Goal: Task Accomplishment & Management: Manage account settings

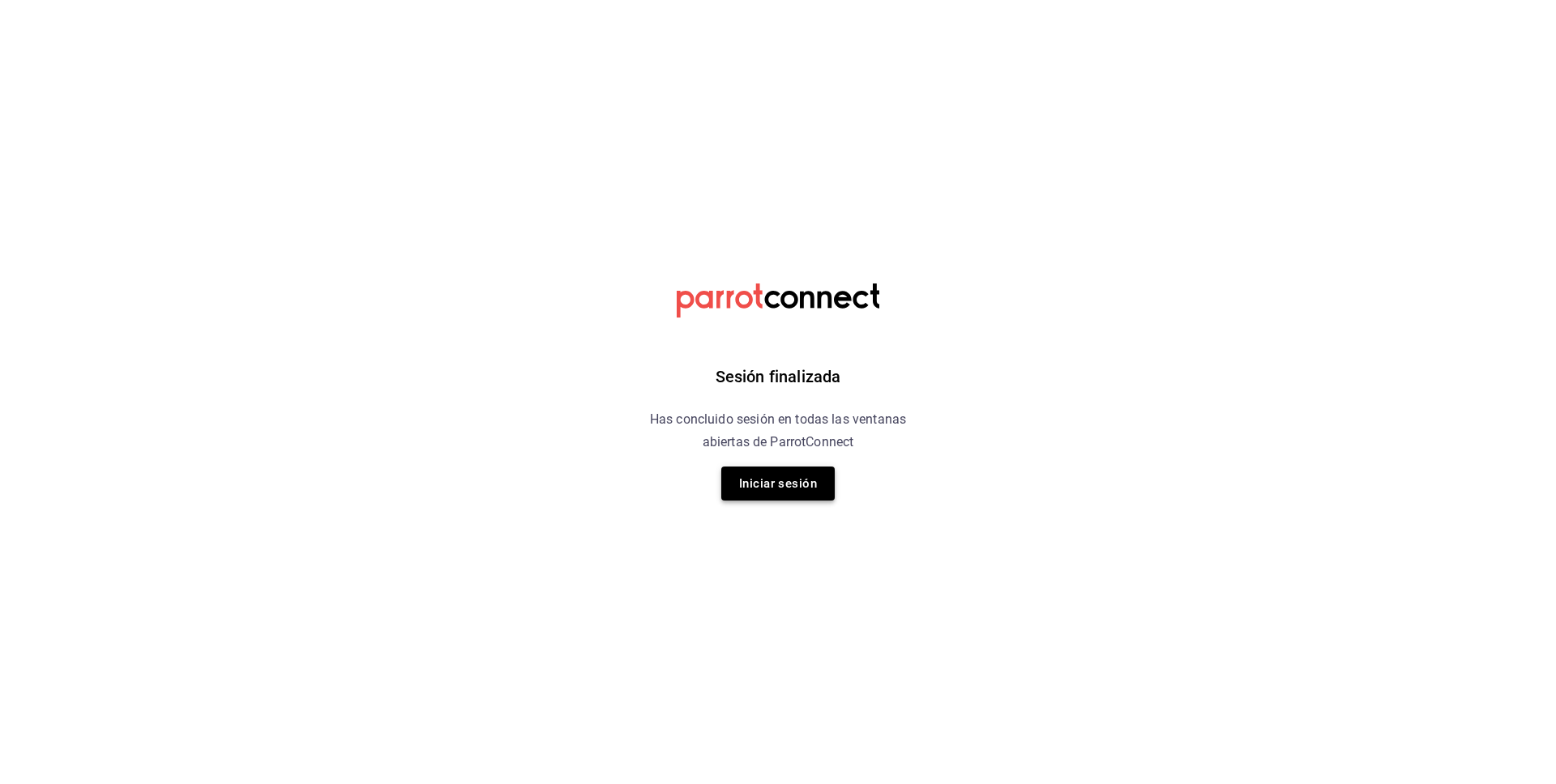
click at [807, 487] on button "Iniciar sesión" at bounding box center [778, 484] width 113 height 34
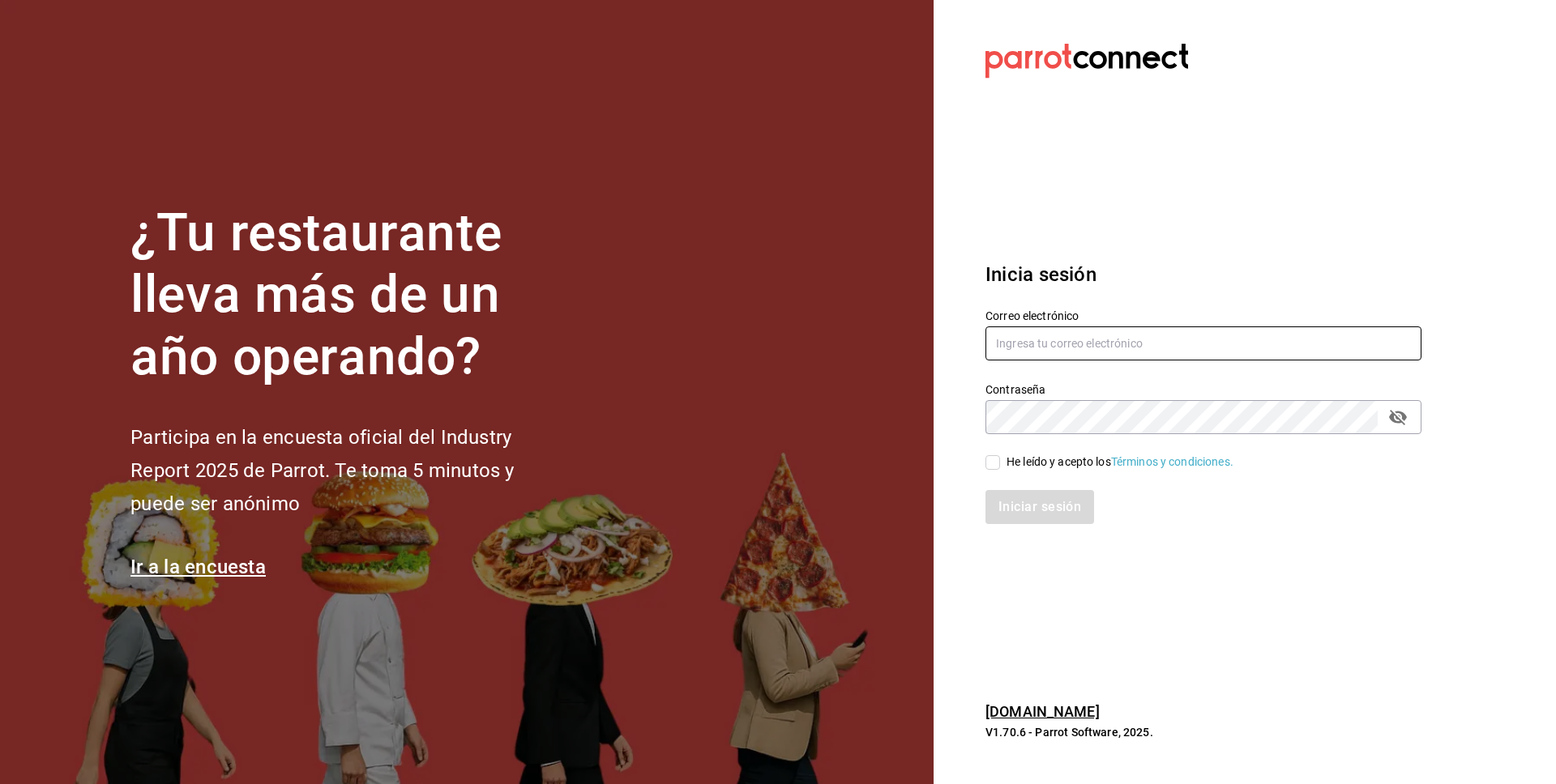
click at [1039, 353] on input "text" at bounding box center [1204, 343] width 436 height 34
type input "luischong@playabichis.mx"
click at [998, 455] on input "He leído y acepto los Términos y condiciones." at bounding box center [993, 463] width 15 height 15
checkbox input "true"
click at [1013, 502] on button "Iniciar sesión" at bounding box center [1041, 507] width 110 height 34
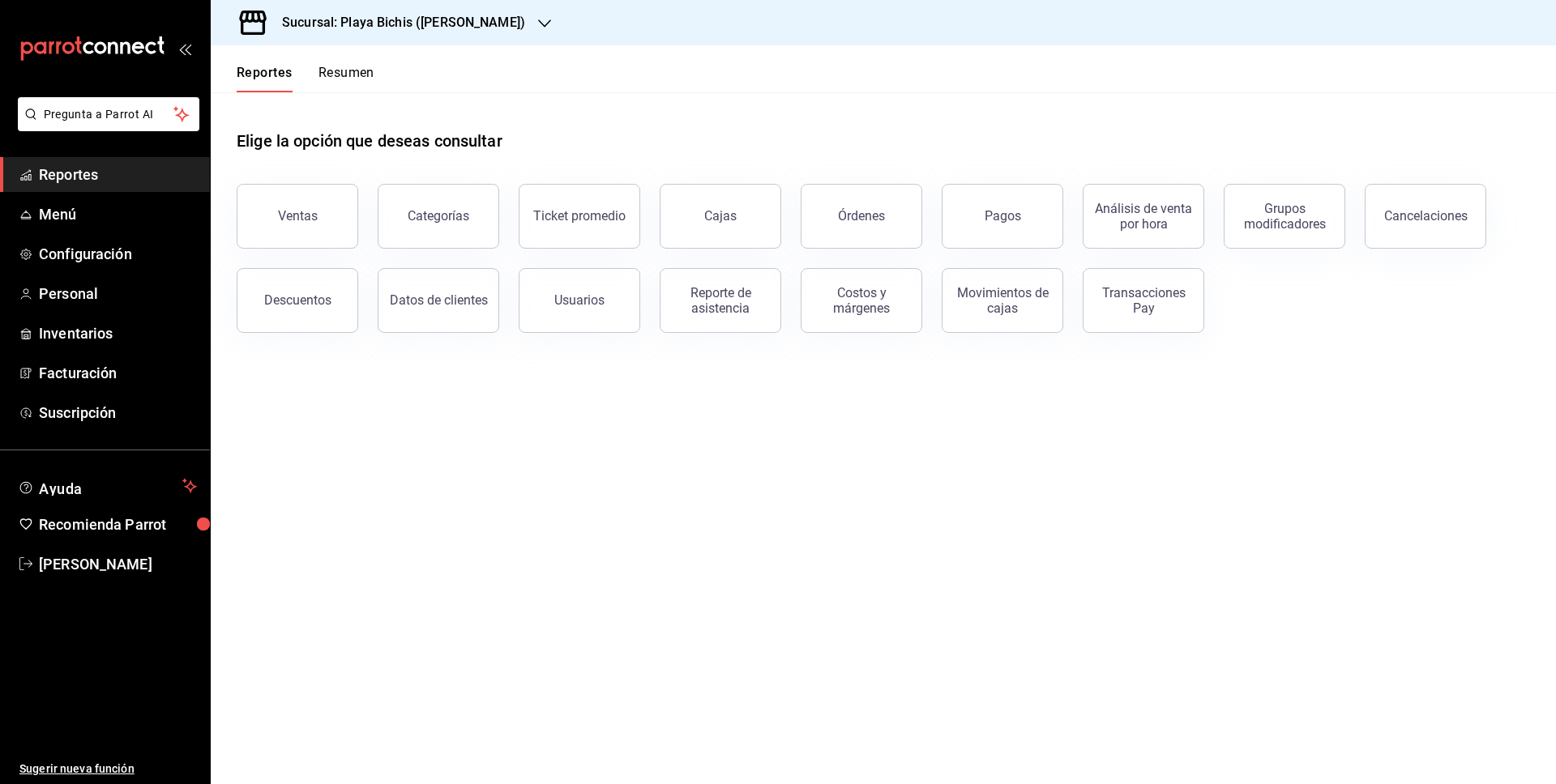
click at [1116, 312] on div "Transacciones Pay" at bounding box center [1144, 300] width 101 height 31
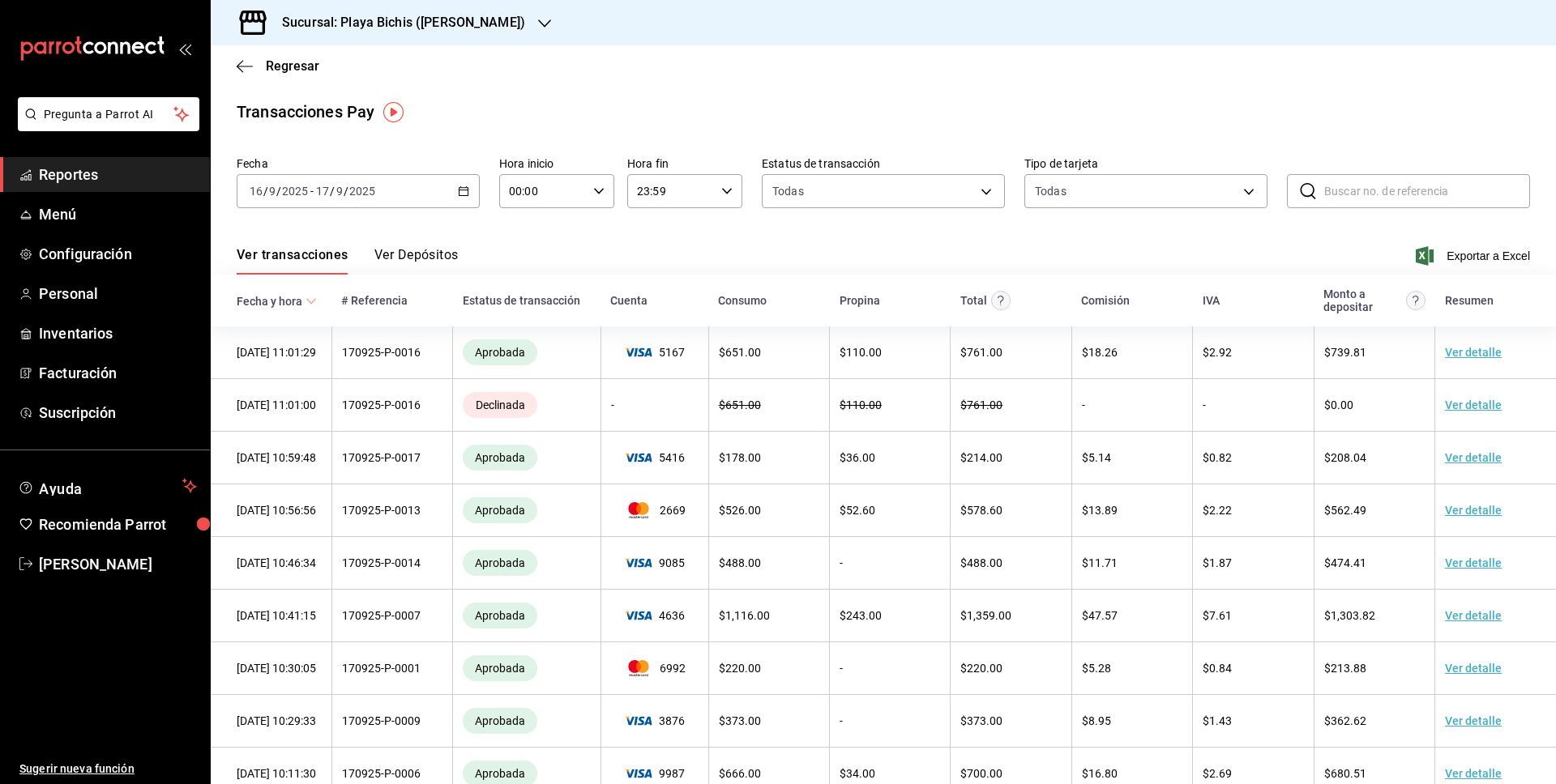
click at [401, 251] on button "Ver Depósitos" at bounding box center [417, 260] width 84 height 27
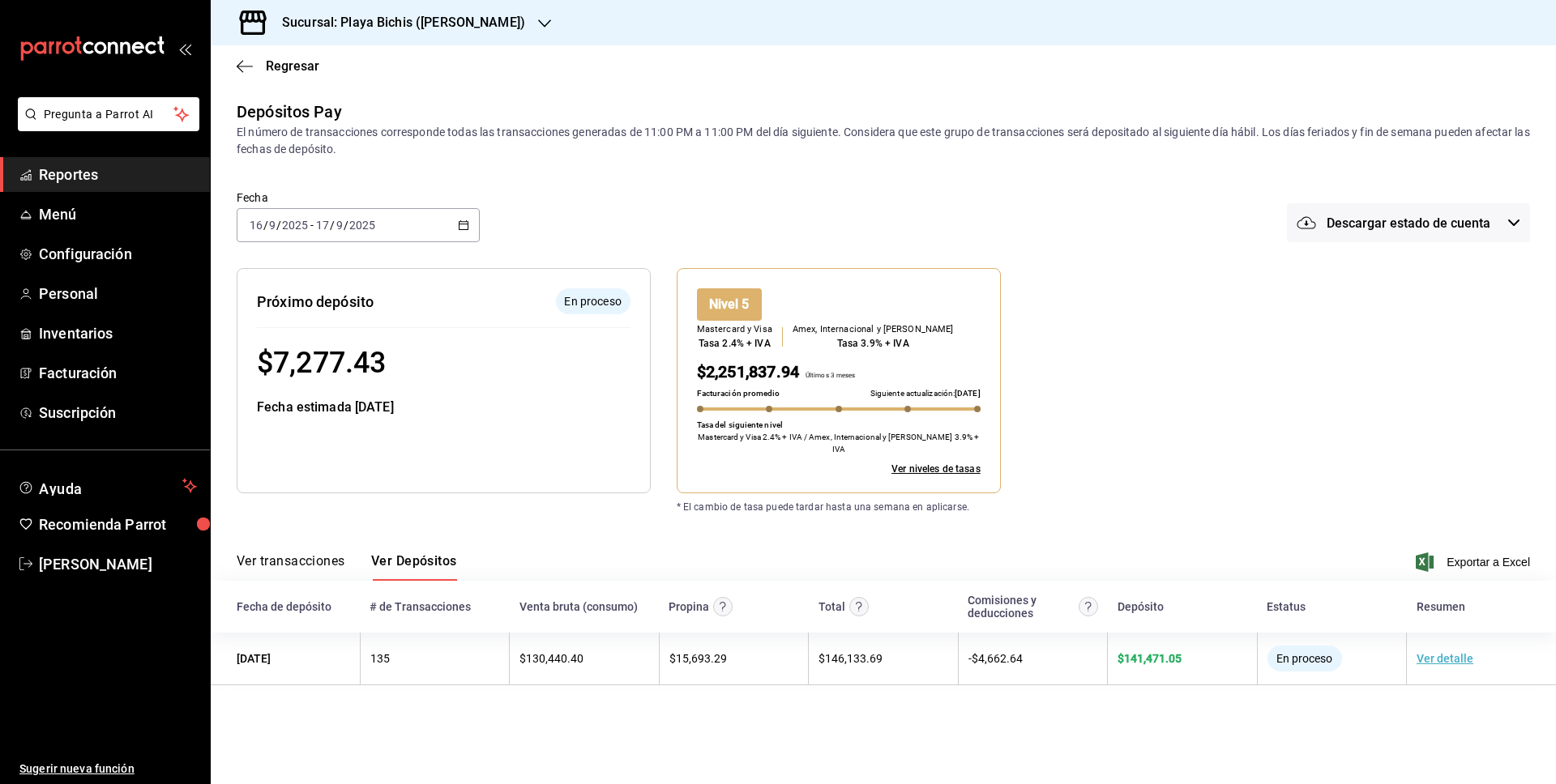
click at [464, 226] on icon "button" at bounding box center [464, 225] width 11 height 11
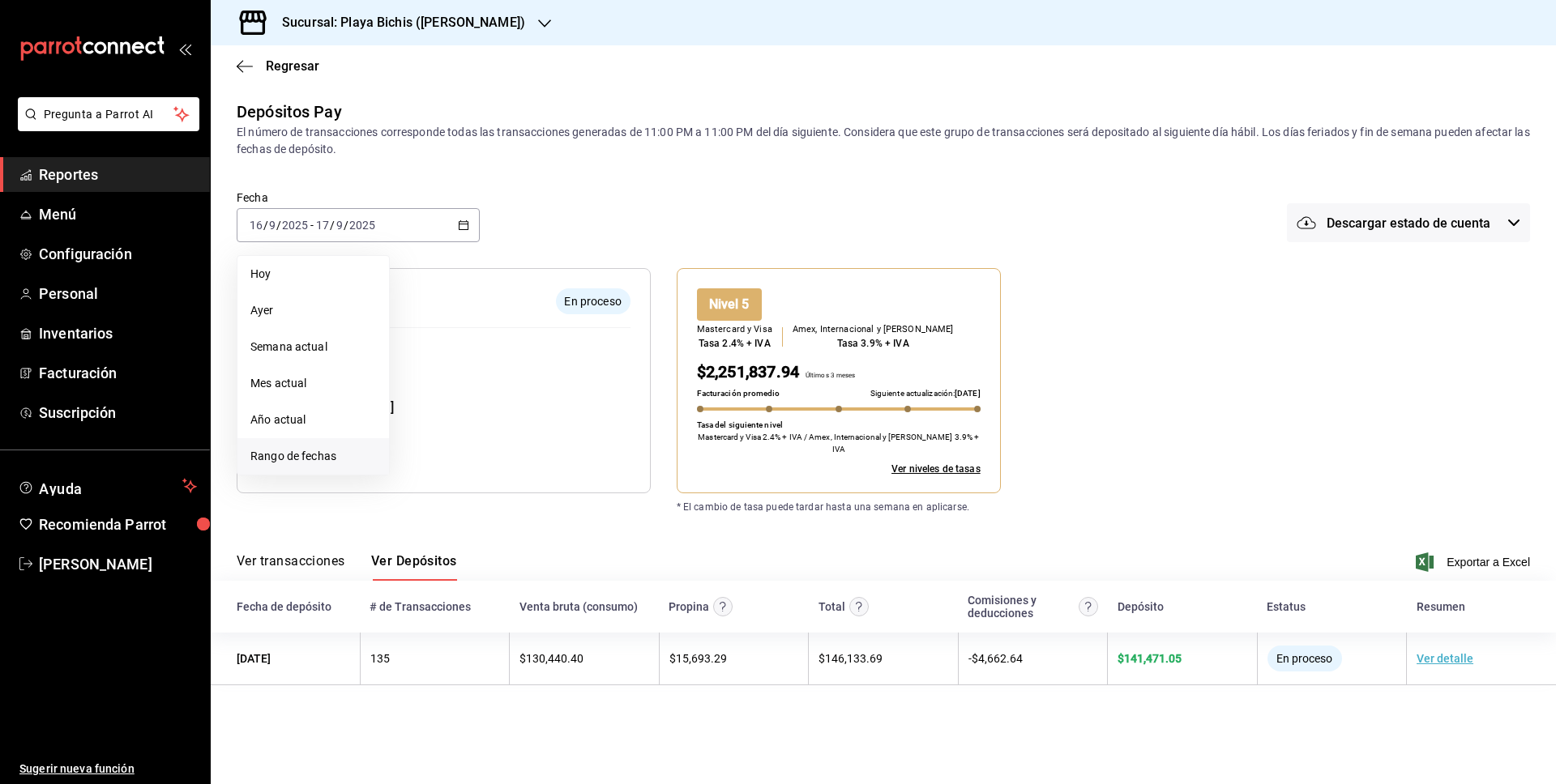
click at [307, 457] on span "Rango de fechas" at bounding box center [313, 457] width 125 height 17
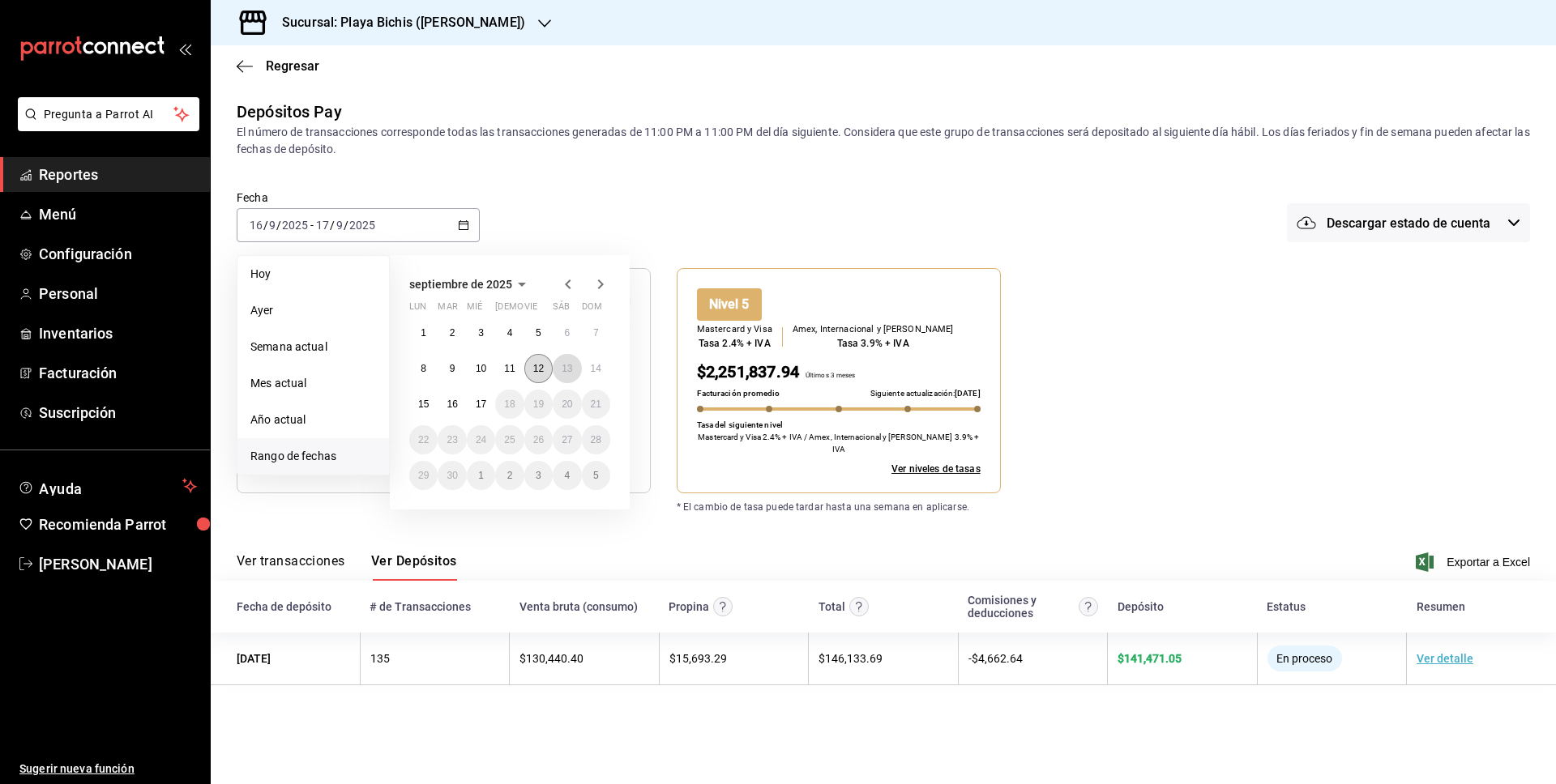
drag, startPoint x: 558, startPoint y: 369, endPoint x: 550, endPoint y: 372, distance: 8.5
click at [558, 369] on button "13" at bounding box center [566, 368] width 28 height 29
click at [478, 408] on abbr "17" at bounding box center [480, 405] width 10 height 11
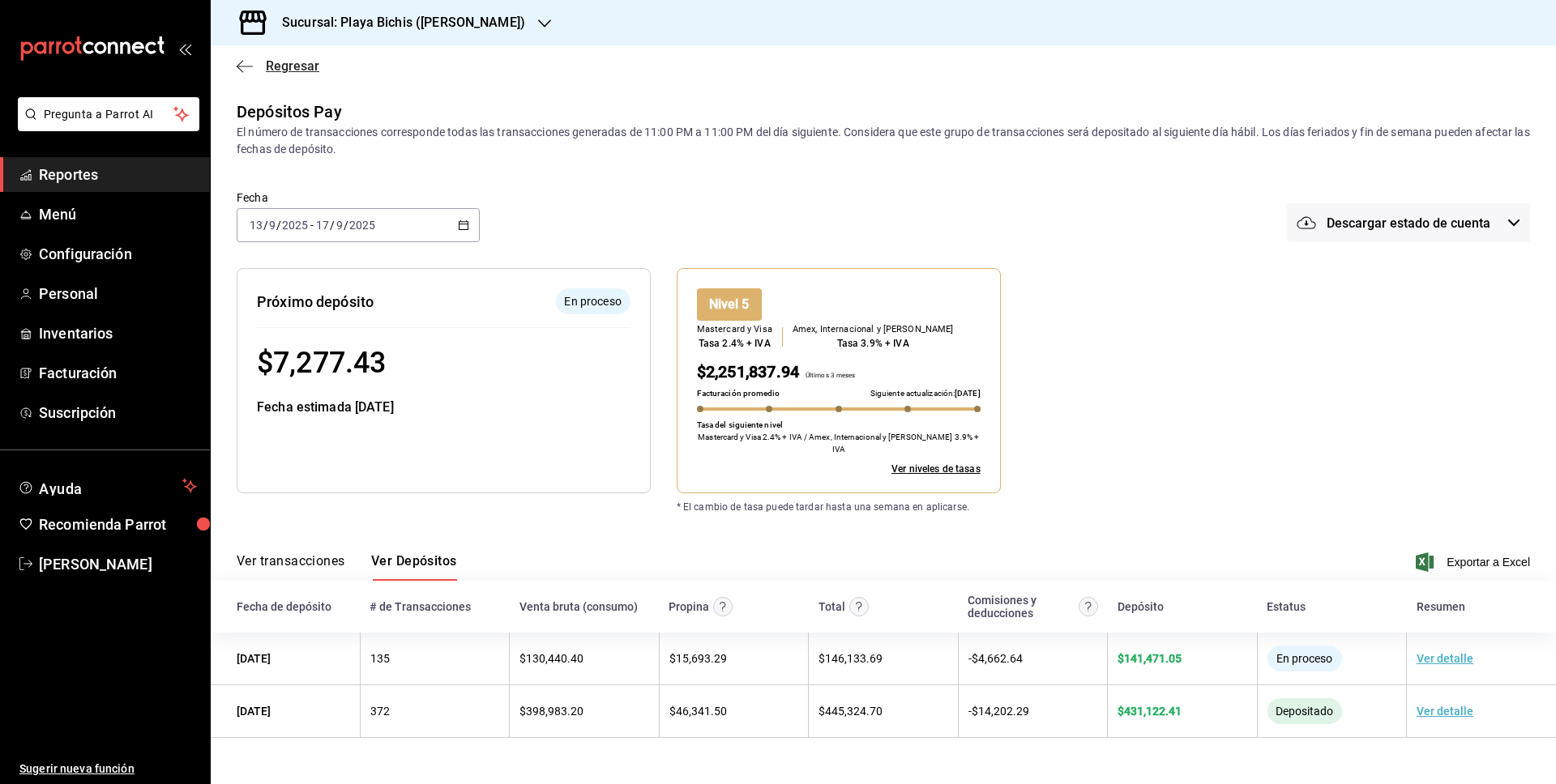
click at [284, 68] on span "Regresar" at bounding box center [292, 65] width 53 height 15
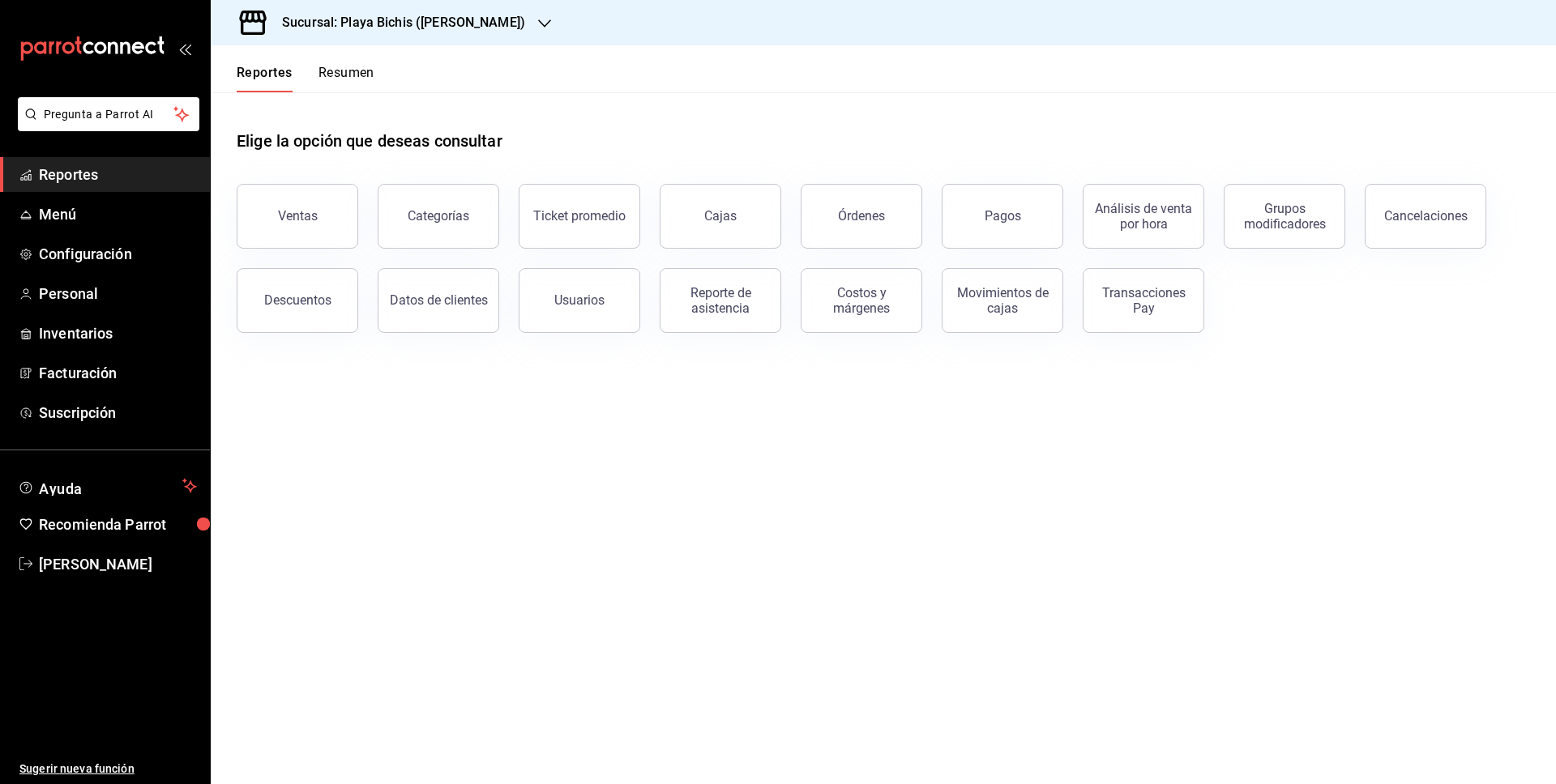
click at [369, 21] on h3 "Sucursal: Playa Bichis ([PERSON_NAME])" at bounding box center [397, 22] width 256 height 20
click at [356, 116] on div "Playa Bichis ([GEOGRAPHIC_DATA][PERSON_NAME])" at bounding box center [363, 107] width 305 height 36
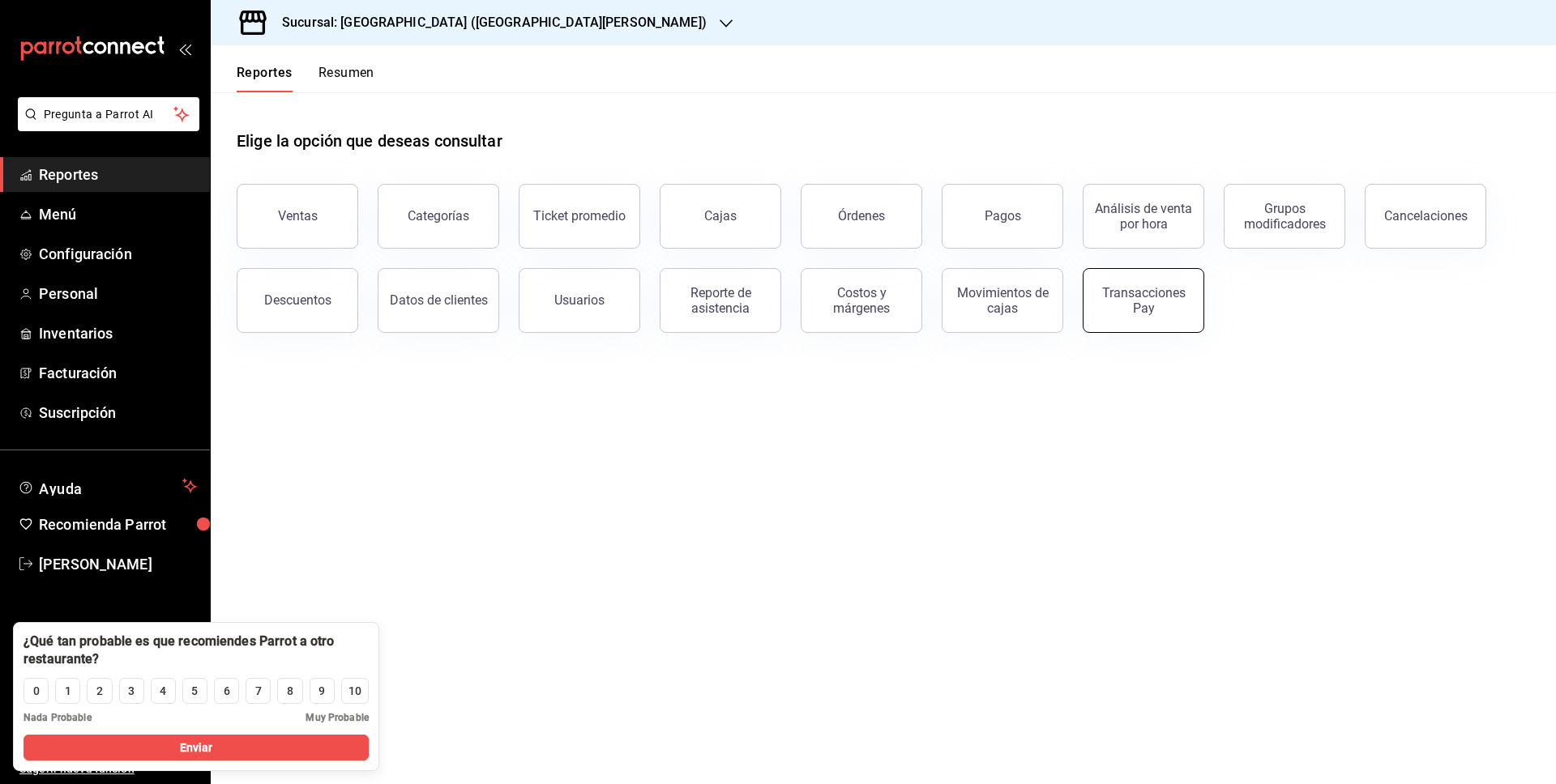
click at [1142, 302] on div "Transacciones Pay" at bounding box center [1144, 300] width 101 height 31
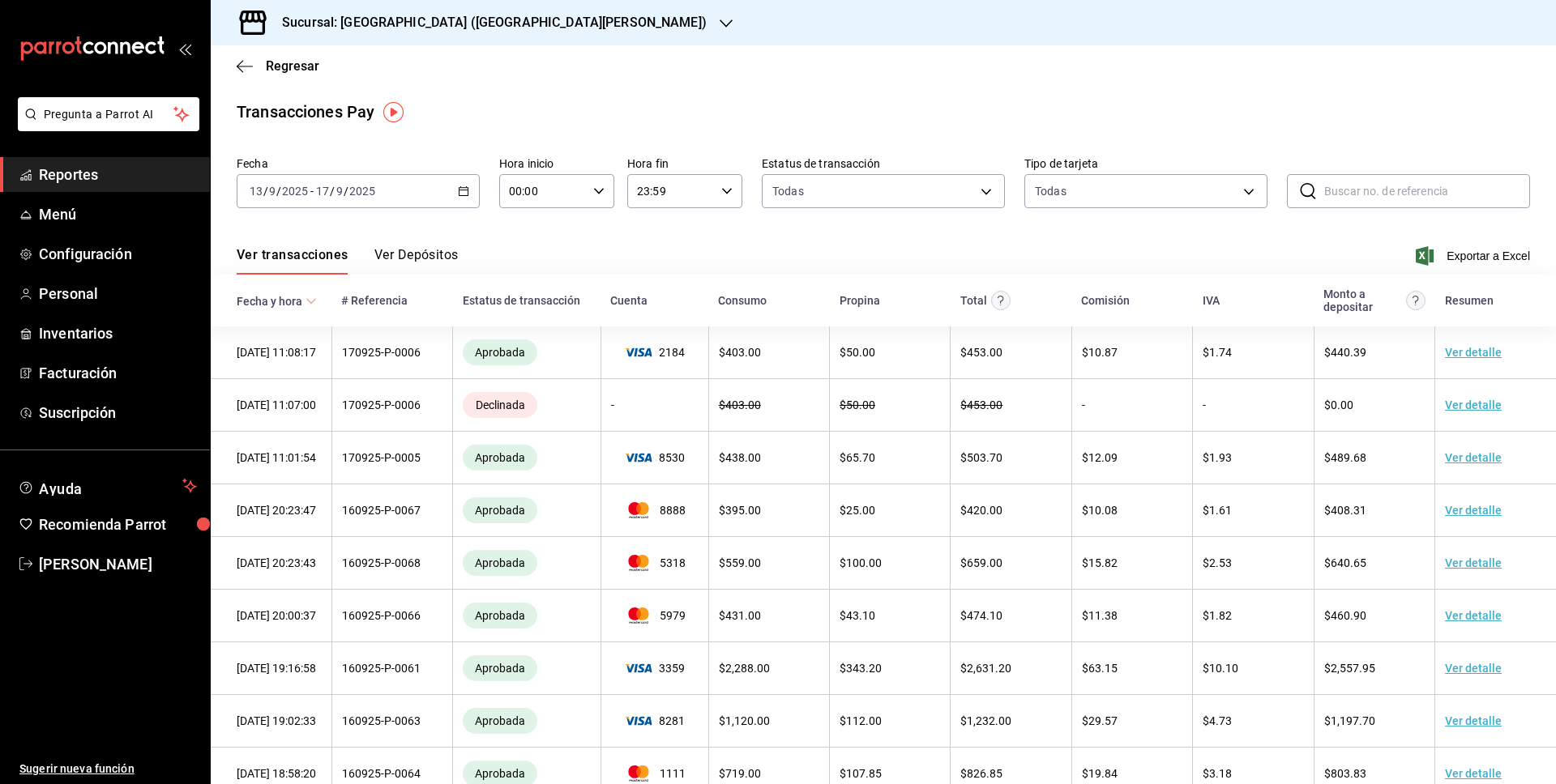
click at [435, 262] on button "Ver Depósitos" at bounding box center [417, 260] width 84 height 27
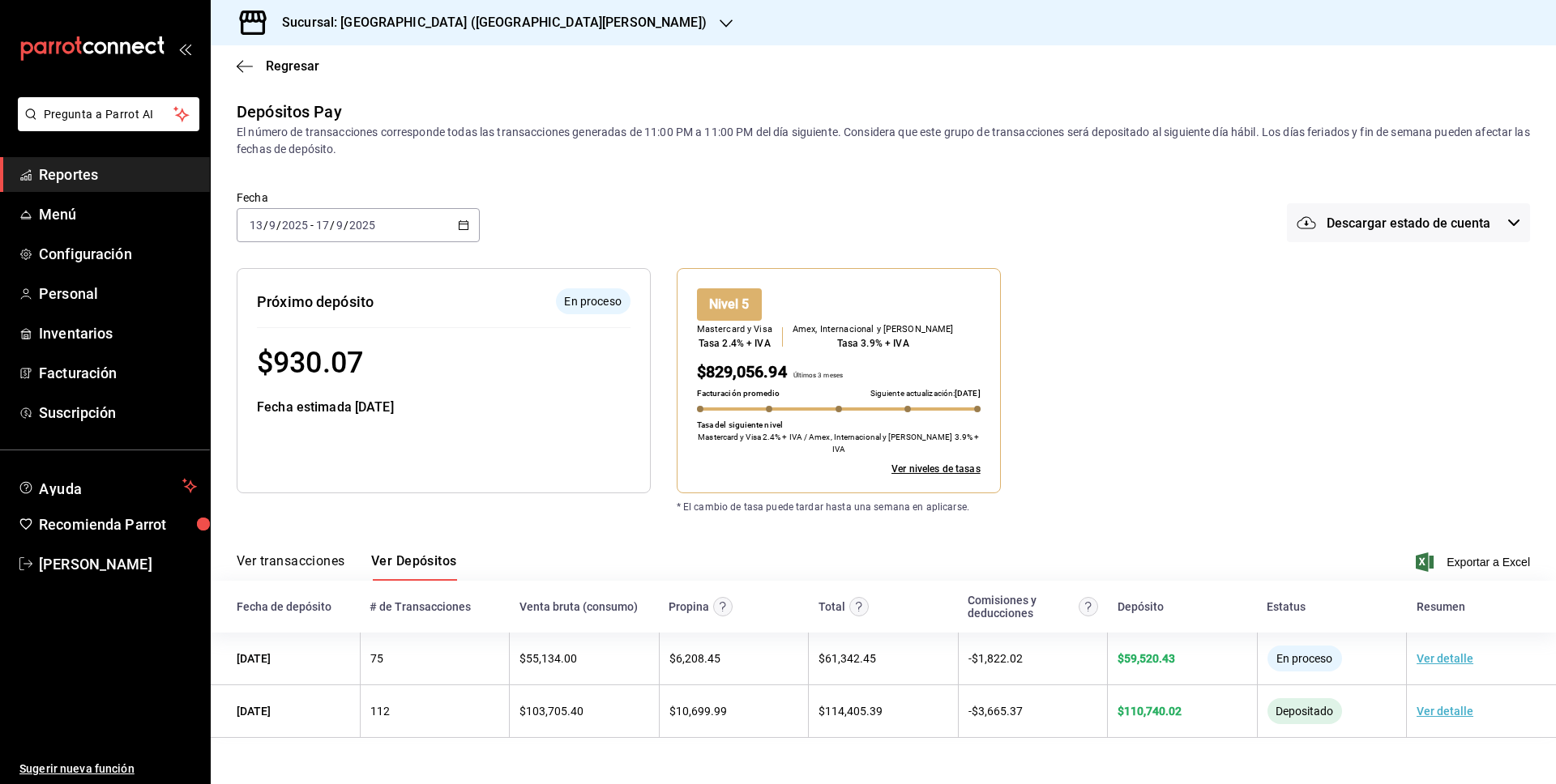
click at [464, 224] on icon "button" at bounding box center [464, 225] width 11 height 11
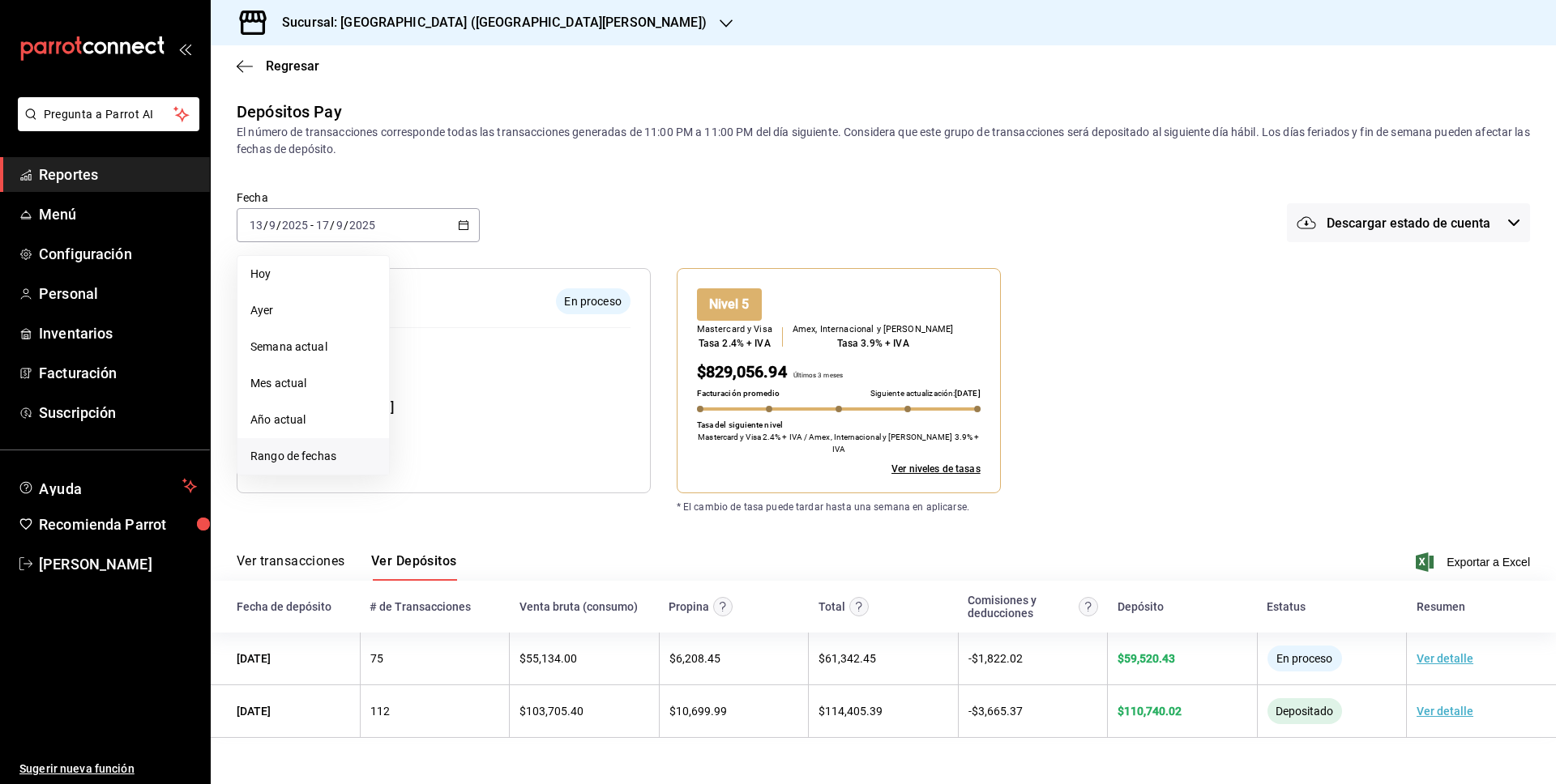
click at [316, 449] on span "Rango de fechas" at bounding box center [313, 457] width 125 height 17
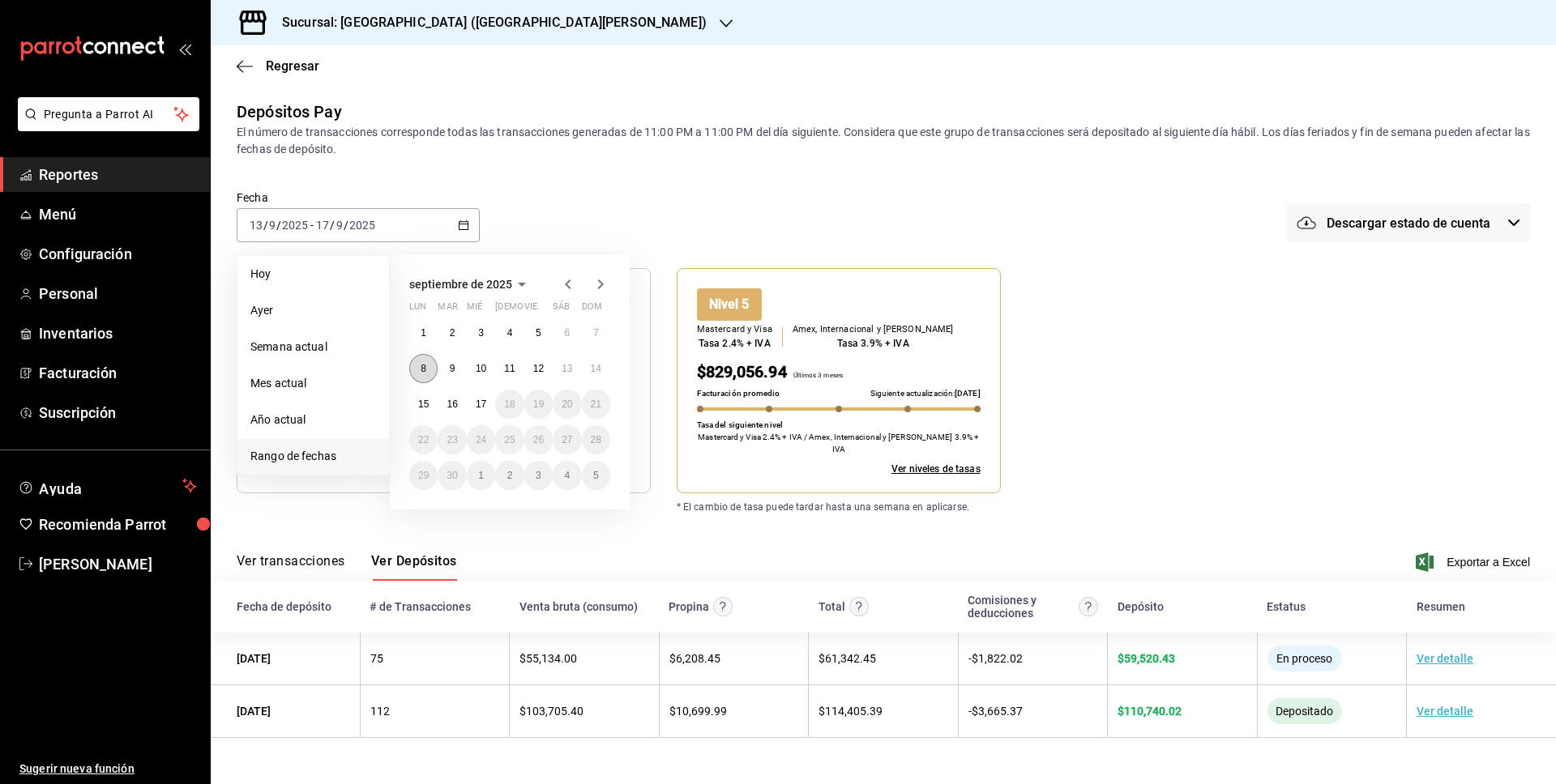
click at [419, 372] on button "8" at bounding box center [423, 368] width 28 height 29
click at [469, 402] on button "17" at bounding box center [481, 404] width 28 height 29
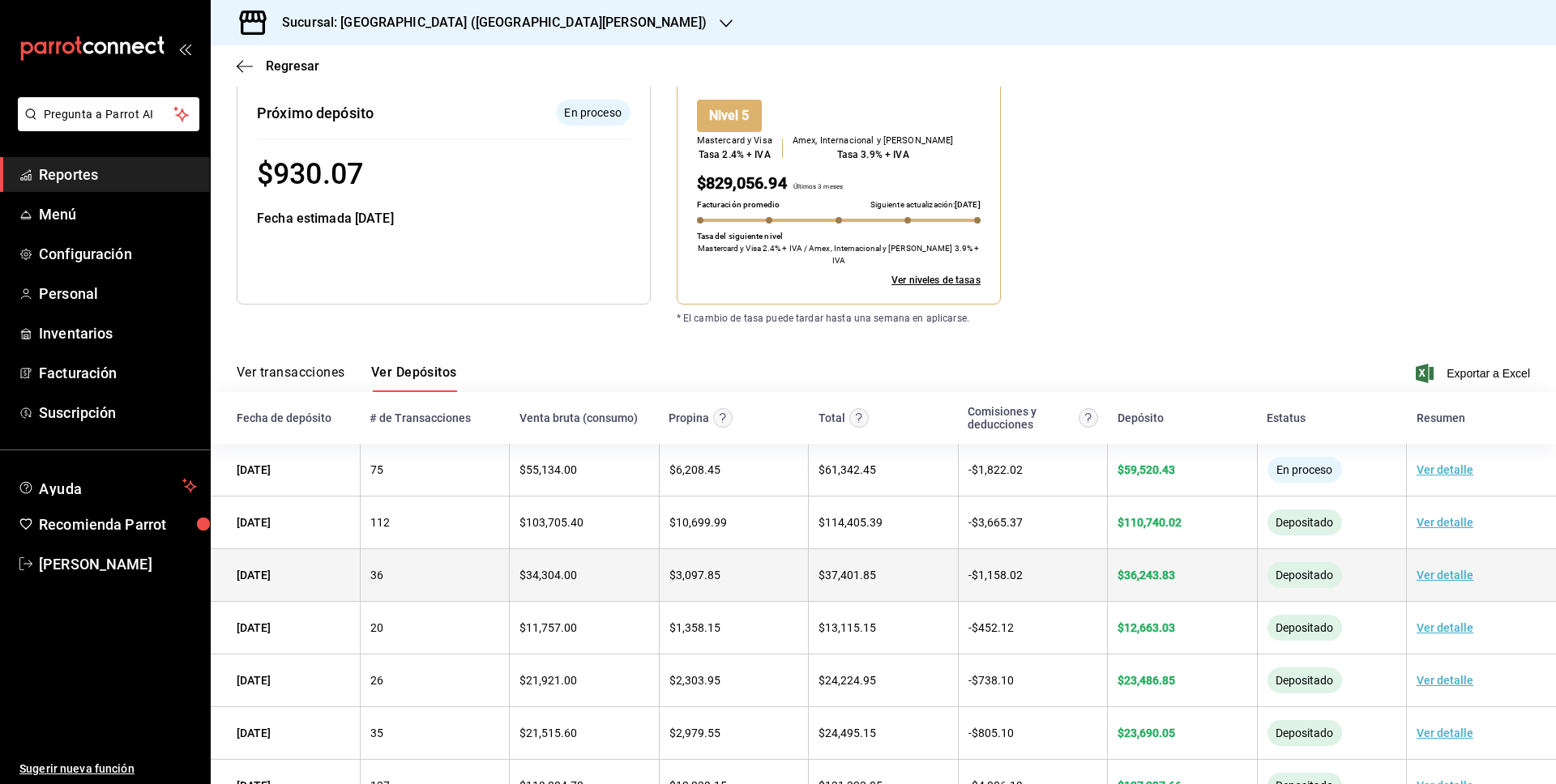
scroll to position [198, 0]
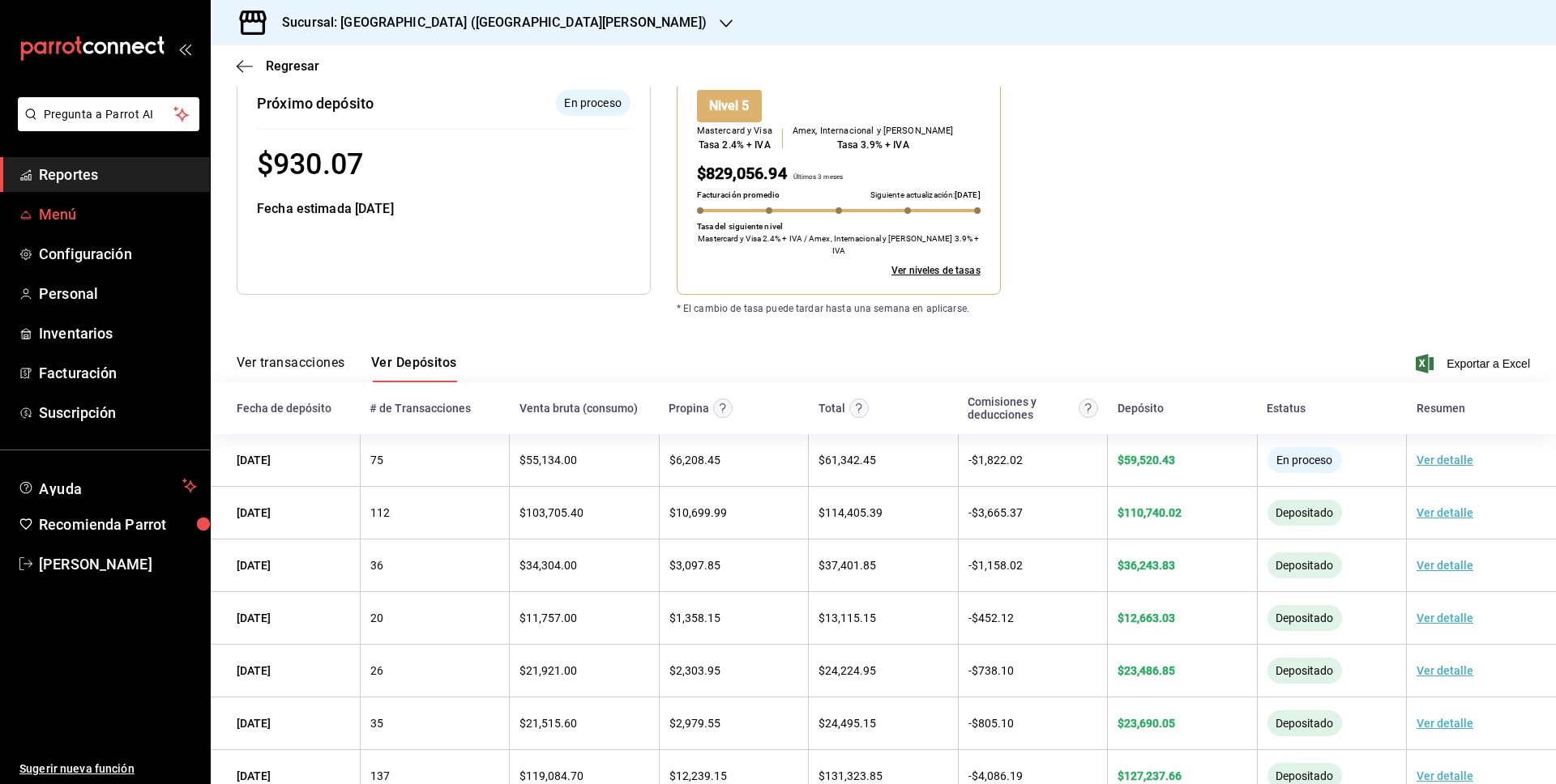
click at [82, 221] on span "Menú" at bounding box center [118, 214] width 158 height 21
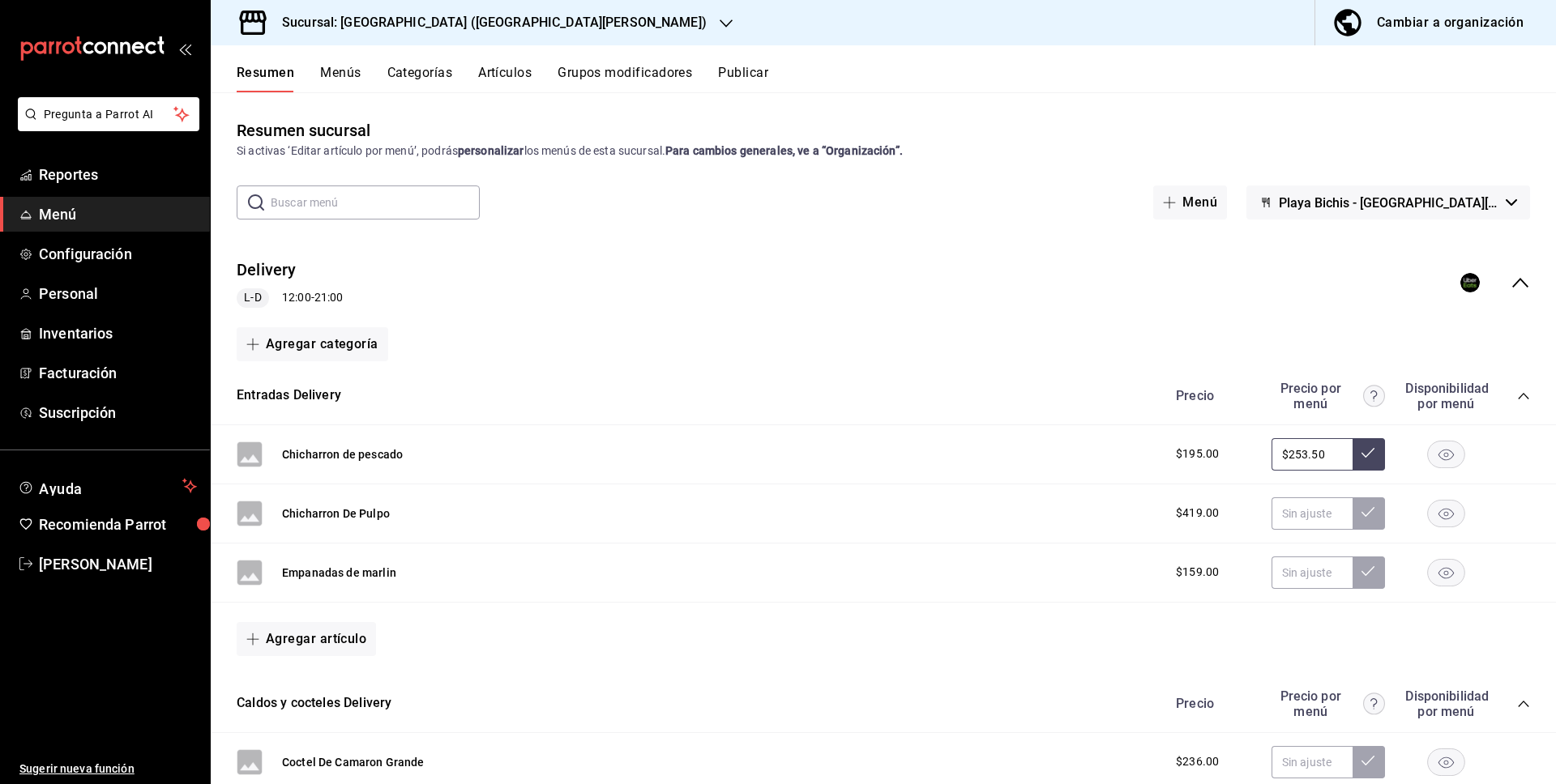
click at [1441, 21] on div "Cambiar a organización" at bounding box center [1449, 22] width 147 height 22
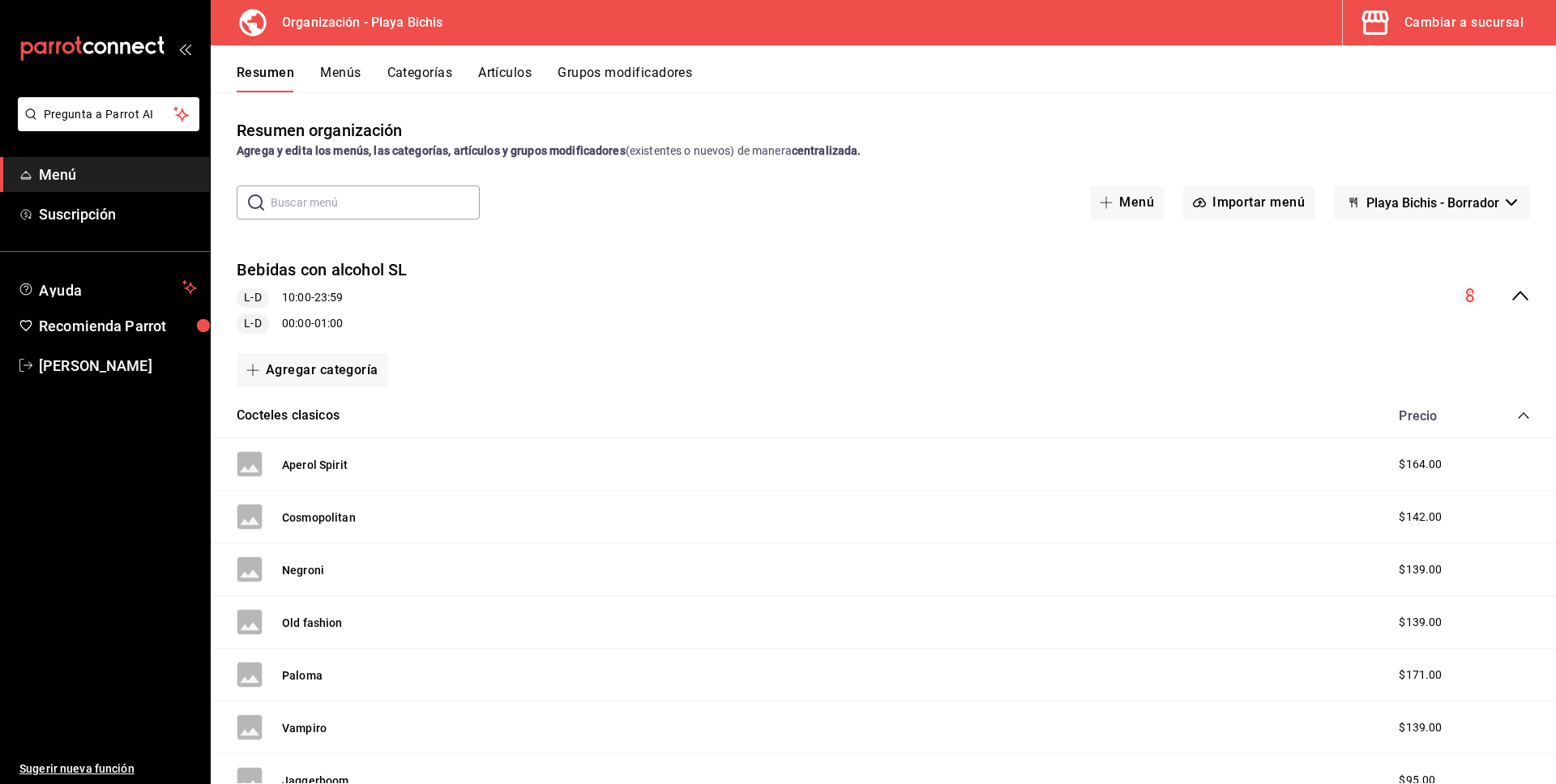
click at [510, 76] on button "Artículos" at bounding box center [505, 78] width 53 height 27
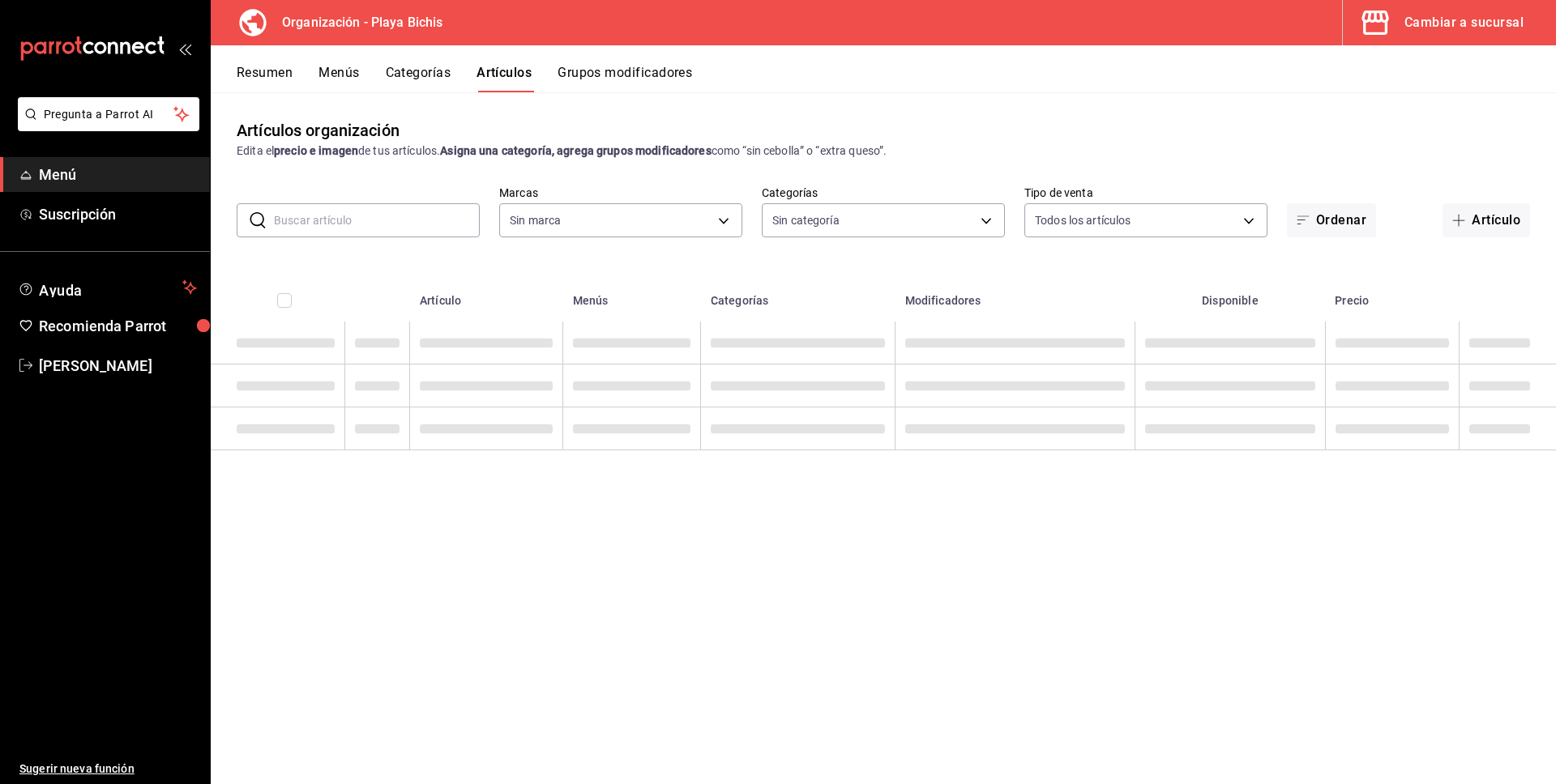
type input "2b6203e3-68c9-492c-8139-d2404e68bc4d,5cffe0c5-1d87-45c7-8974-ad5cddc46f5f"
click at [384, 216] on input "text" at bounding box center [377, 221] width 206 height 33
type input "8ebe99e7-8ccb-42e5-9a90-2c7c819c0618,2a1bdb06-3383-4ba0-a971-51aee5cfb993,28e32…"
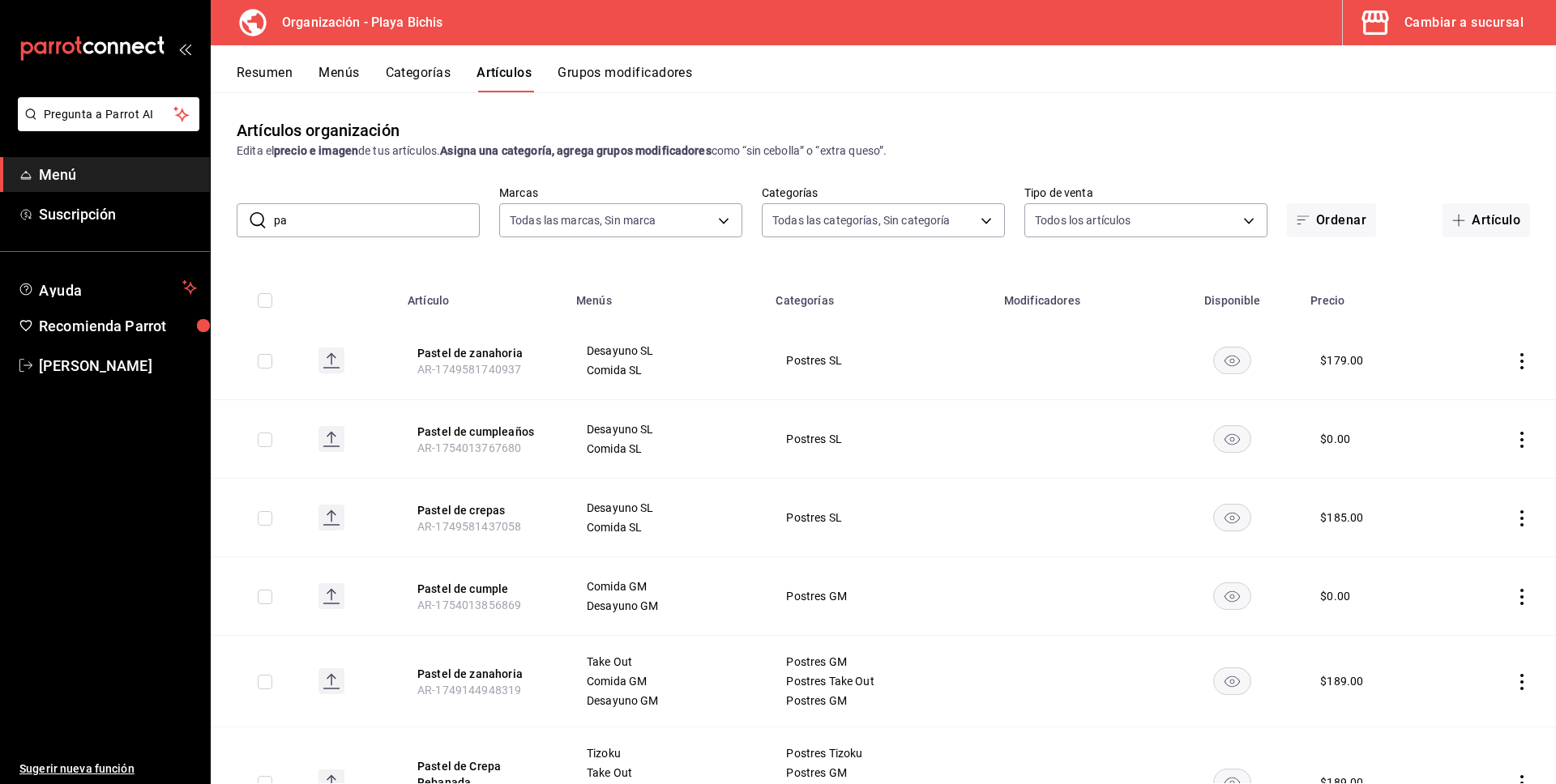
type input "p"
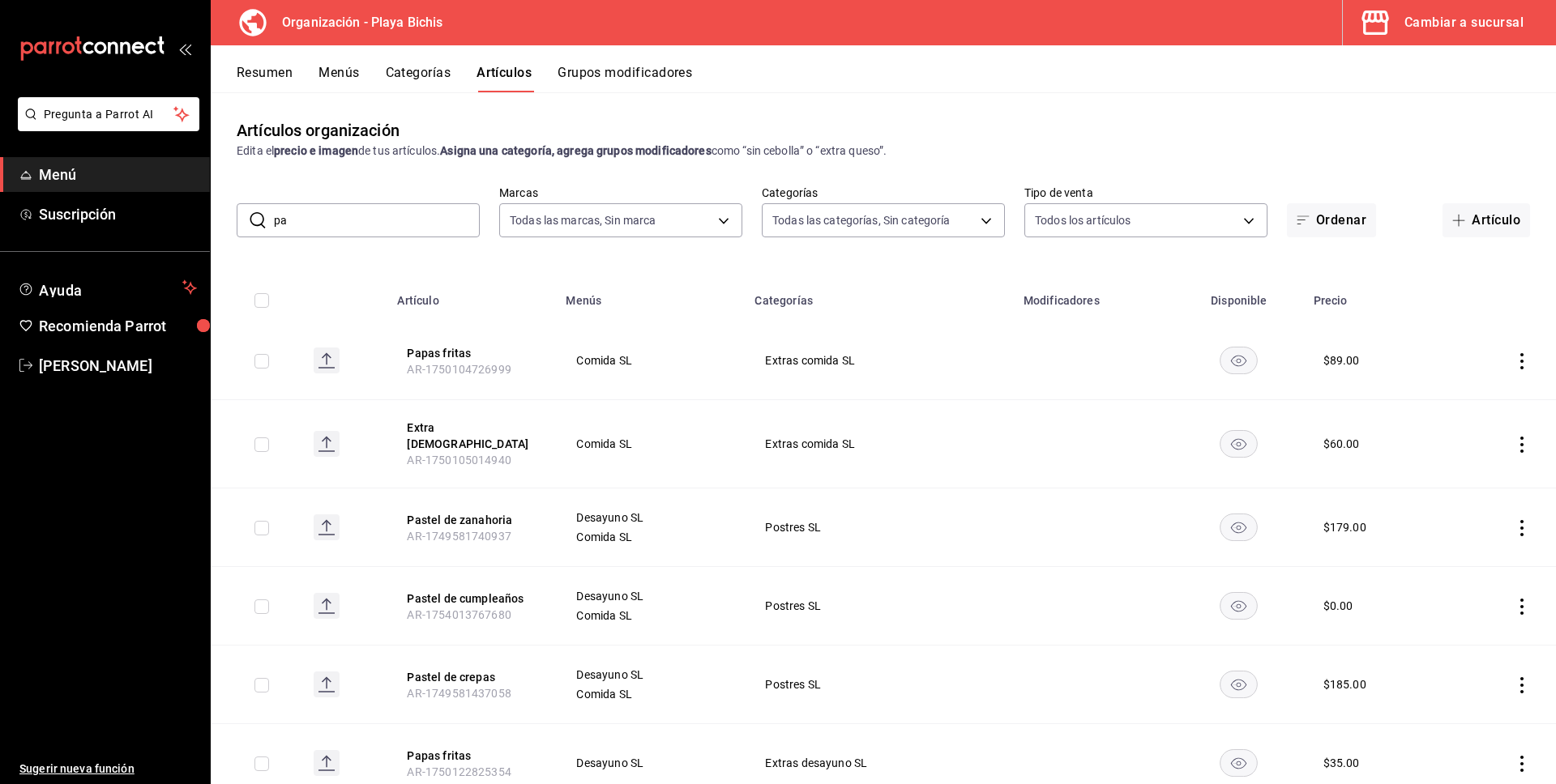
type input "p"
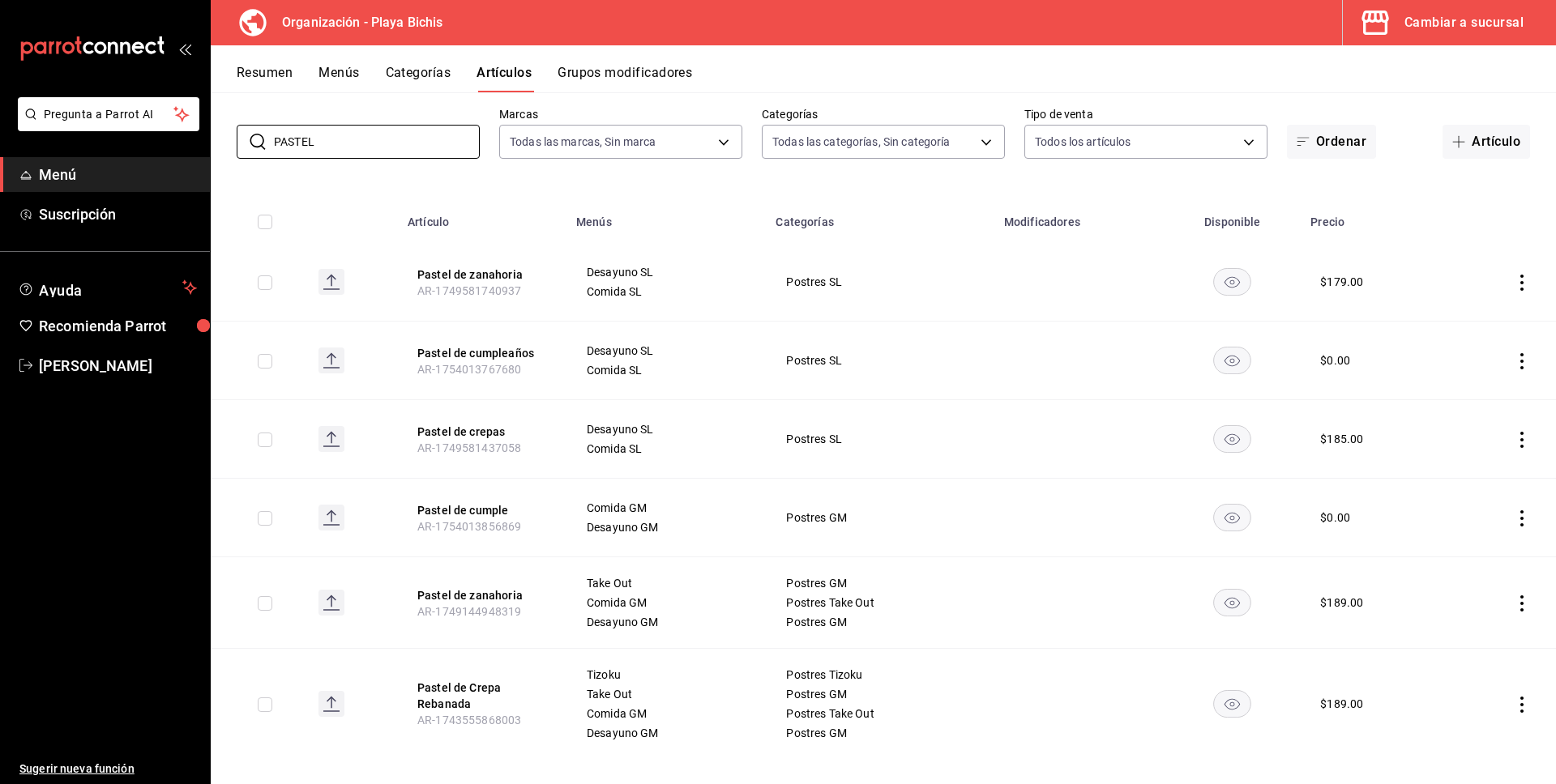
scroll to position [93, 0]
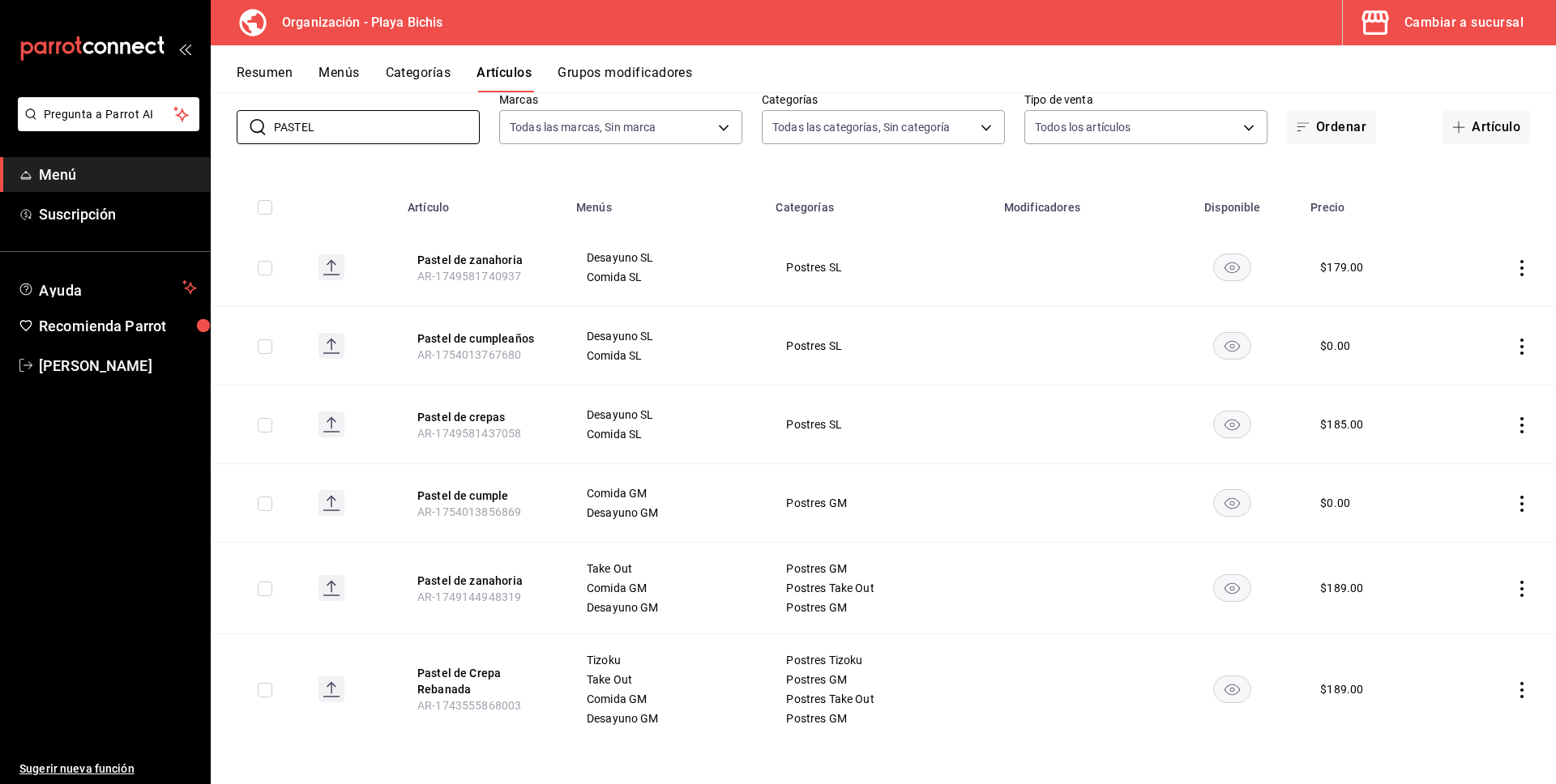
type input "PASTEL"
click at [400, 72] on button "Categorías" at bounding box center [419, 78] width 65 height 27
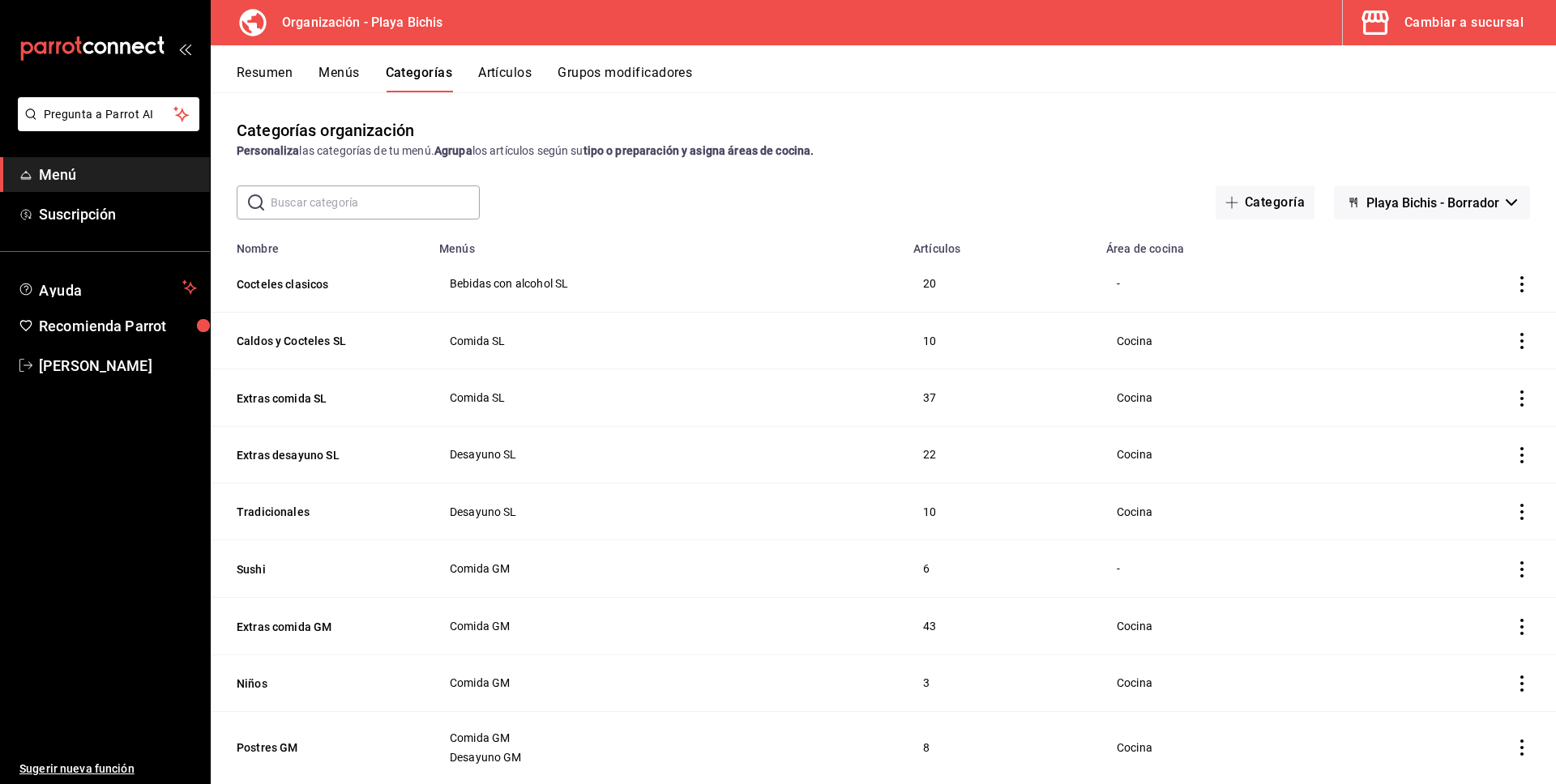
click at [496, 80] on button "Artículos" at bounding box center [505, 78] width 53 height 27
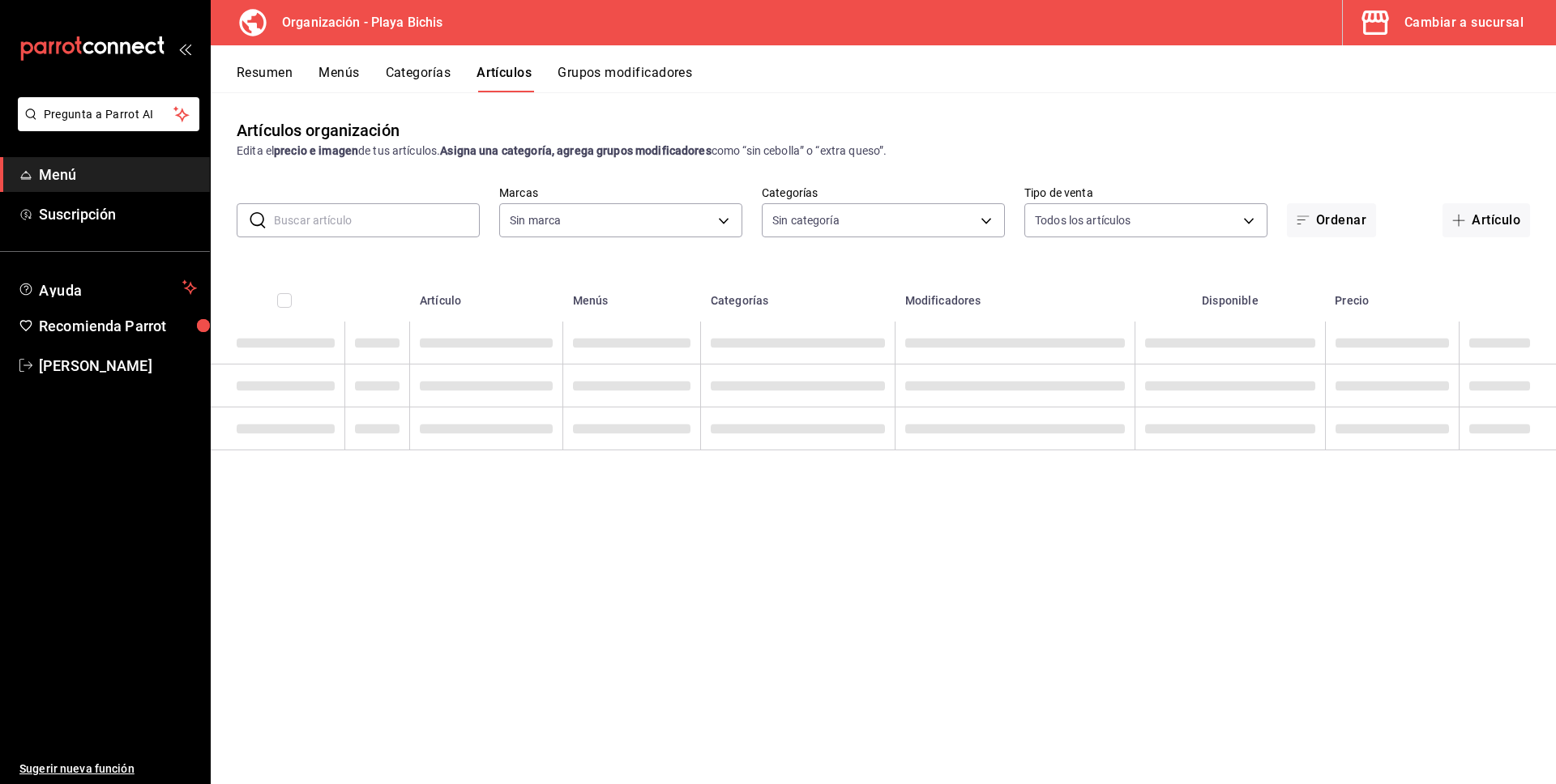
type input "2b6203e3-68c9-492c-8139-d2404e68bc4d,5cffe0c5-1d87-45c7-8974-ad5cddc46f5f"
type input "8ebe99e7-8ccb-42e5-9a90-2c7c819c0618,2a1bdb06-3383-4ba0-a971-51aee5cfb993,28e32…"
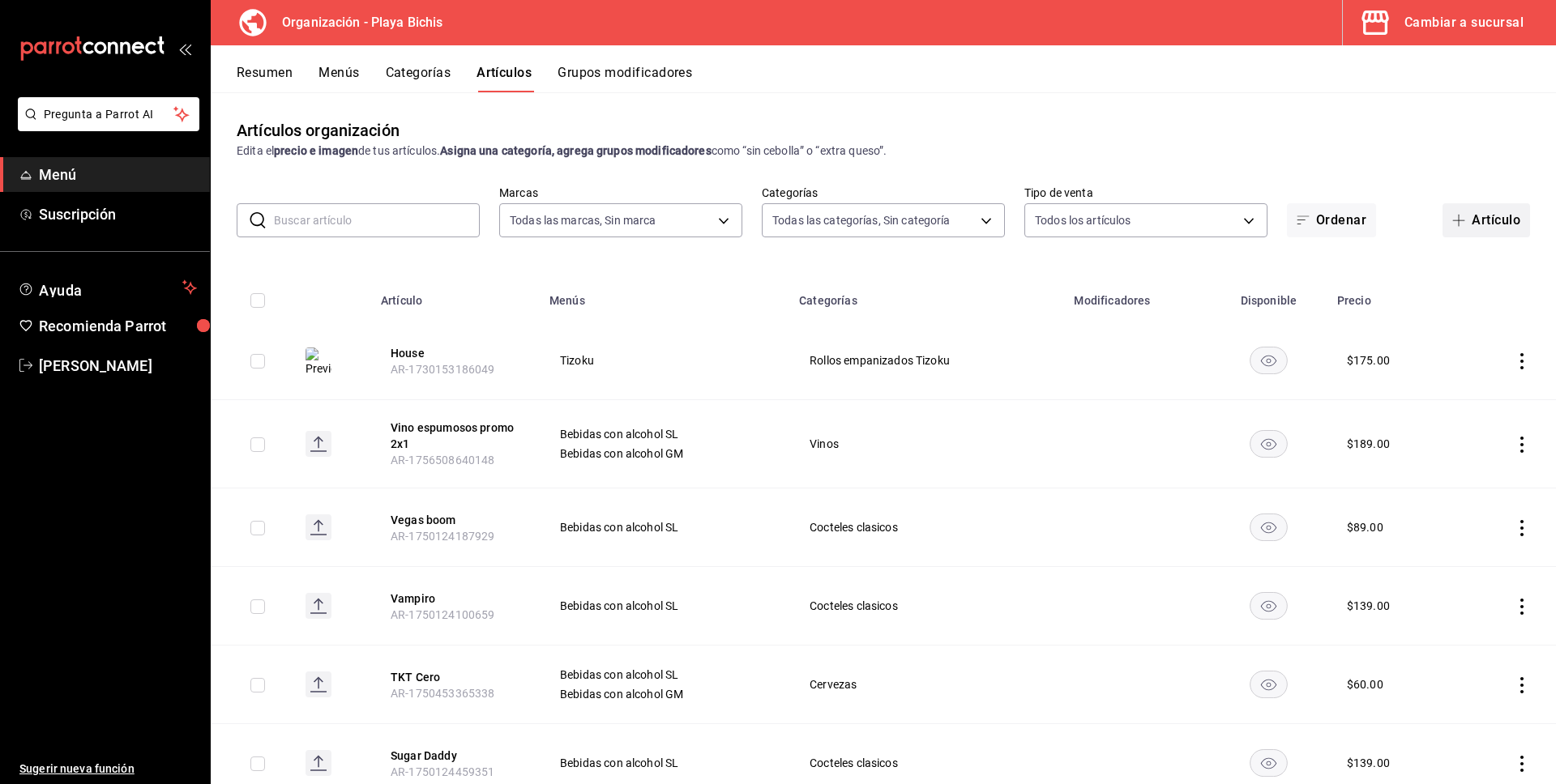
click at [1506, 220] on button "Artículo" at bounding box center [1487, 221] width 88 height 34
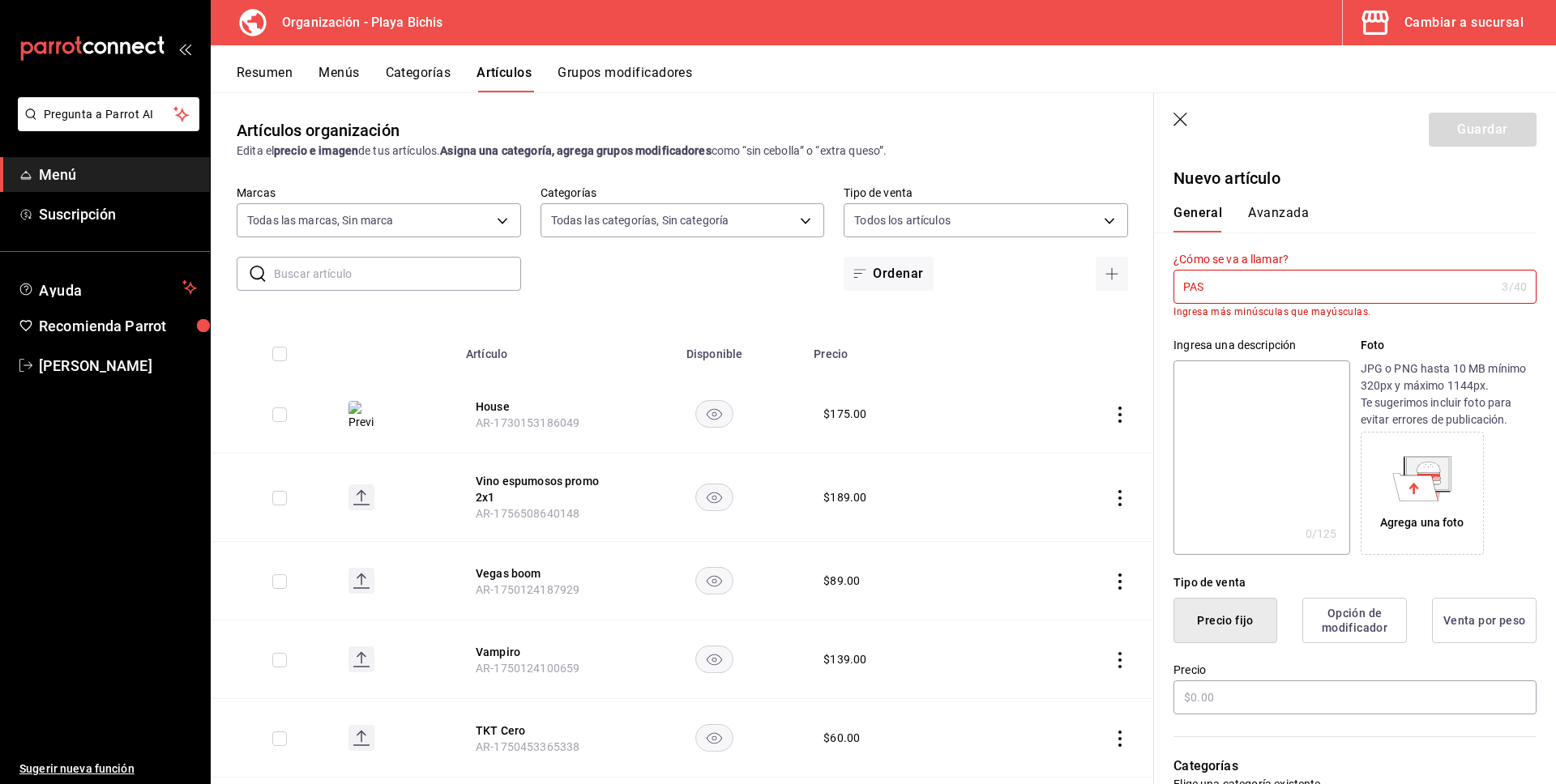
type input "PAS"
click at [430, 275] on input "text" at bounding box center [397, 274] width 247 height 33
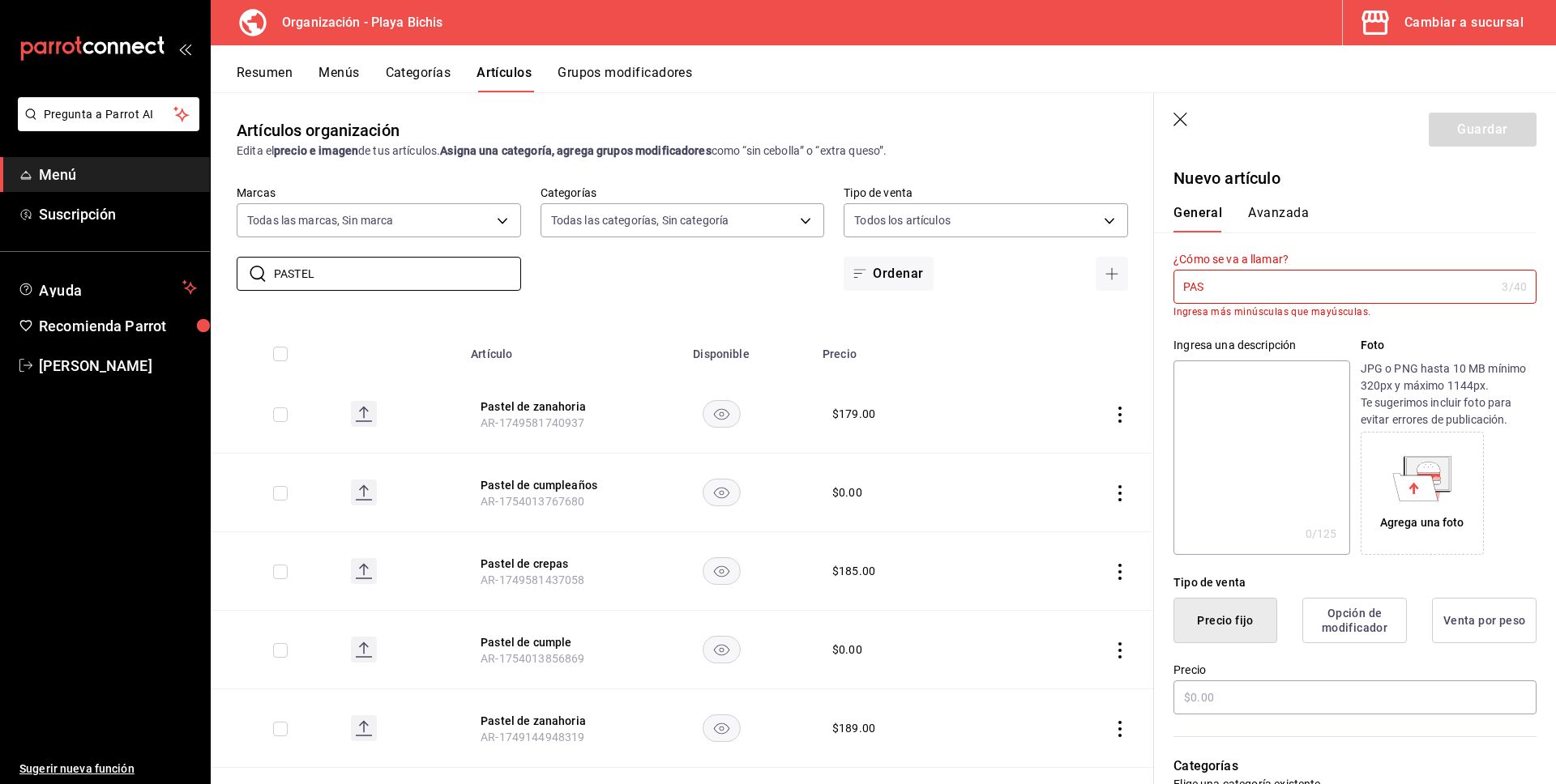
type input "PASTEL"
click at [1320, 283] on input "PAS" at bounding box center [1335, 287] width 321 height 33
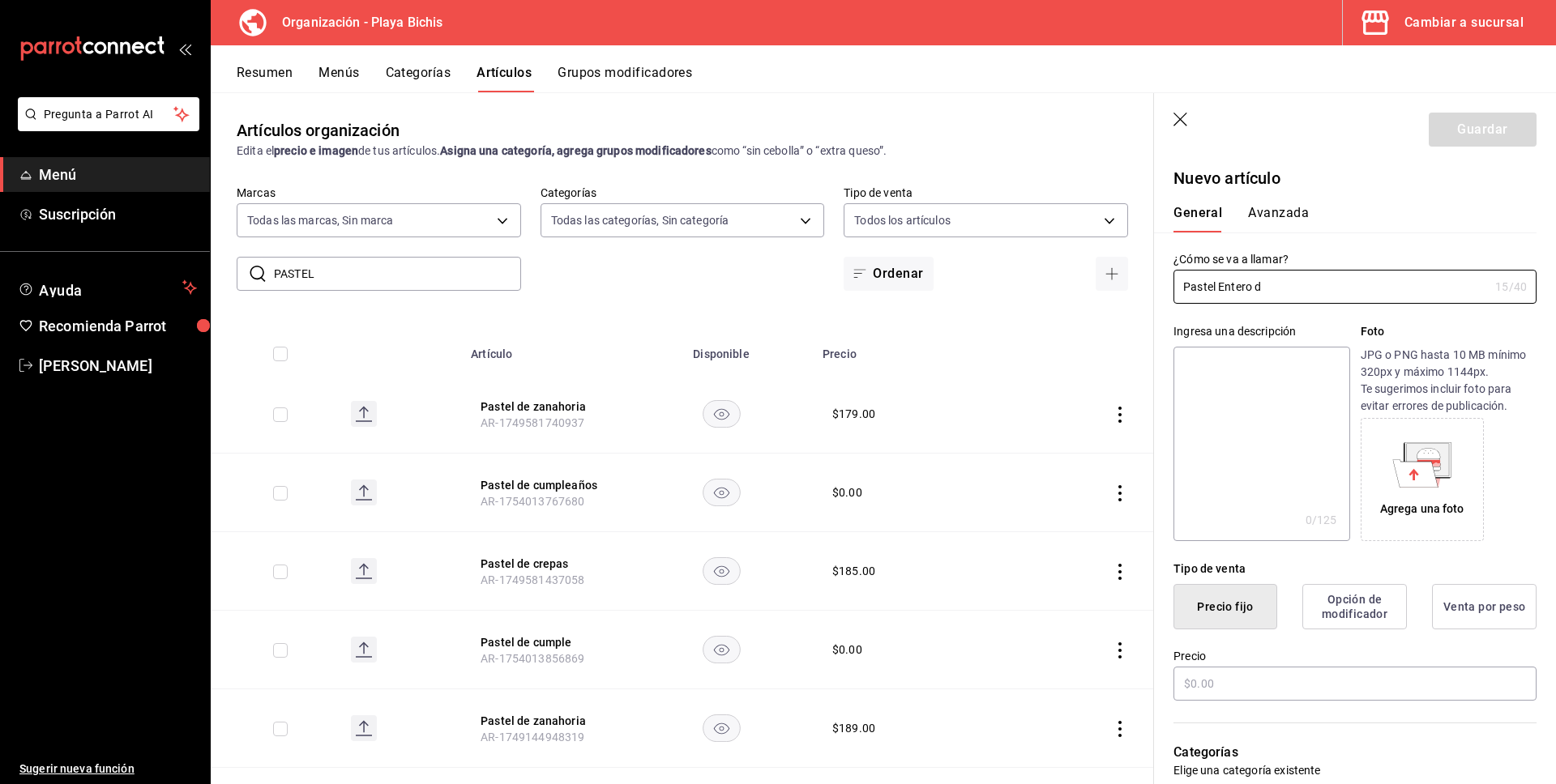
type input "Pastel Entero d"
click at [436, 273] on input "PASTEL" at bounding box center [397, 274] width 247 height 33
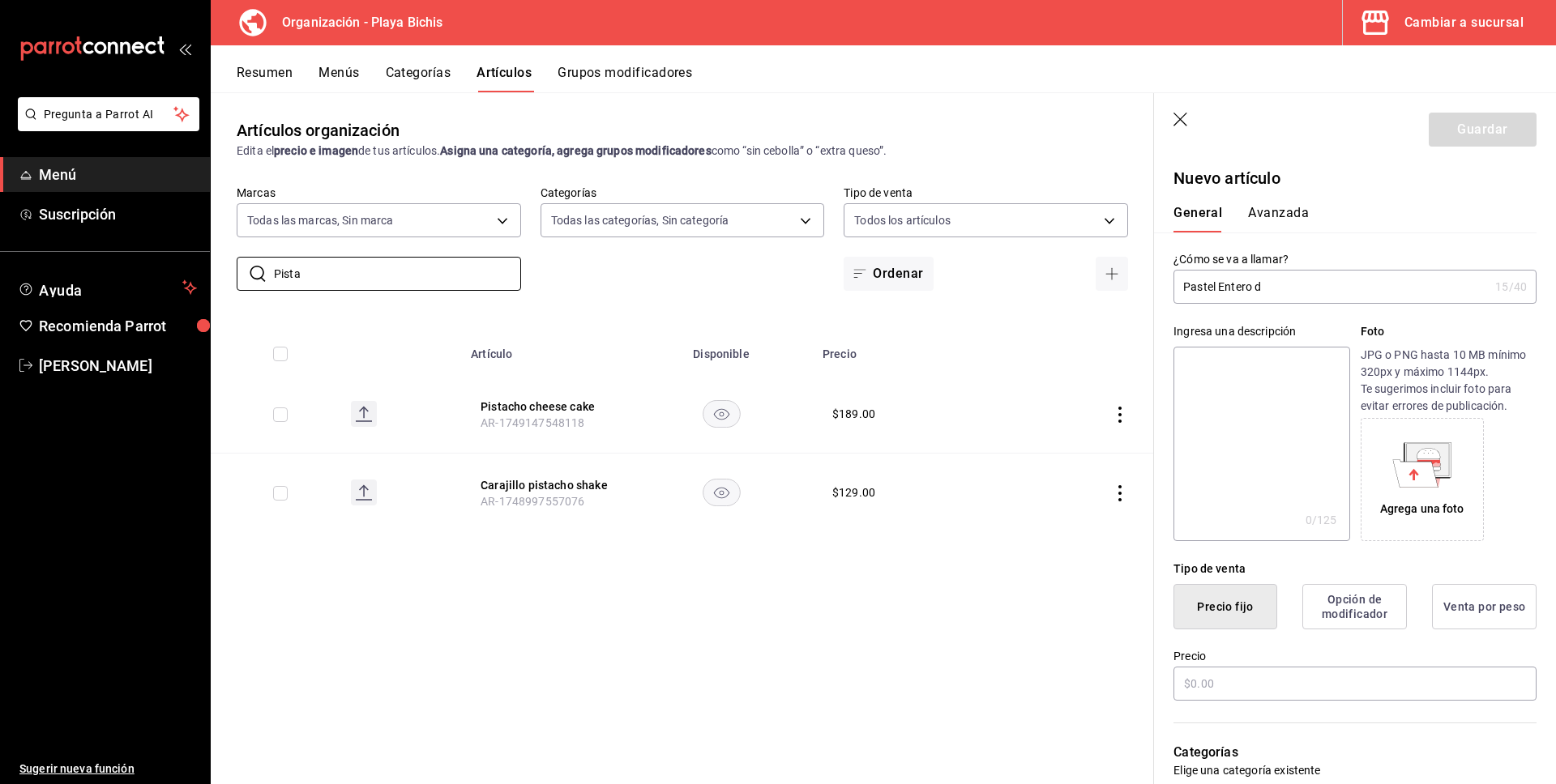
type input "Pista"
click at [1285, 290] on input "Pastel Entero d" at bounding box center [1331, 287] width 315 height 33
click at [1278, 287] on input "Pastel Entero d" at bounding box center [1331, 287] width 315 height 33
drag, startPoint x: 1216, startPoint y: 287, endPoint x: 1162, endPoint y: 292, distance: 54.2
click at [1162, 292] on div "¿Cómo se va a llamar? Pastel Entero d 15 /40 ¿Cómo se va a llamar?" at bounding box center [1345, 268] width 382 height 71
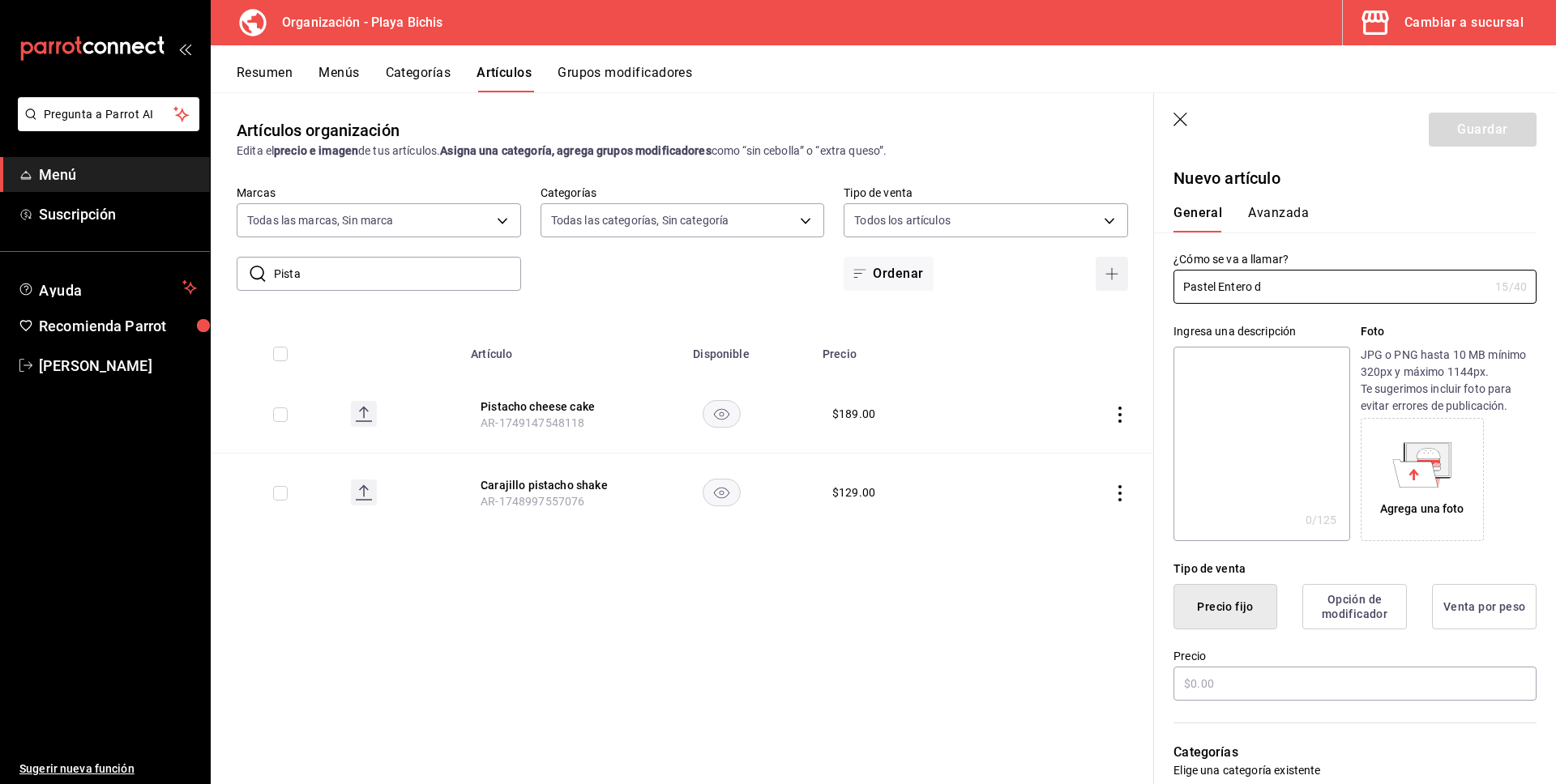
drag, startPoint x: 1282, startPoint y: 285, endPoint x: 1120, endPoint y: 286, distance: 162.0
click at [1120, 286] on main "Artículos organización Edita el precio e imagen de tus artículos. Asigna una ca…" at bounding box center [883, 438] width 1346 height 692
type input "ENTERO Pistachio Cheese cake"
click at [1283, 684] on input "text" at bounding box center [1355, 684] width 364 height 34
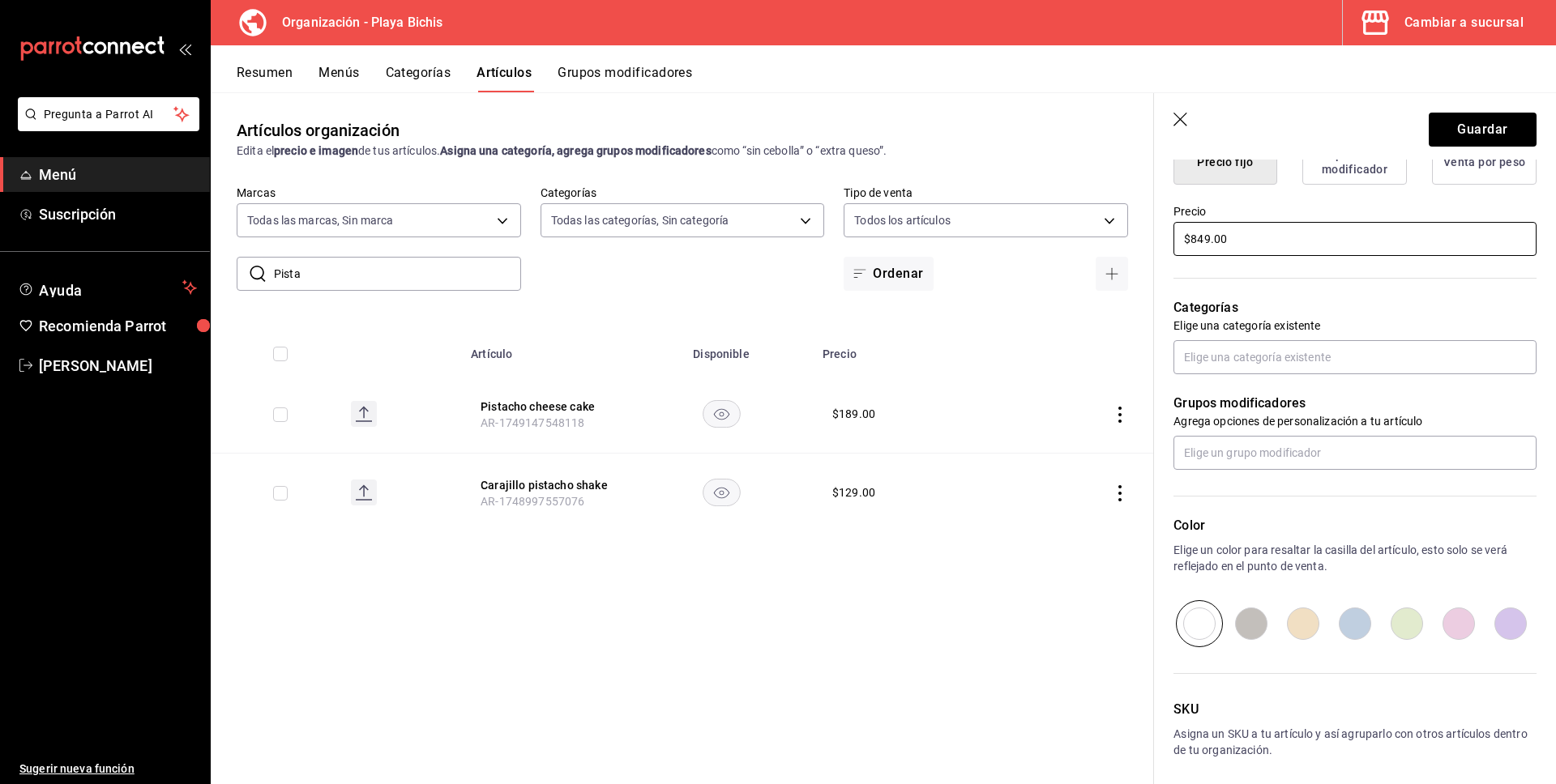
scroll to position [447, 0]
type input "$849.00"
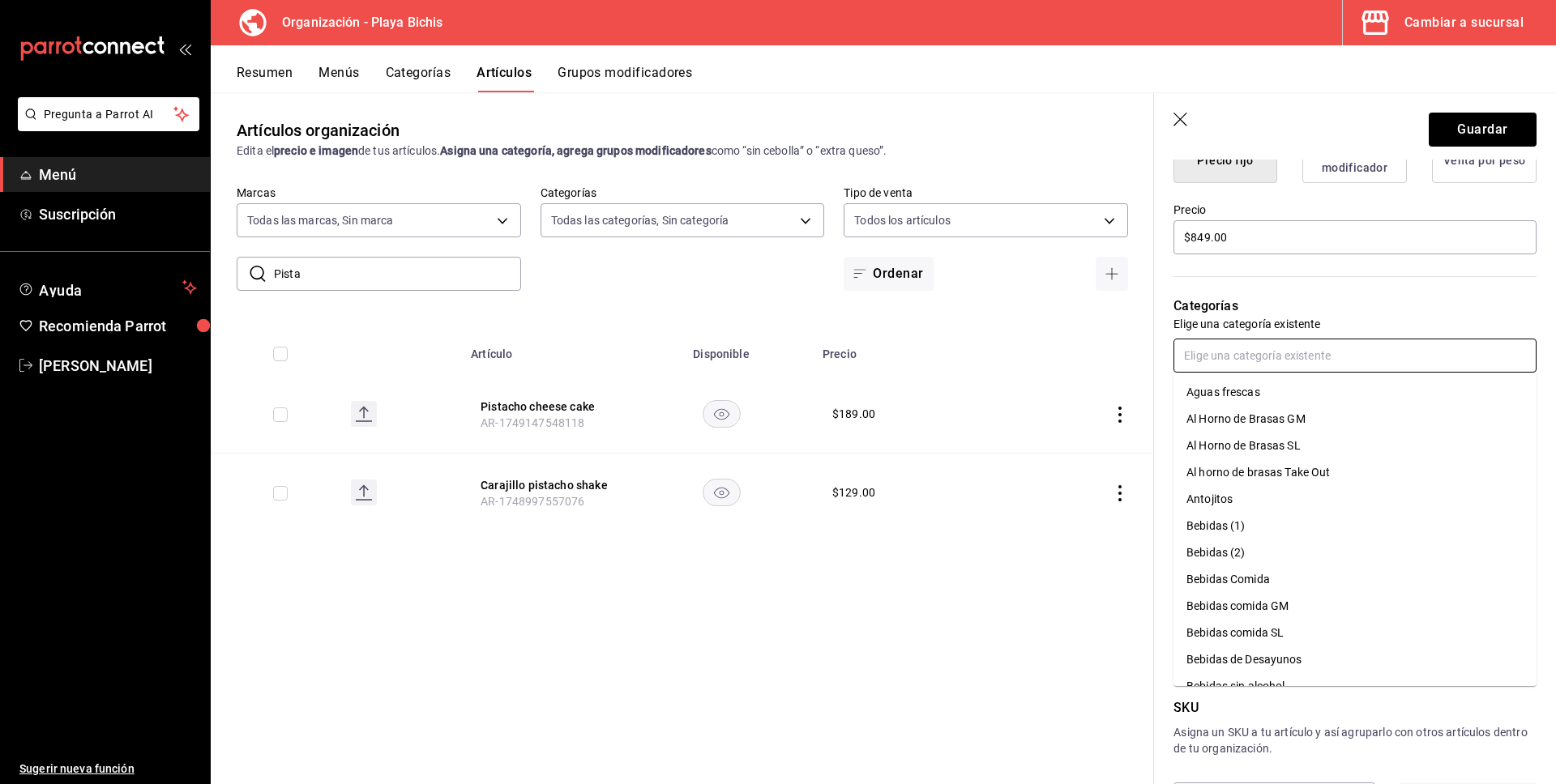
click at [1275, 354] on input "text" at bounding box center [1355, 355] width 364 height 34
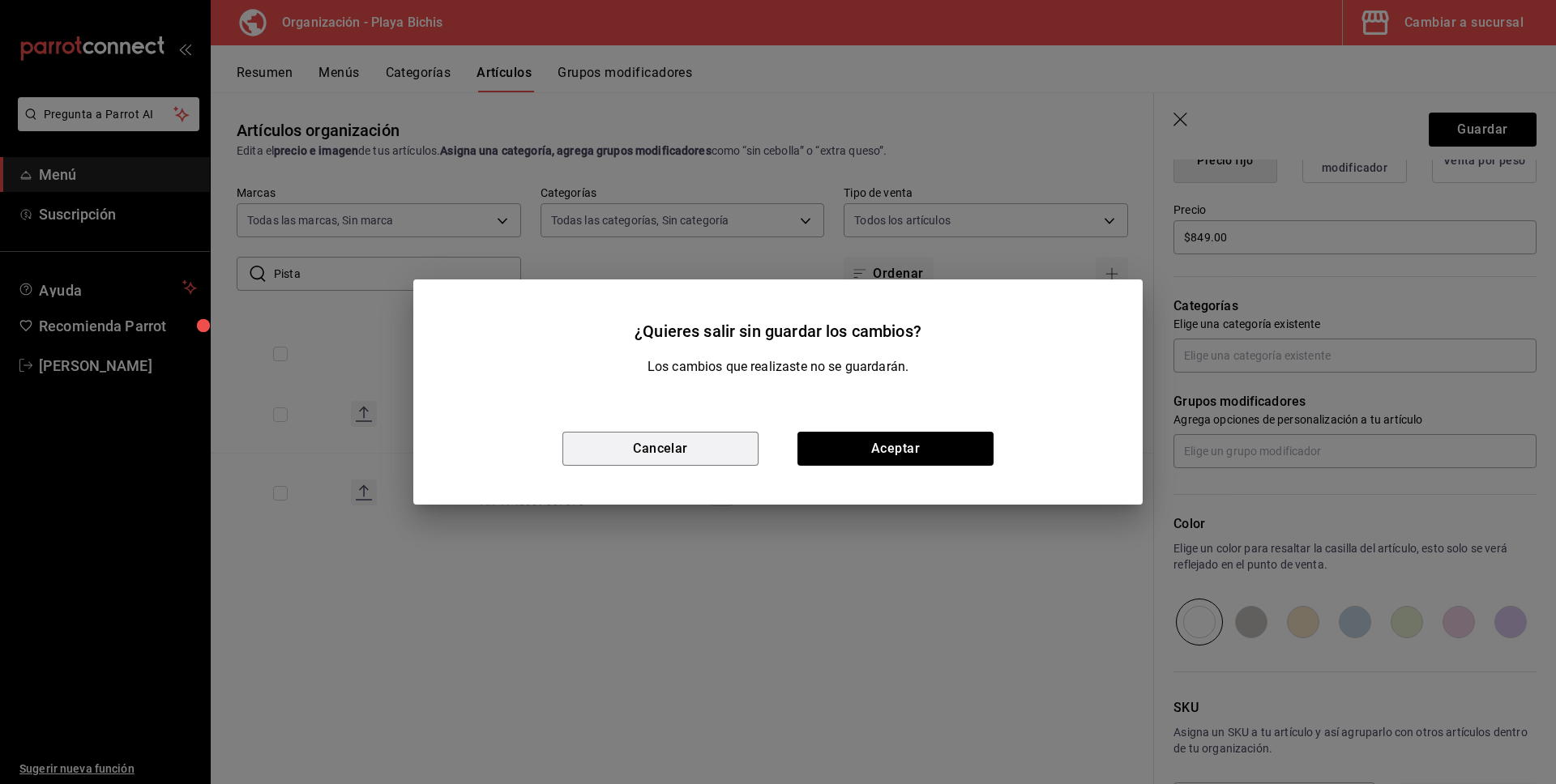
click at [677, 458] on button "Cancelar" at bounding box center [661, 449] width 196 height 34
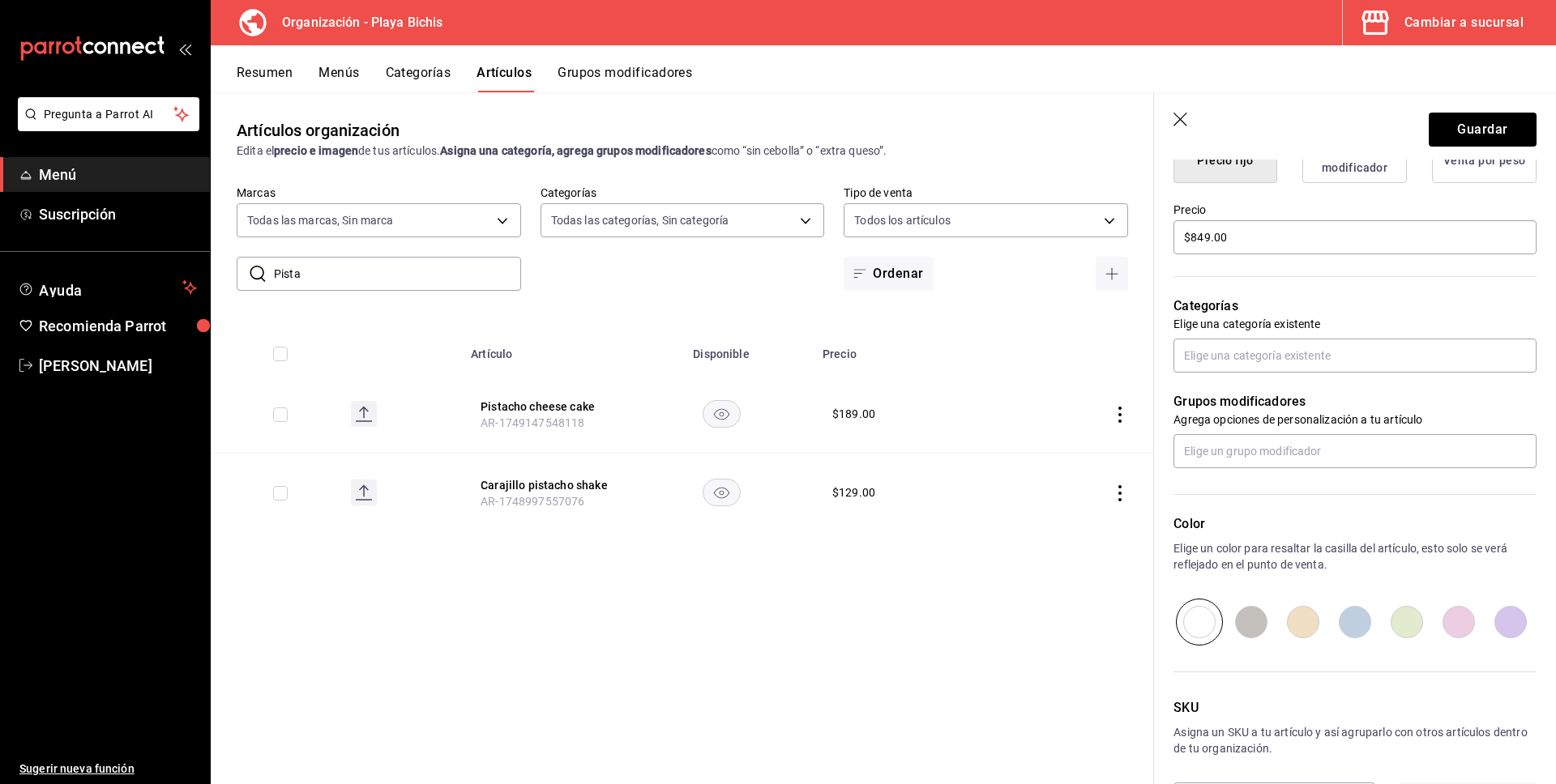
click at [356, 278] on input "Pista" at bounding box center [397, 274] width 247 height 33
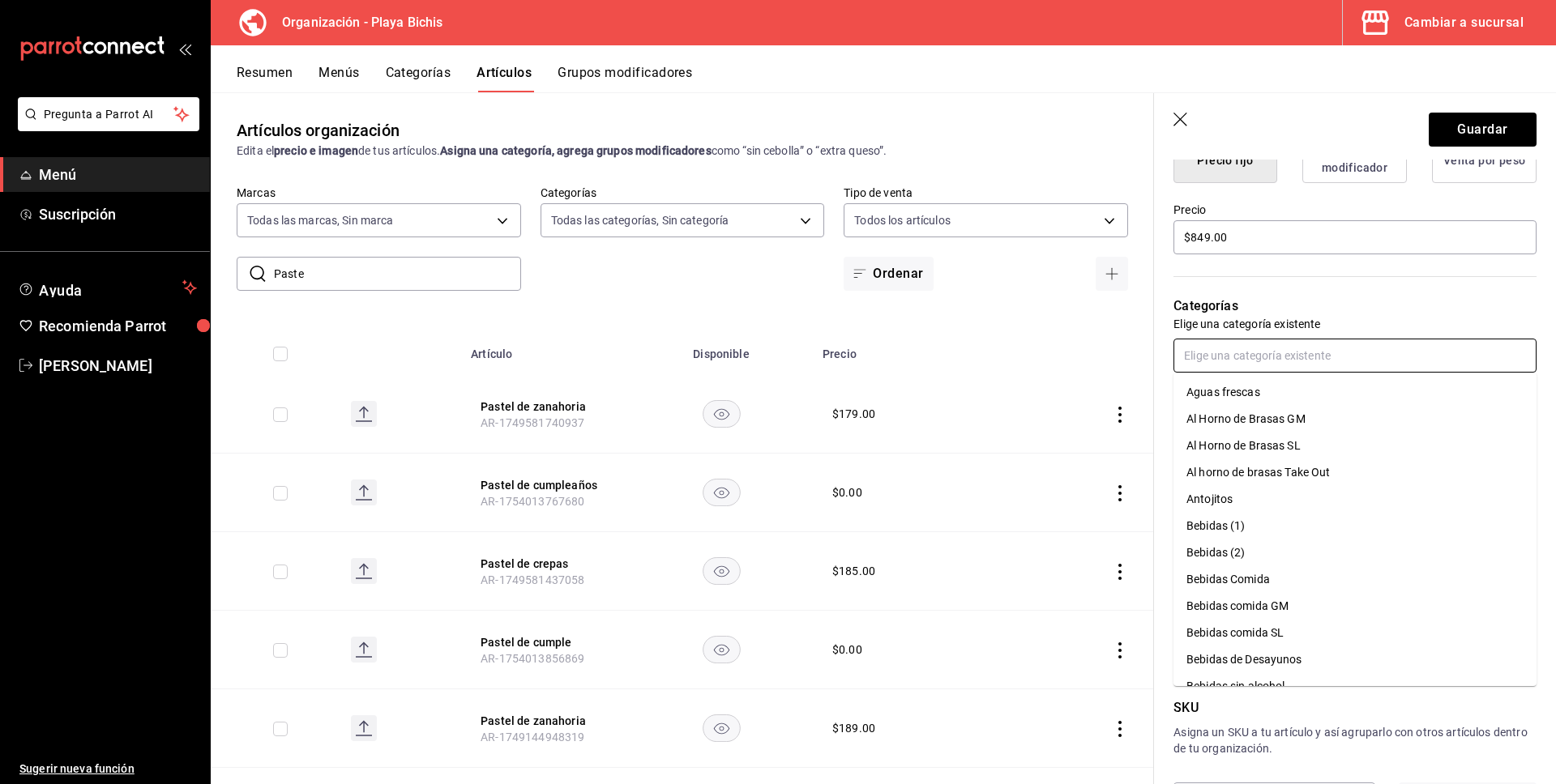
click at [1198, 352] on input "text" at bounding box center [1355, 355] width 364 height 34
click at [1310, 533] on li "Postres GM (1)" at bounding box center [1355, 528] width 364 height 27
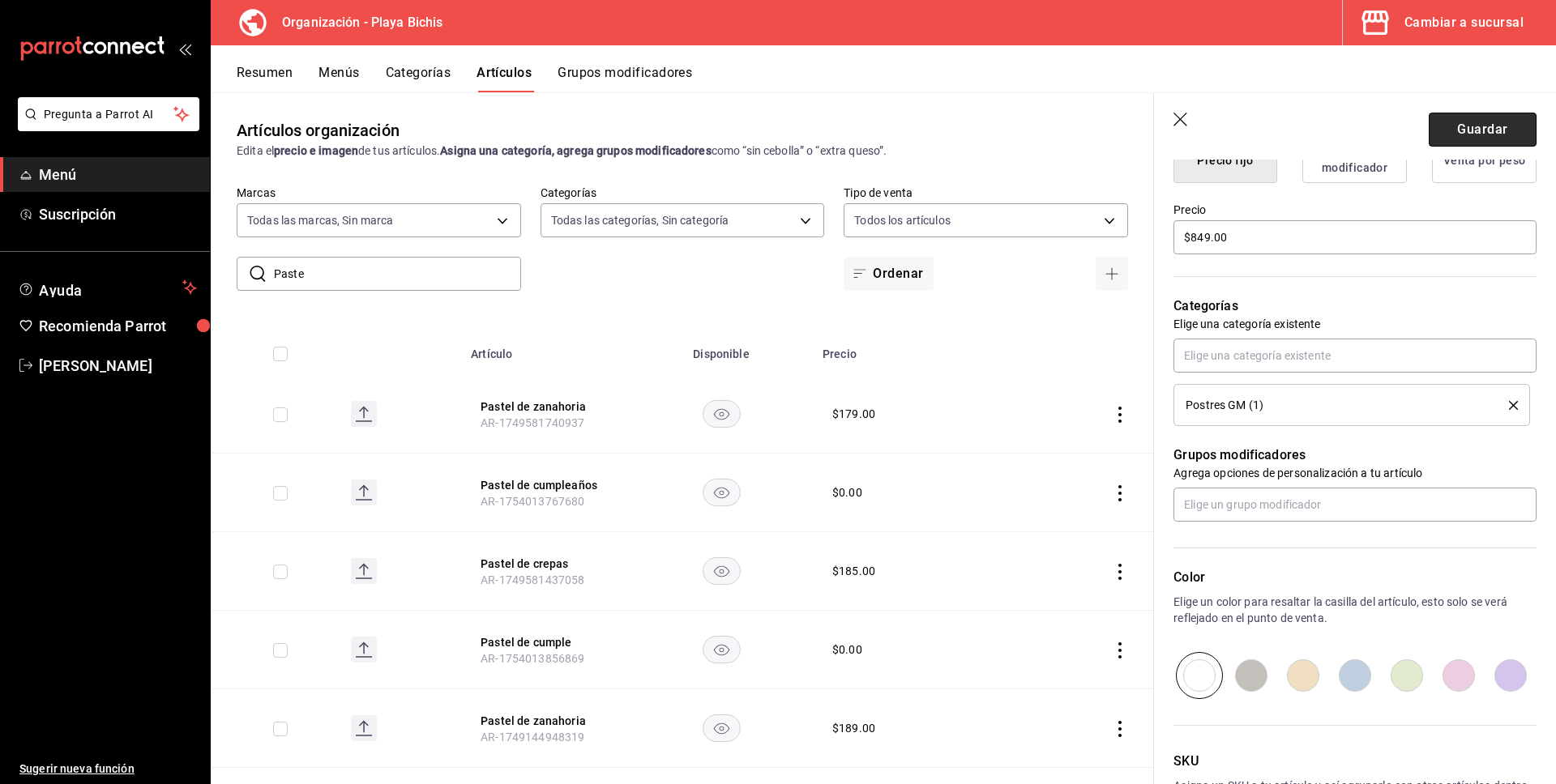
click at [1475, 128] on button "Guardar" at bounding box center [1482, 130] width 107 height 34
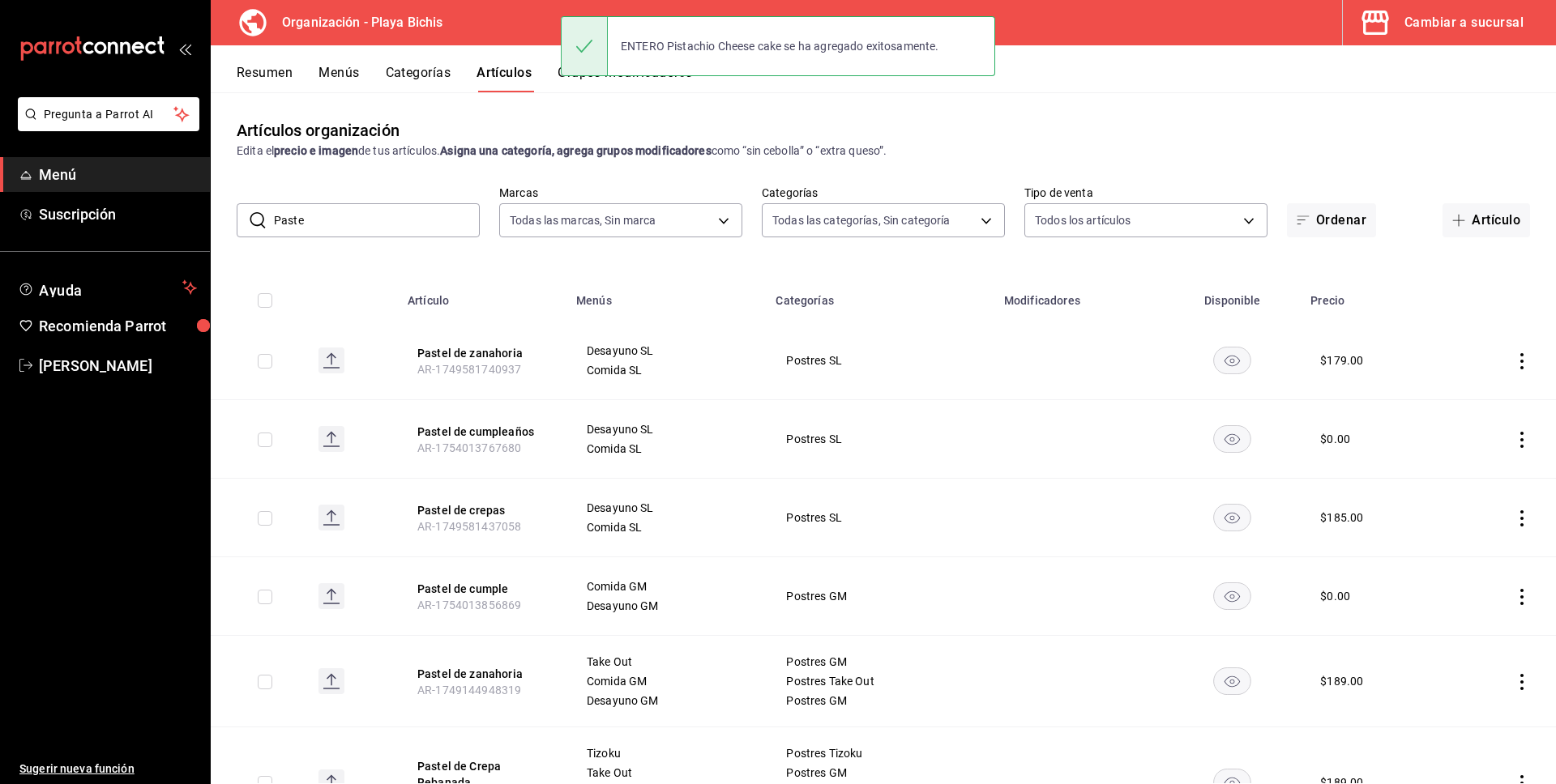
scroll to position [93, 0]
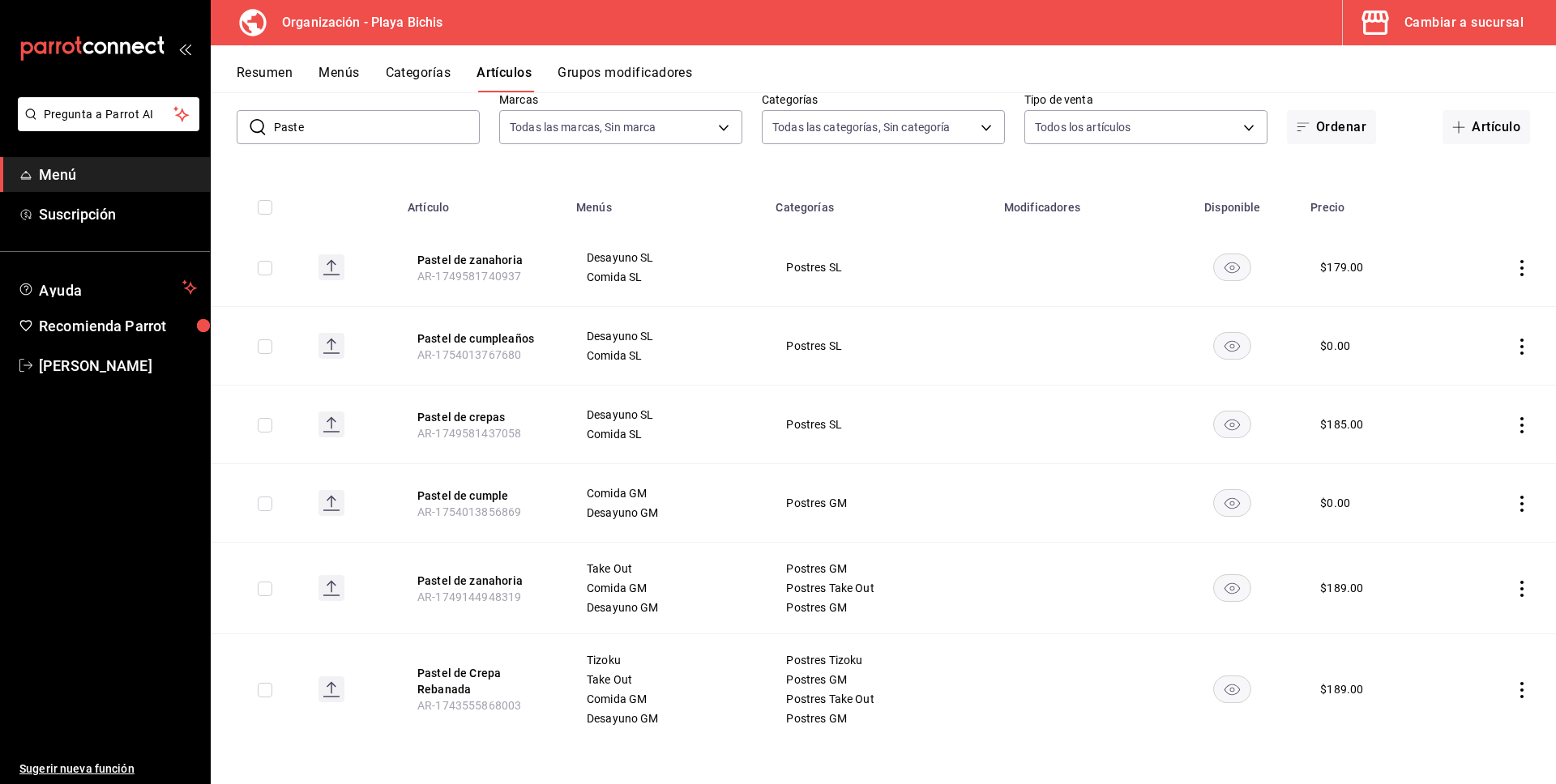
click at [403, 126] on input "Paste" at bounding box center [377, 127] width 206 height 33
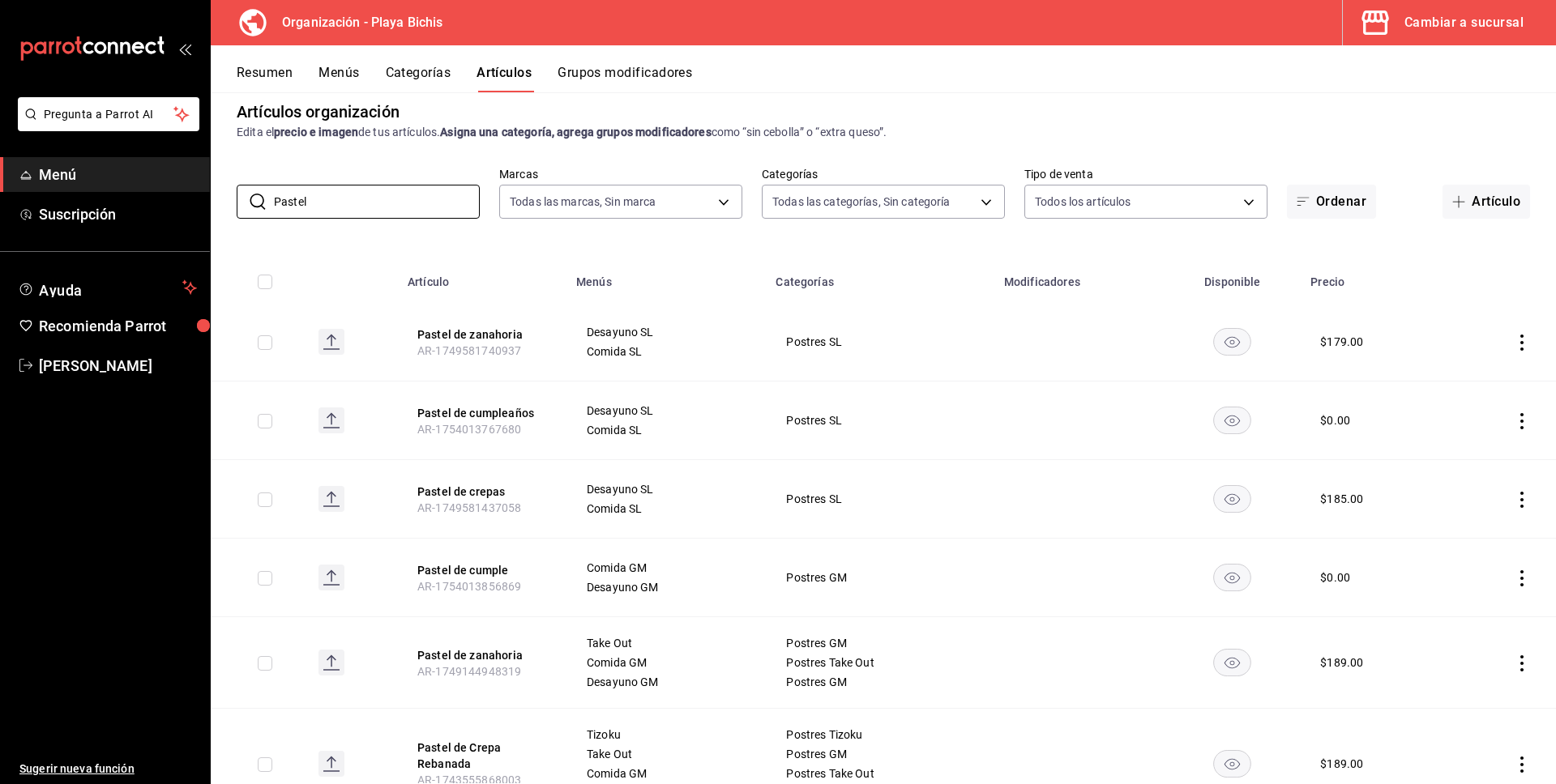
scroll to position [0, 0]
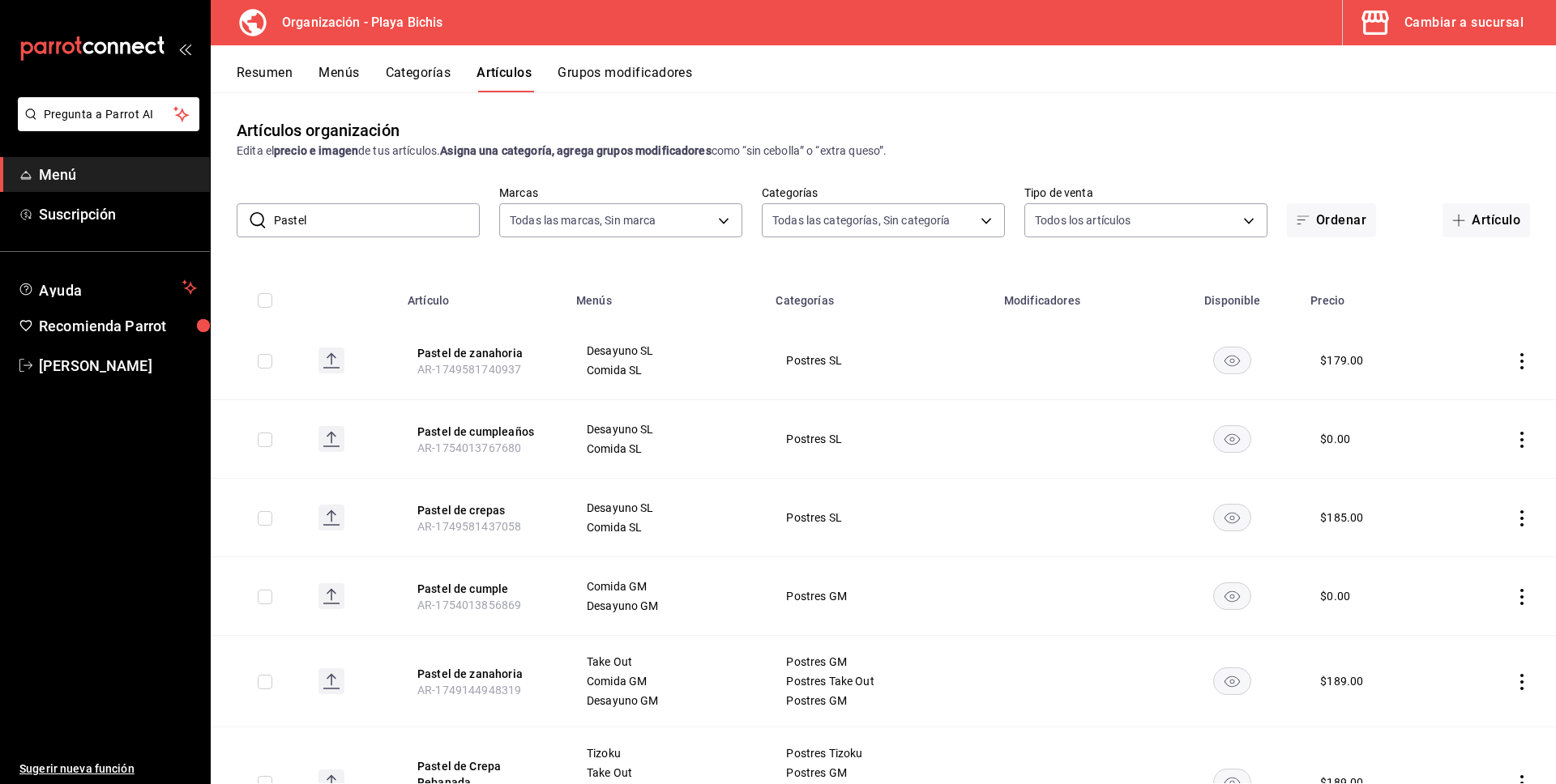
click at [393, 225] on input "Pastel" at bounding box center [377, 221] width 206 height 33
type input "P"
click at [435, 68] on button "Categorías" at bounding box center [419, 78] width 65 height 27
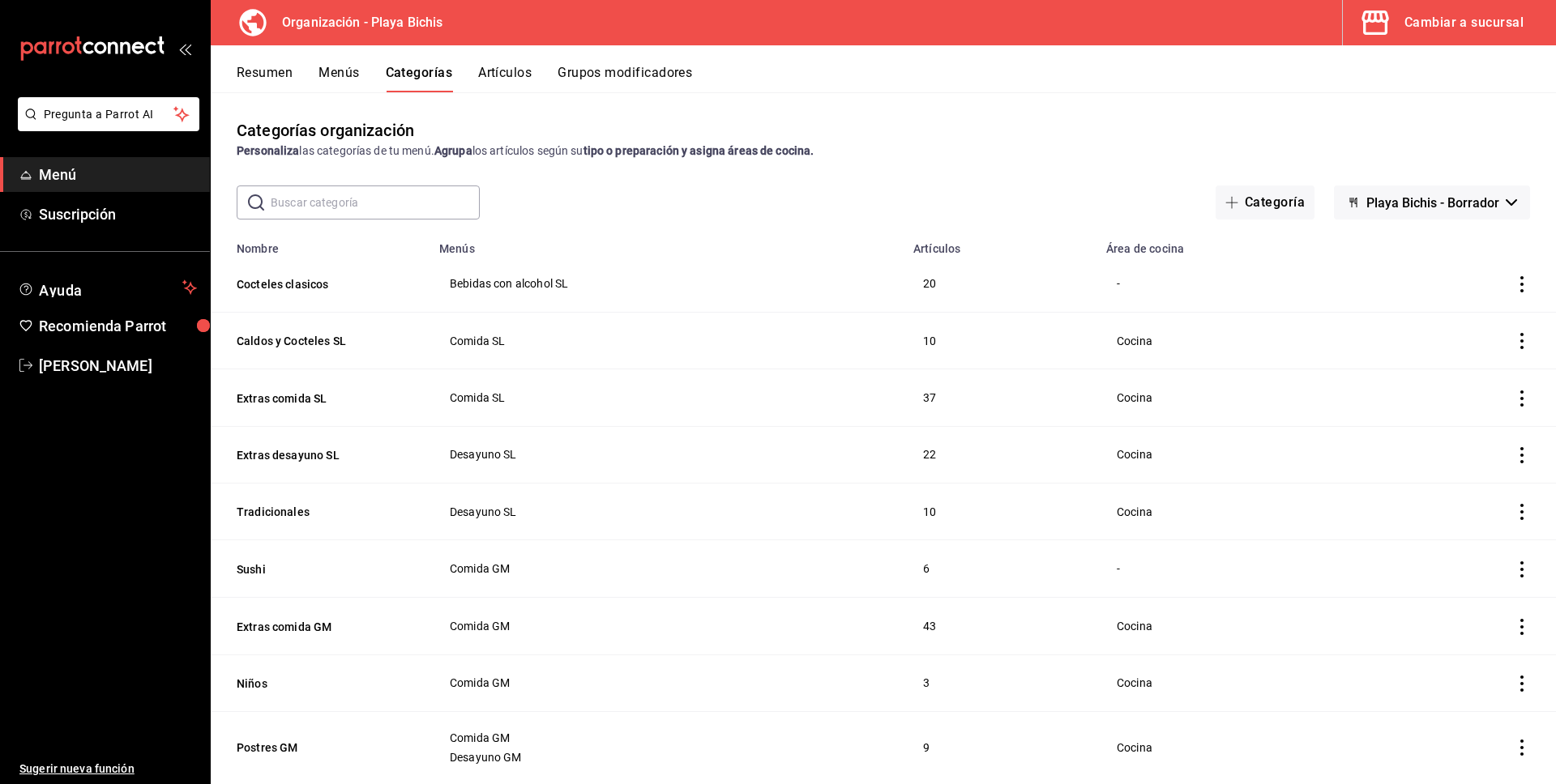
click at [373, 200] on input "text" at bounding box center [376, 202] width 209 height 33
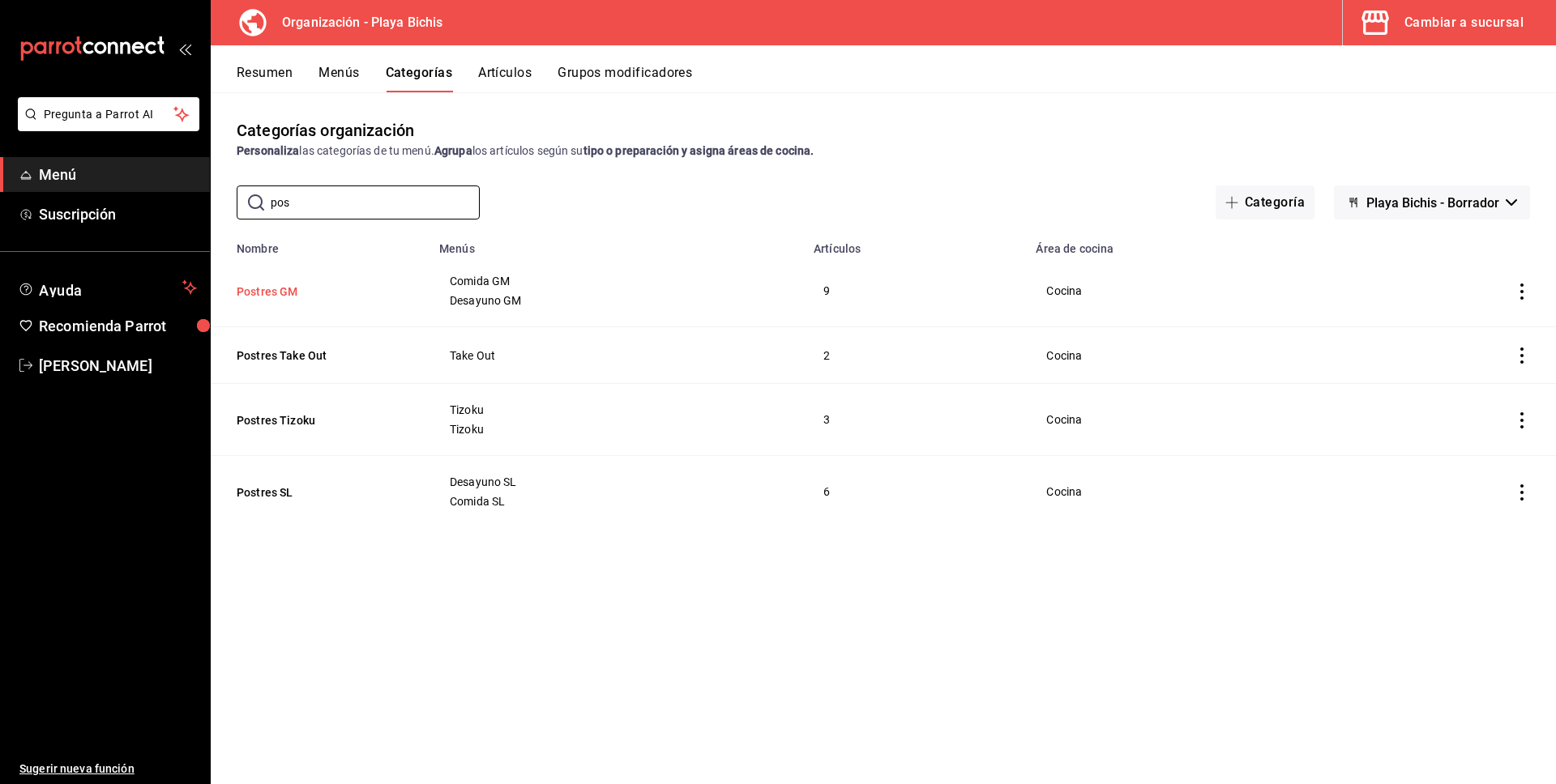
type input "pos"
click at [280, 288] on button "Postres GM" at bounding box center [317, 292] width 162 height 16
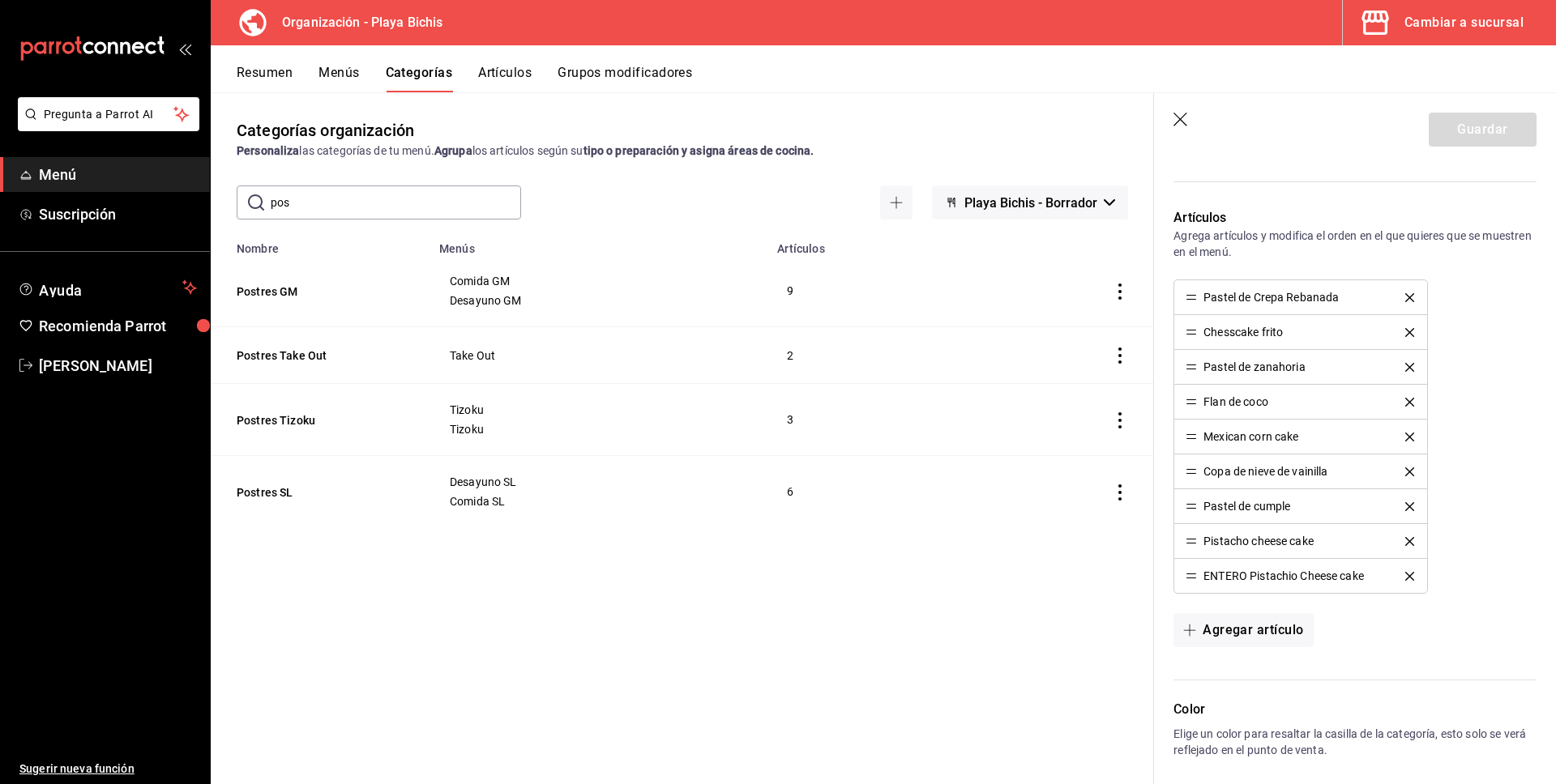
scroll to position [632, 0]
click at [1178, 121] on icon "button" at bounding box center [1180, 120] width 14 height 14
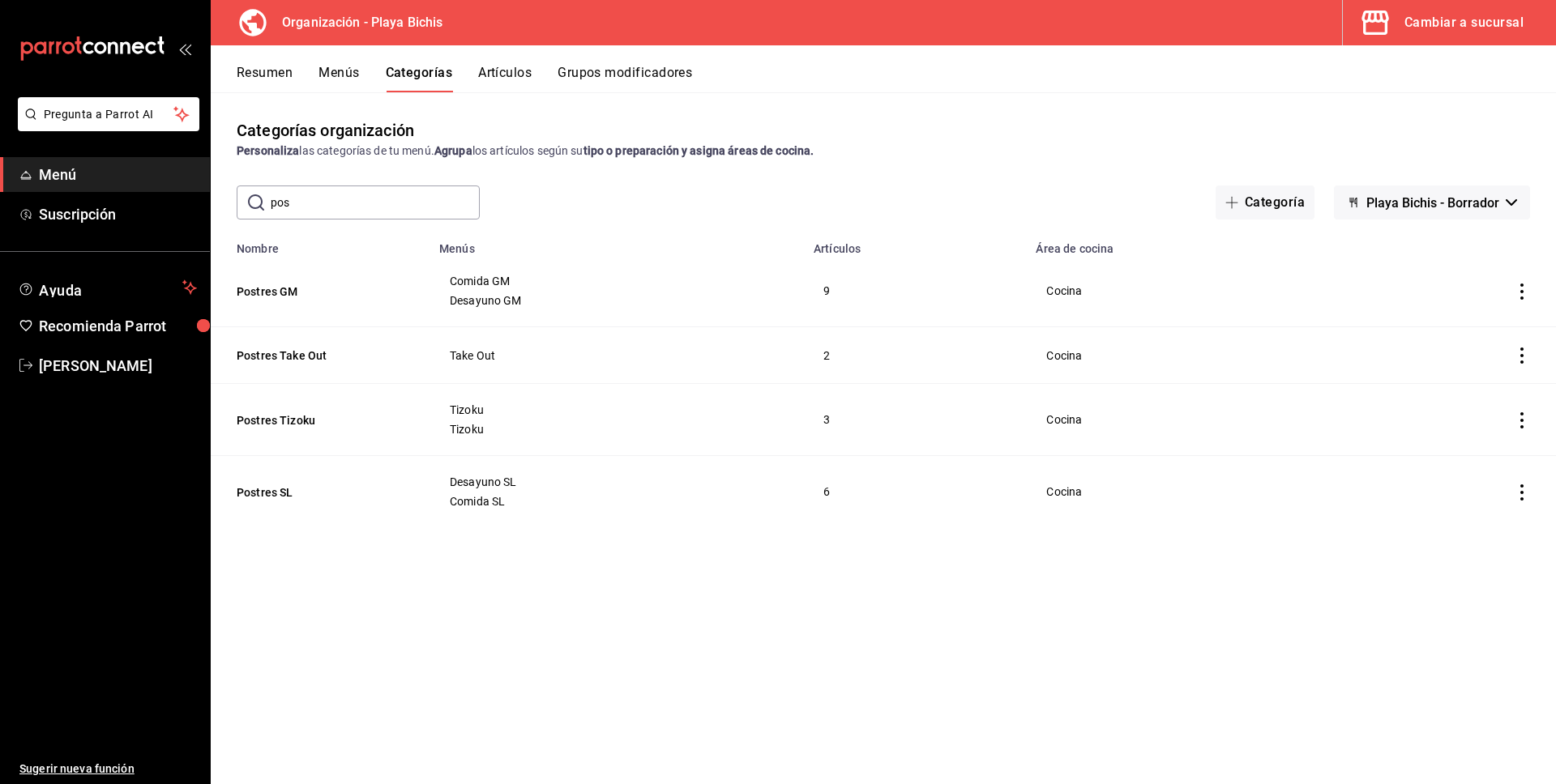
click at [332, 75] on button "Menús" at bounding box center [338, 78] width 40 height 27
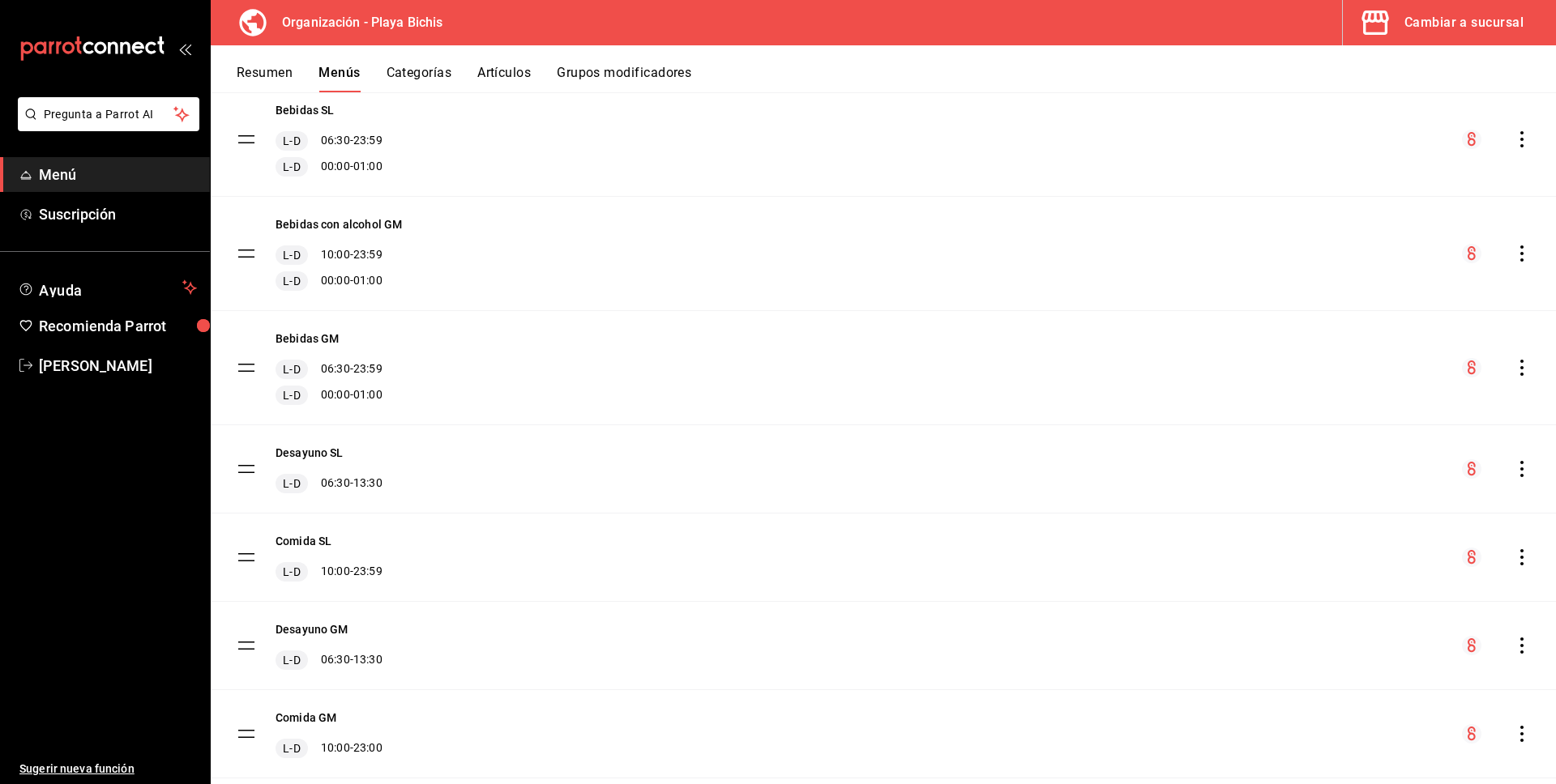
scroll to position [266, 0]
click at [436, 71] on button "Categorías" at bounding box center [420, 78] width 65 height 27
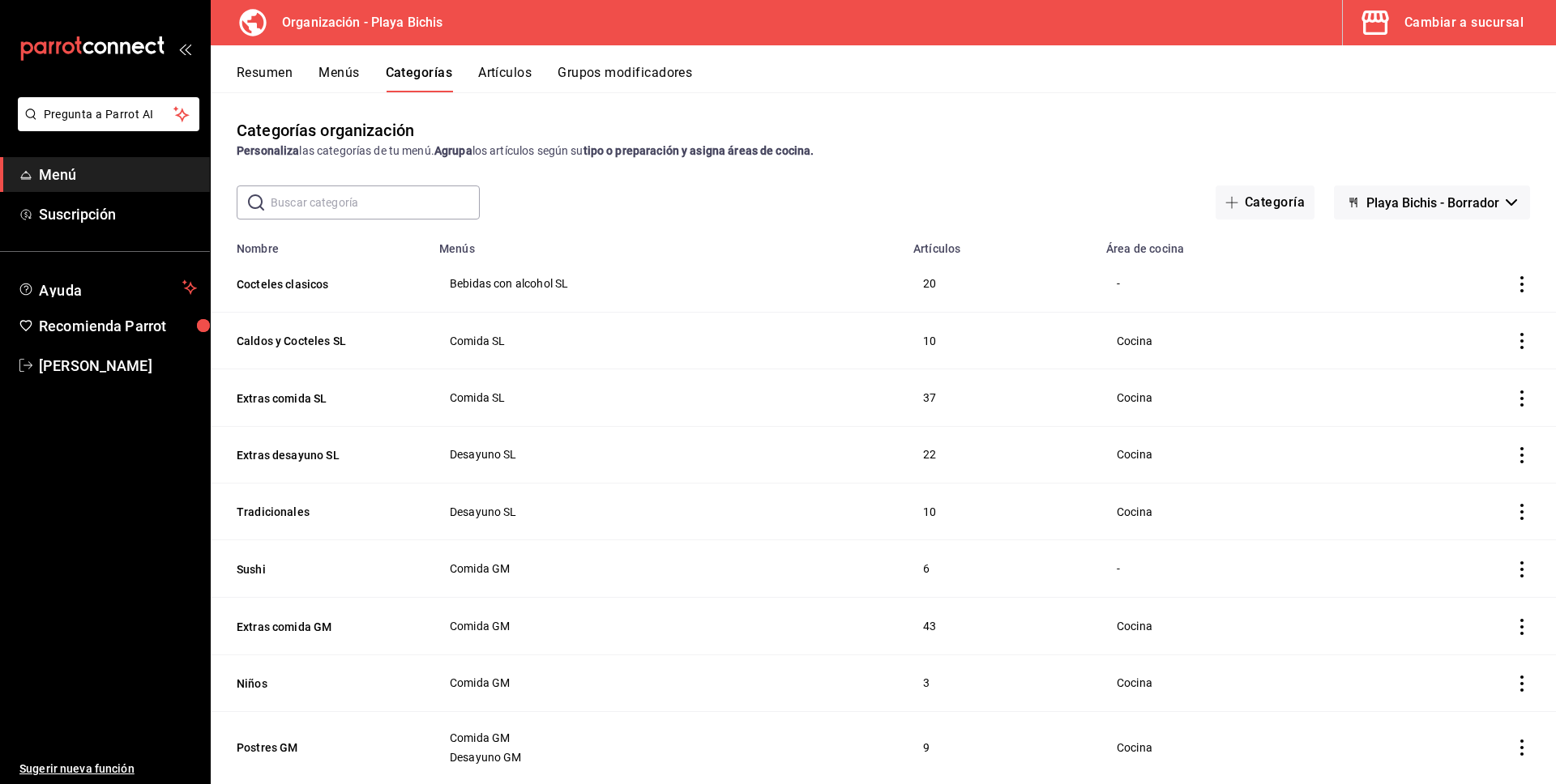
click at [482, 77] on button "Artículos" at bounding box center [505, 78] width 53 height 27
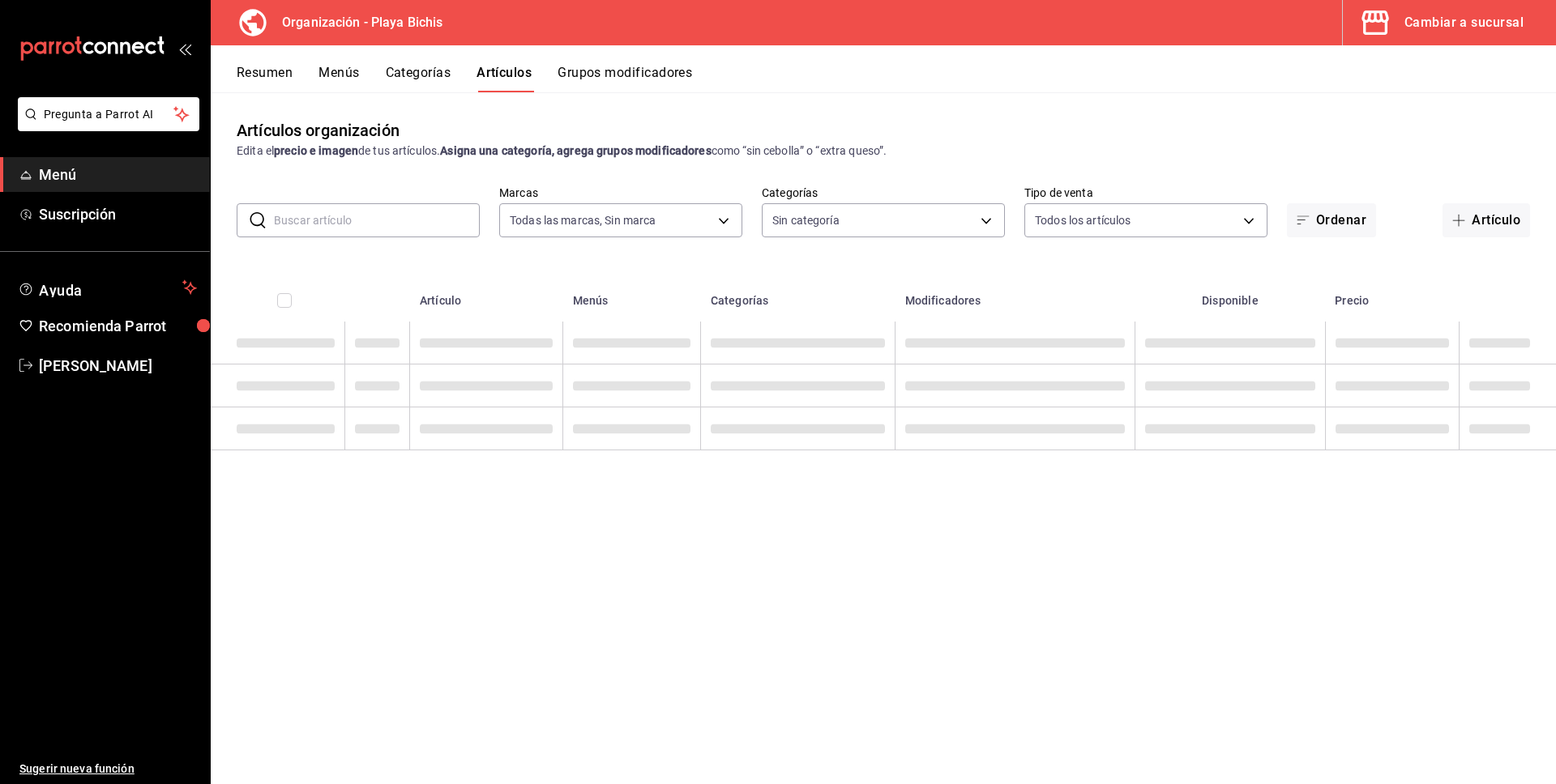
type input "2b6203e3-68c9-492c-8139-d2404e68bc4d,5cffe0c5-1d87-45c7-8974-ad5cddc46f5f"
type input "8ebe99e7-8ccb-42e5-9a90-2c7c819c0618,2a1bdb06-3383-4ba0-a971-51aee5cfb993,28e32…"
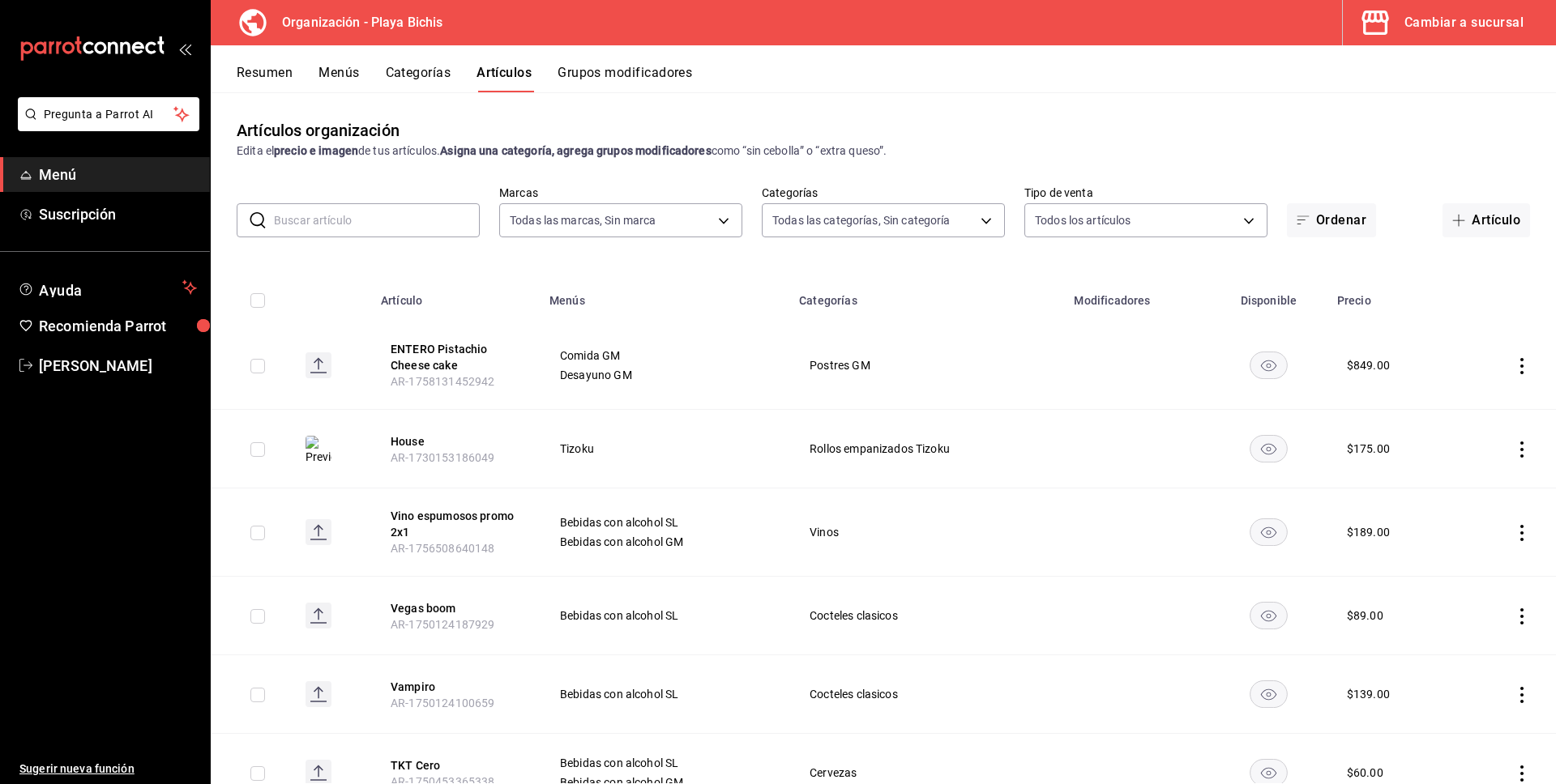
click at [348, 77] on button "Menús" at bounding box center [338, 78] width 40 height 27
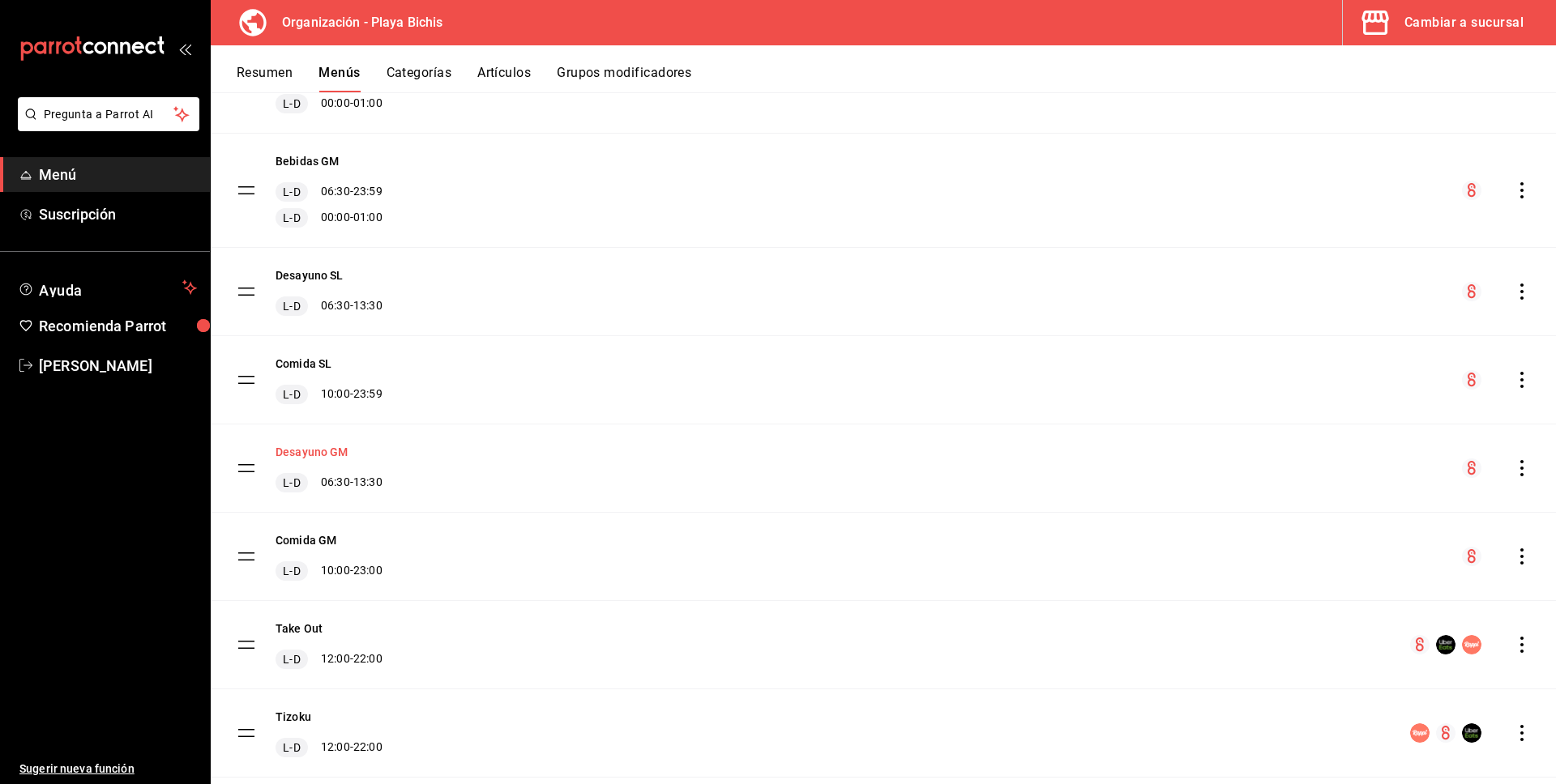
scroll to position [481, 0]
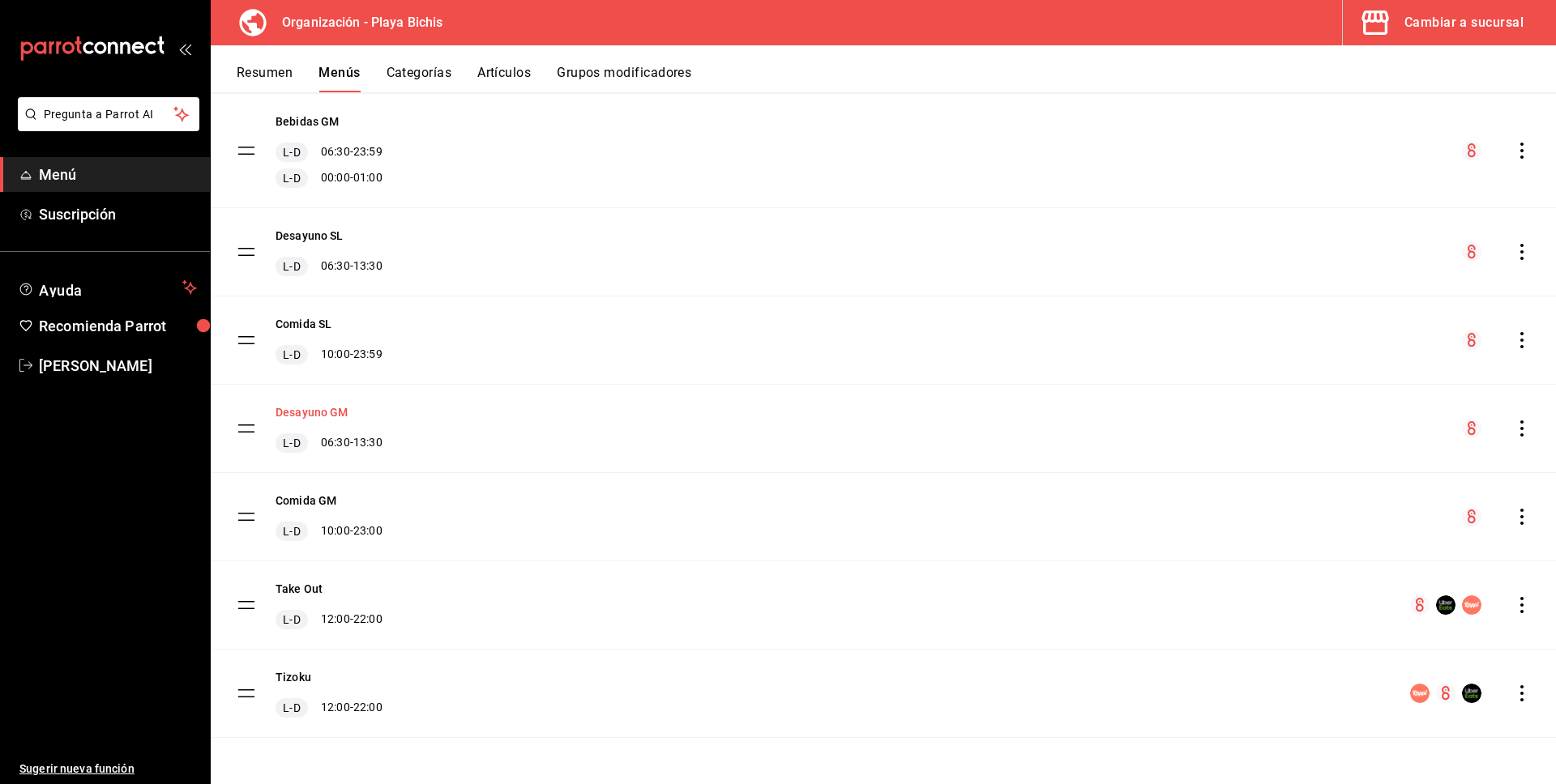
click at [338, 412] on button "Desayuno GM" at bounding box center [312, 412] width 73 height 16
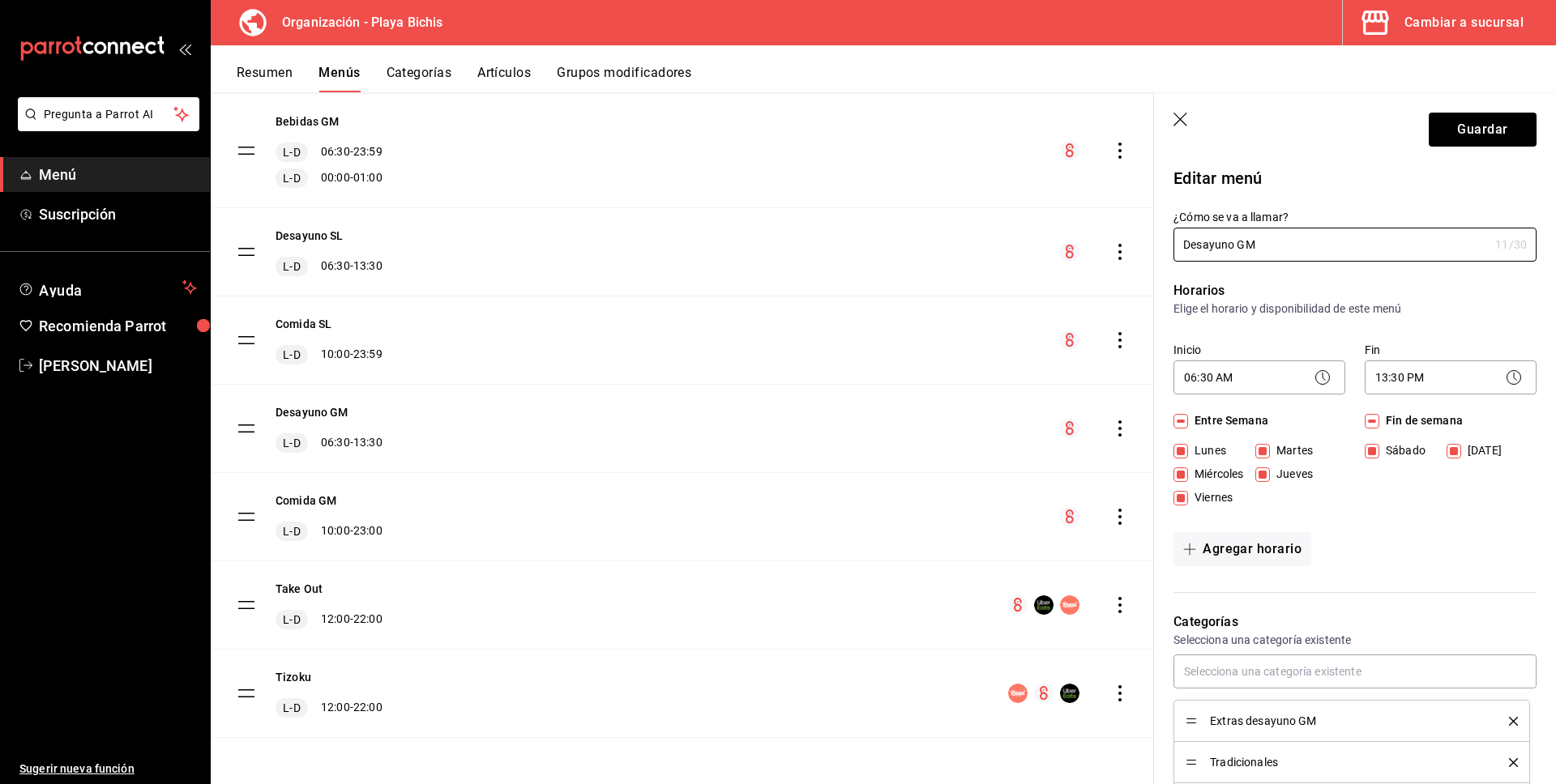
click at [1174, 117] on icon "button" at bounding box center [1181, 121] width 16 height 16
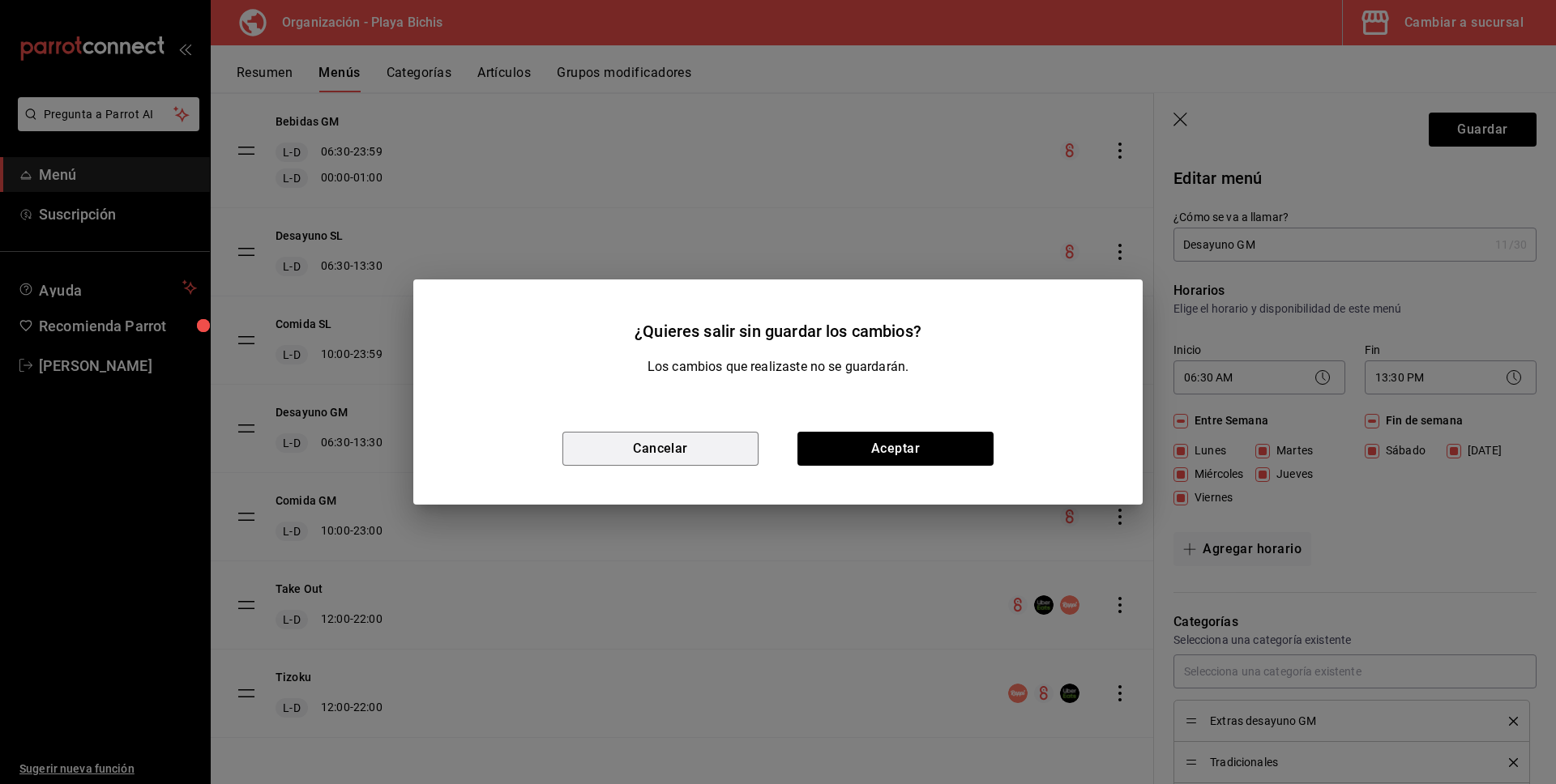
click at [723, 446] on button "Cancelar" at bounding box center [661, 449] width 196 height 34
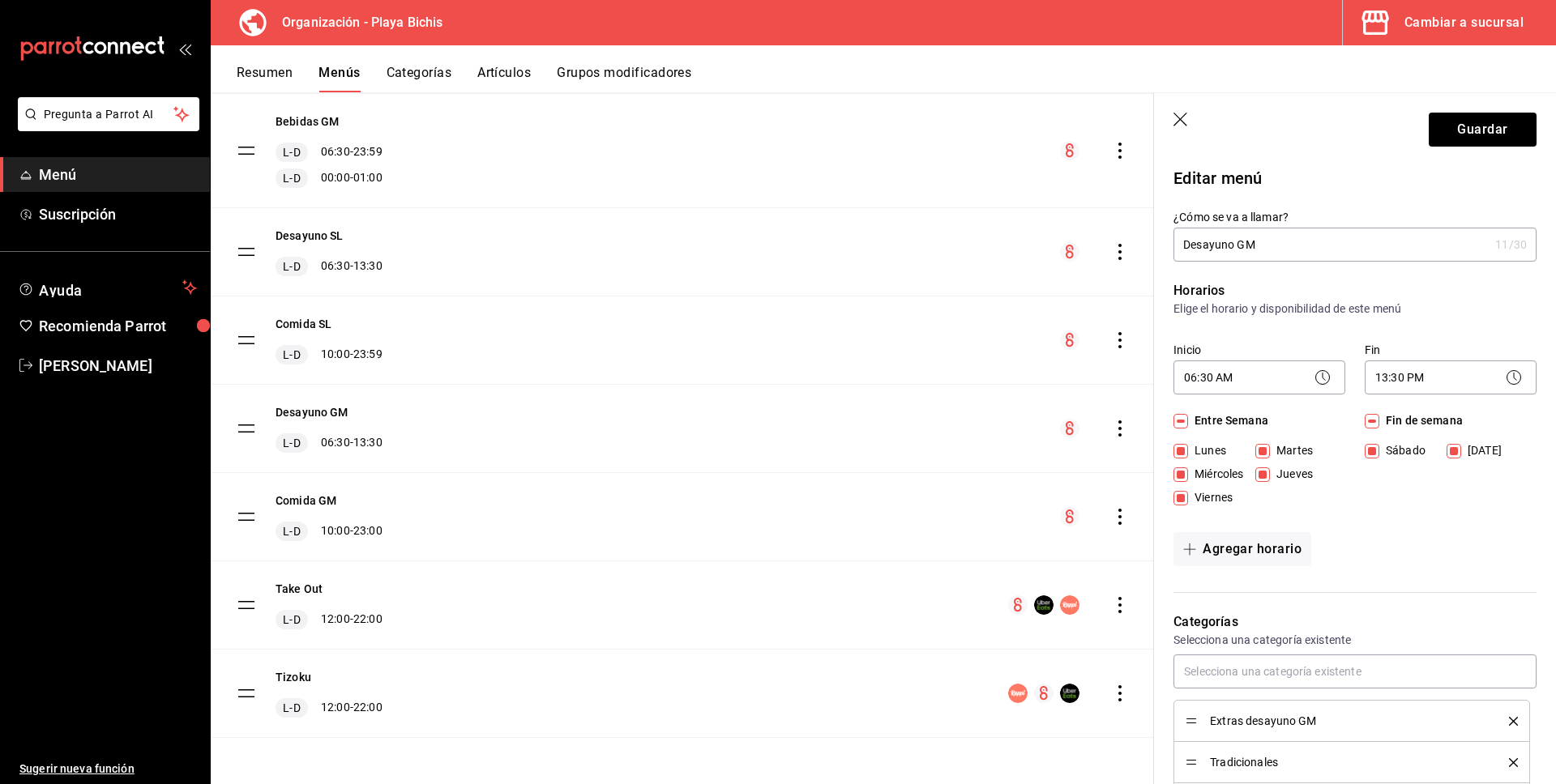
click at [1175, 119] on icon "button" at bounding box center [1181, 121] width 16 height 16
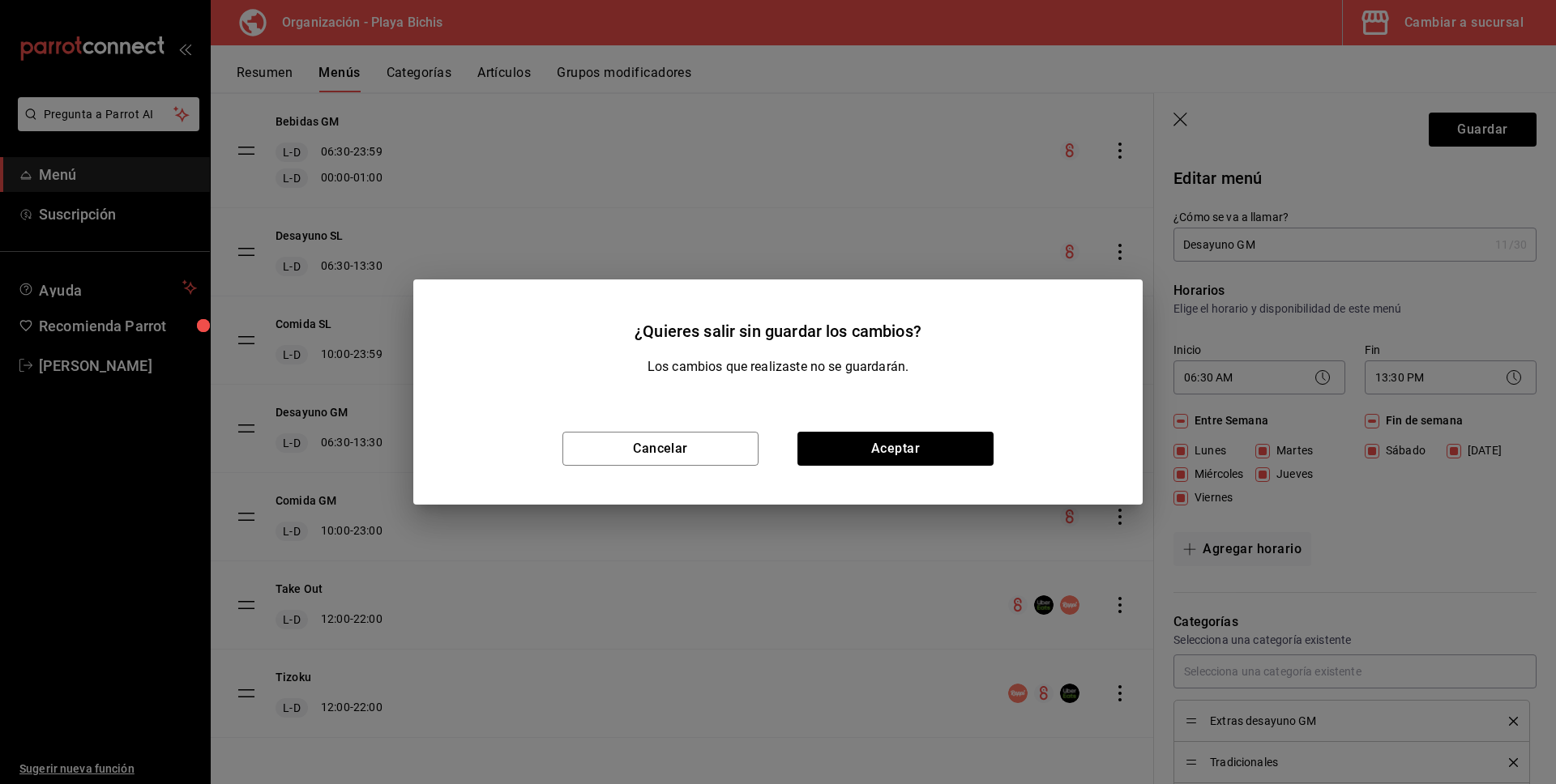
click at [903, 428] on div "Cancelar Aceptar" at bounding box center [778, 449] width 729 height 112
click at [906, 447] on button "Aceptar" at bounding box center [895, 449] width 196 height 34
checkbox input "false"
type input "1758131707457"
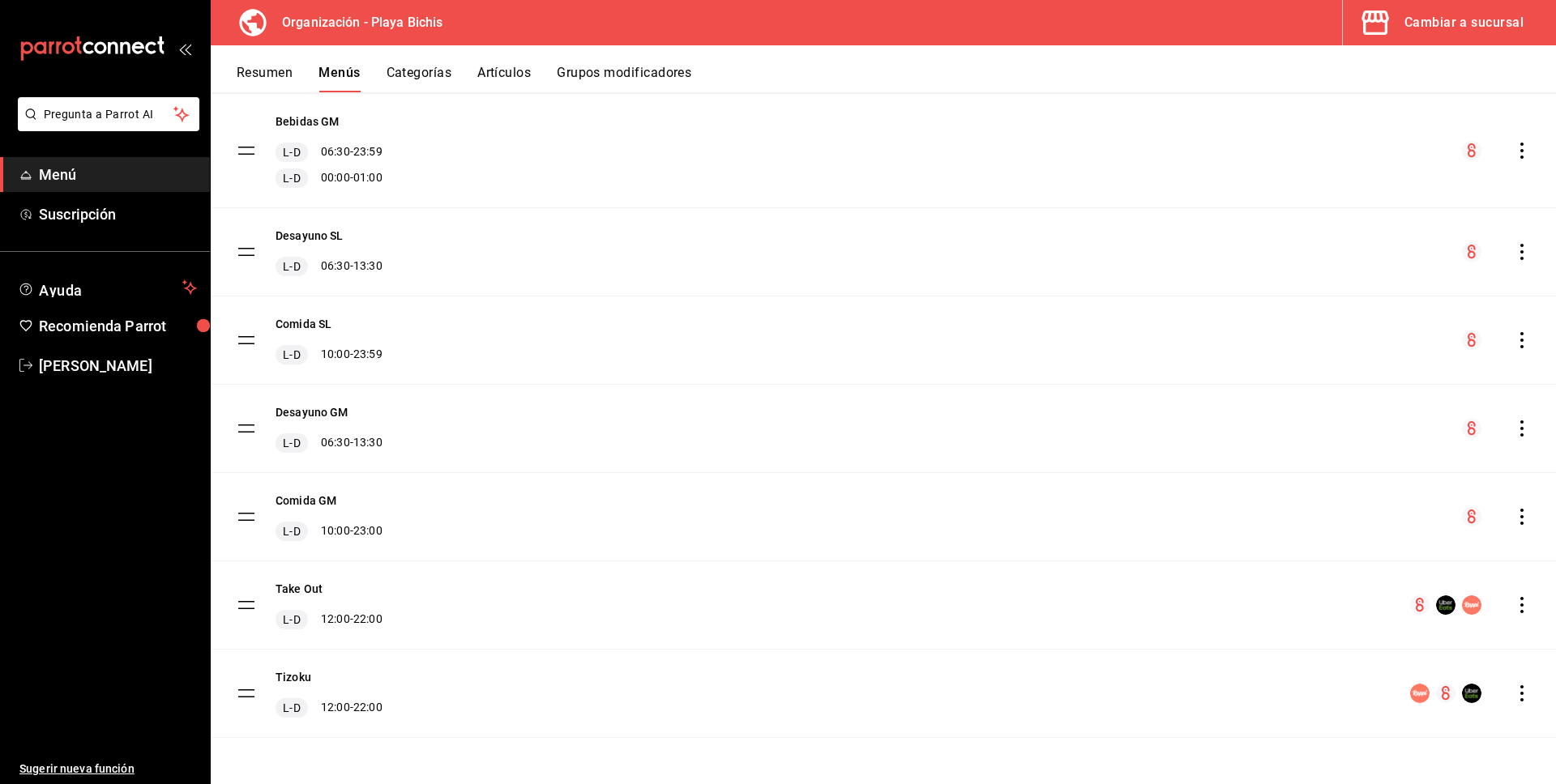
click at [1521, 430] on icon "actions" at bounding box center [1521, 428] width 3 height 16
click at [1520, 420] on div at bounding box center [778, 392] width 1556 height 784
click at [1522, 426] on icon "actions" at bounding box center [1521, 428] width 16 height 16
click at [1360, 535] on span "Copiar en otra sucursal" at bounding box center [1394, 533] width 198 height 17
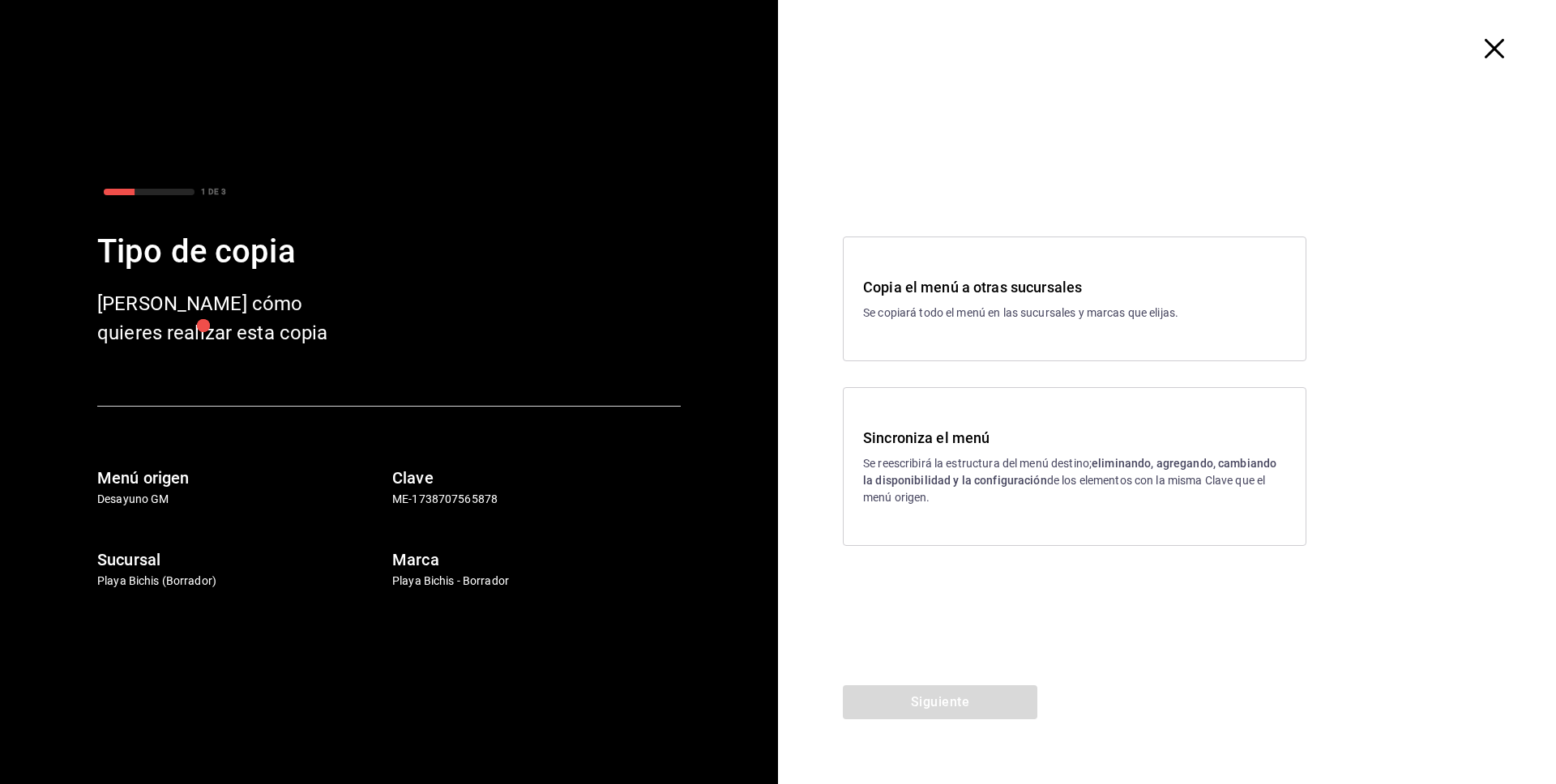
click at [1009, 456] on p "Se reescribirá la estructura del menú destino; eliminando, agregando, cambiando…" at bounding box center [1075, 480] width 423 height 51
click at [950, 701] on button "Siguiente" at bounding box center [940, 703] width 194 height 34
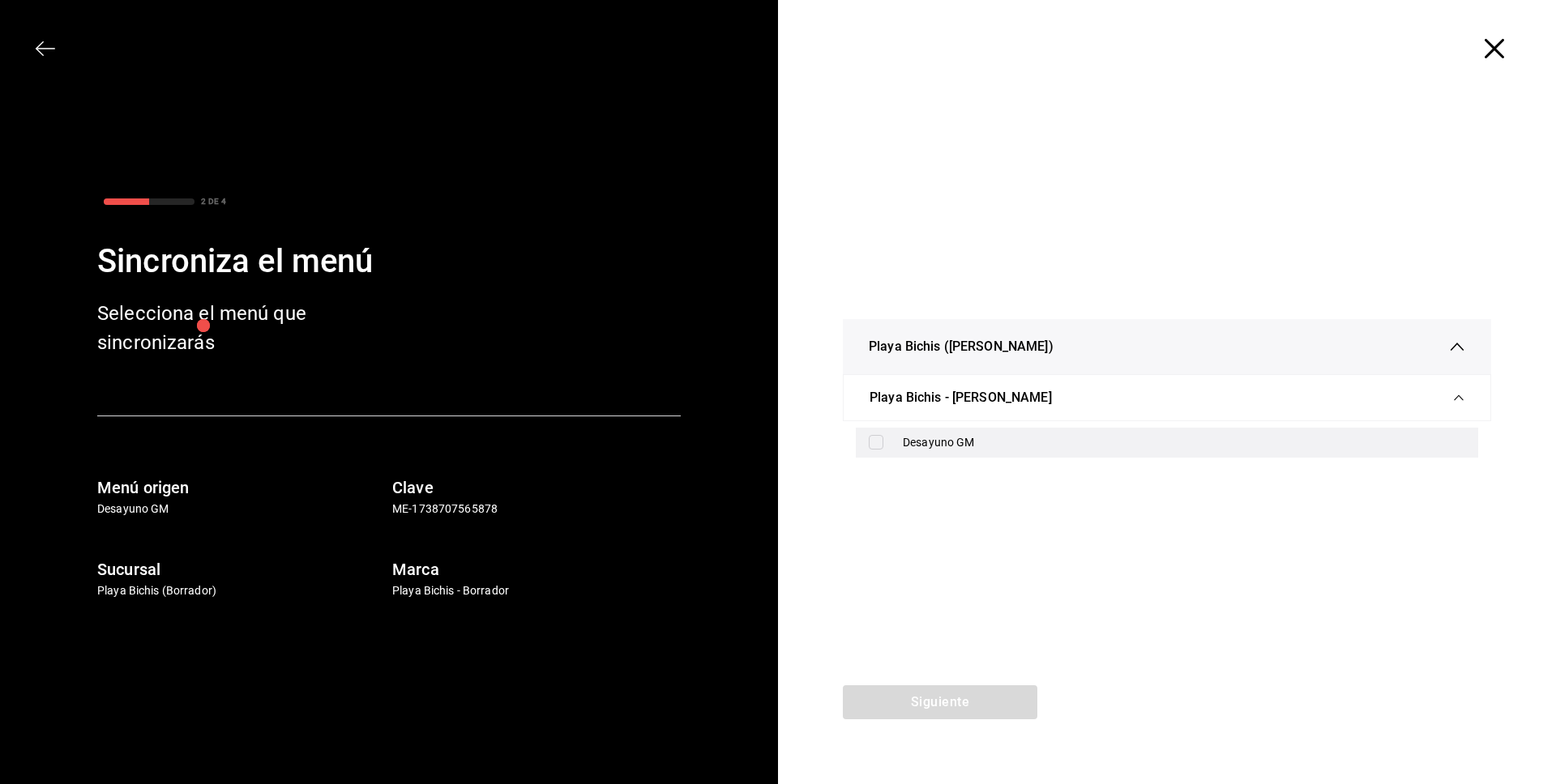
click at [871, 440] on input "checkbox" at bounding box center [877, 443] width 15 height 15
checkbox input "true"
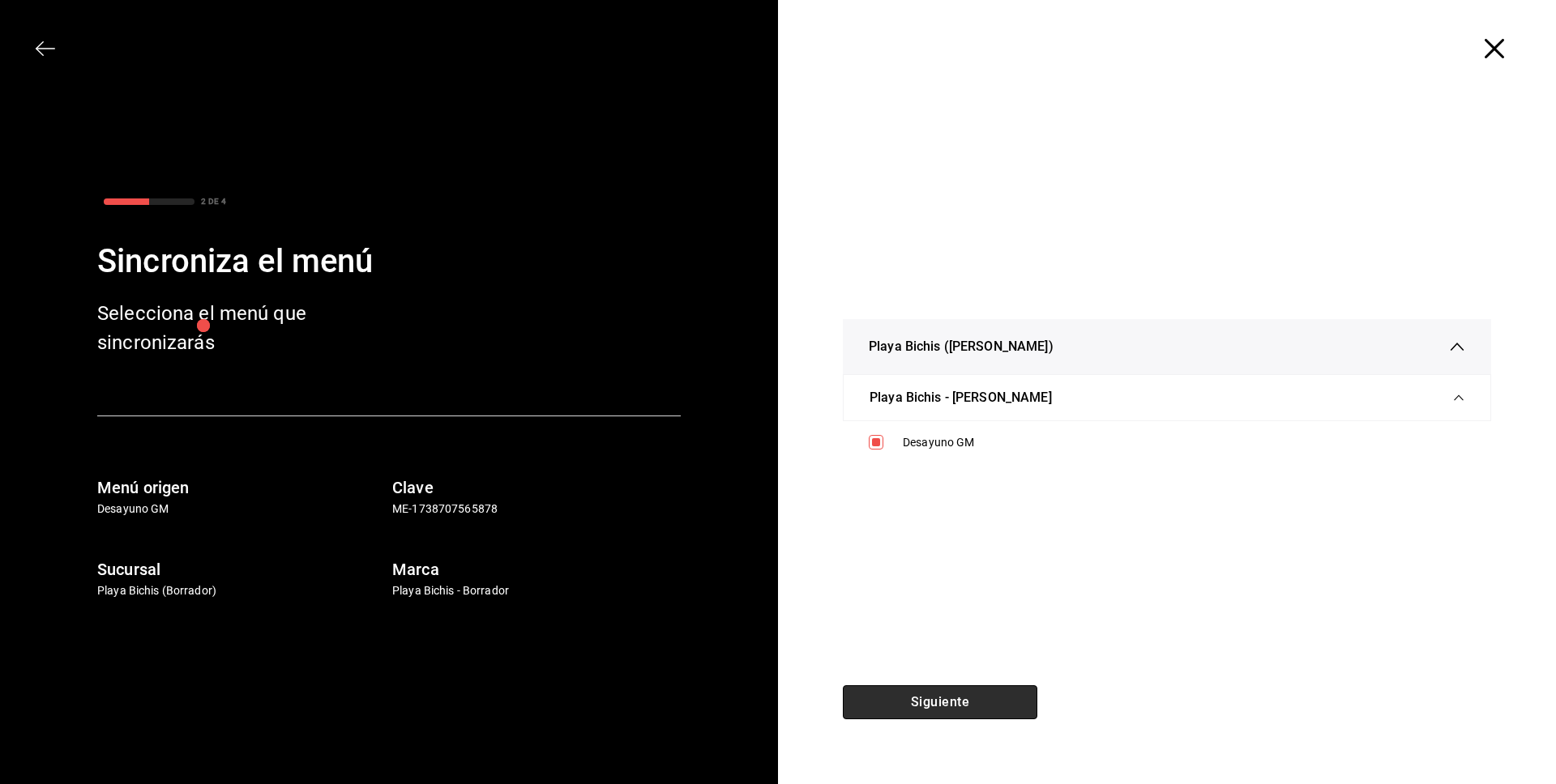
click at [943, 704] on button "Siguiente" at bounding box center [940, 703] width 194 height 34
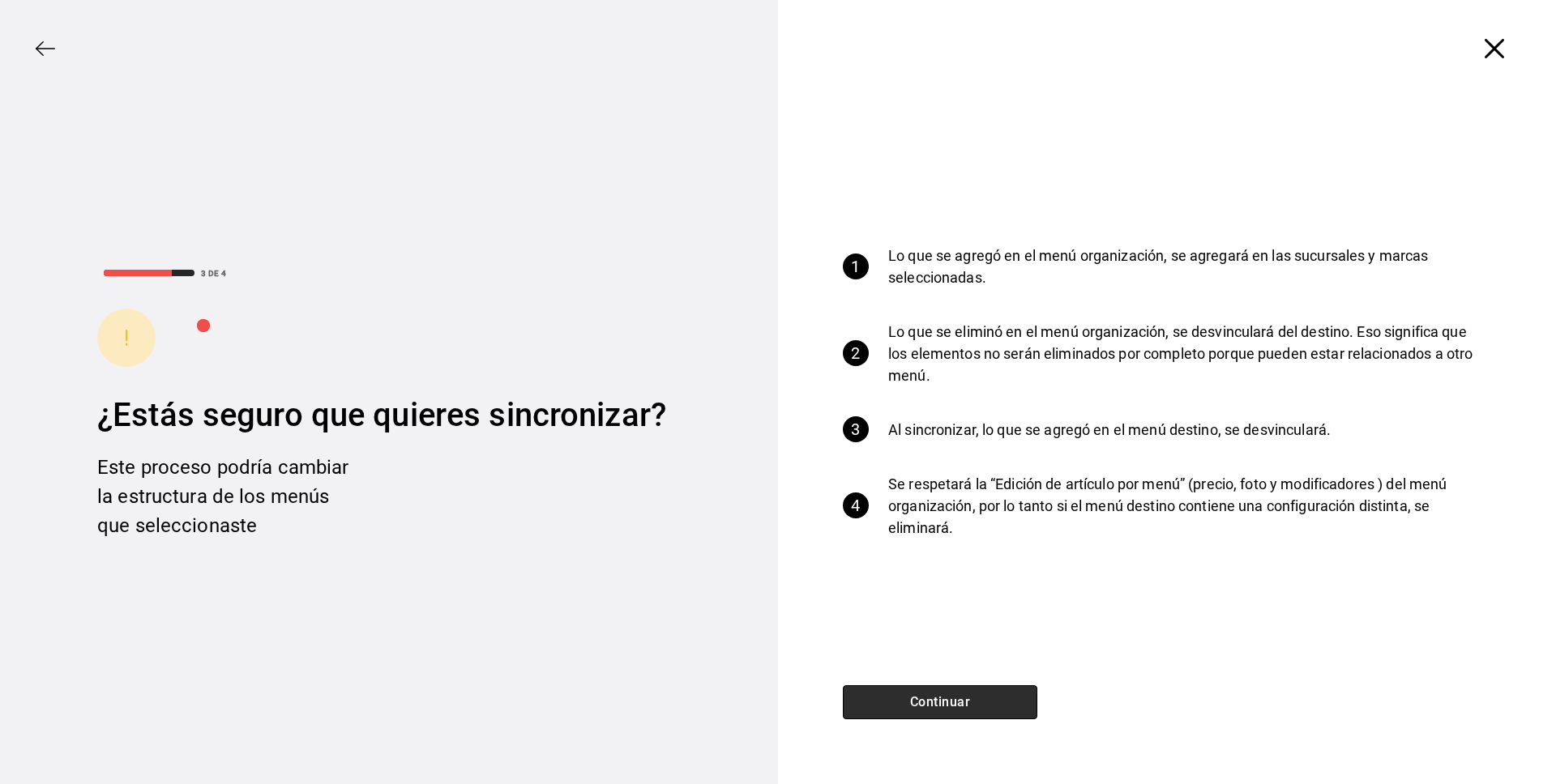
click at [943, 704] on button "Continuar" at bounding box center [940, 703] width 194 height 34
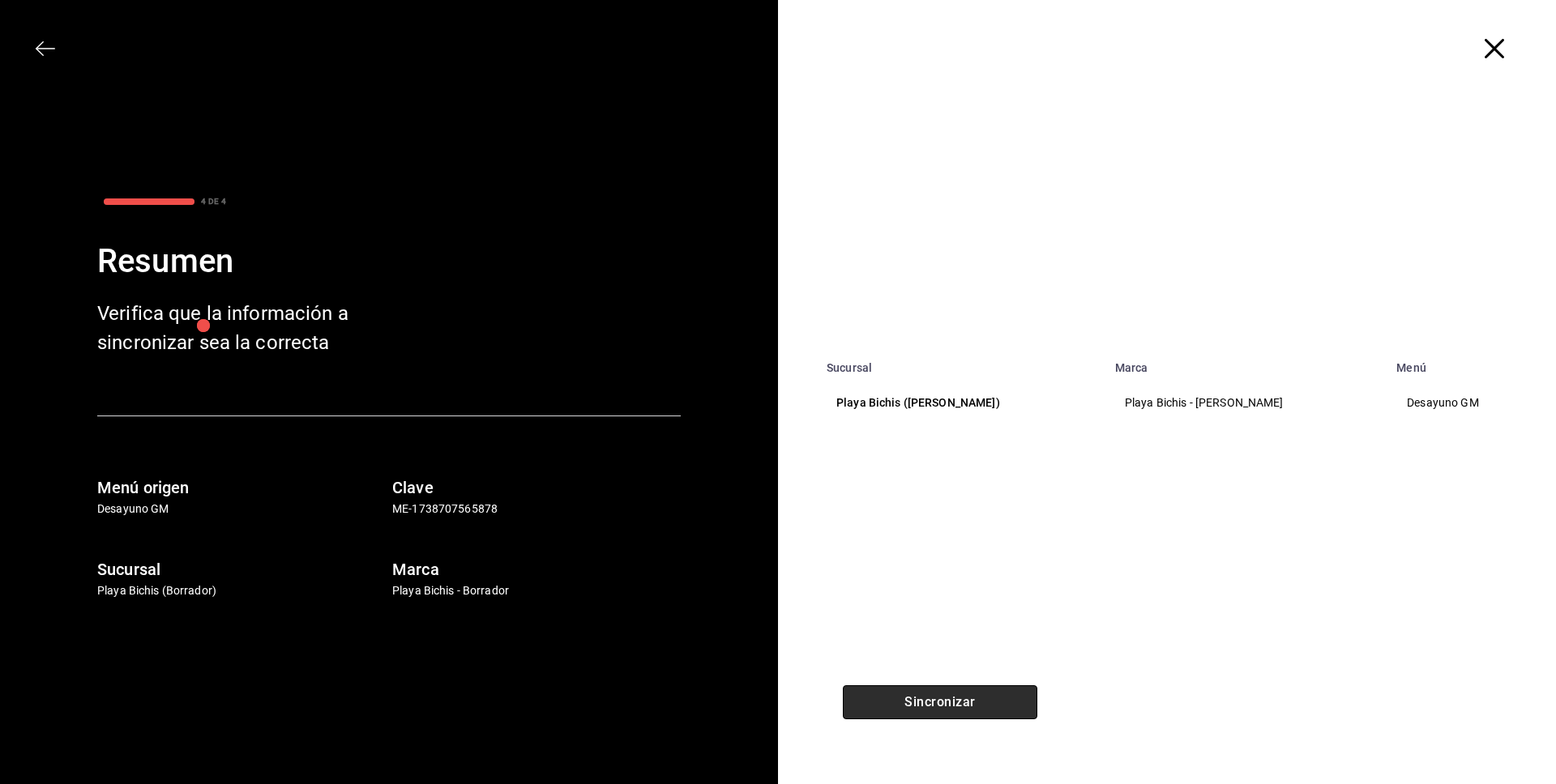
click at [942, 706] on button "Sincronizar" at bounding box center [940, 703] width 194 height 34
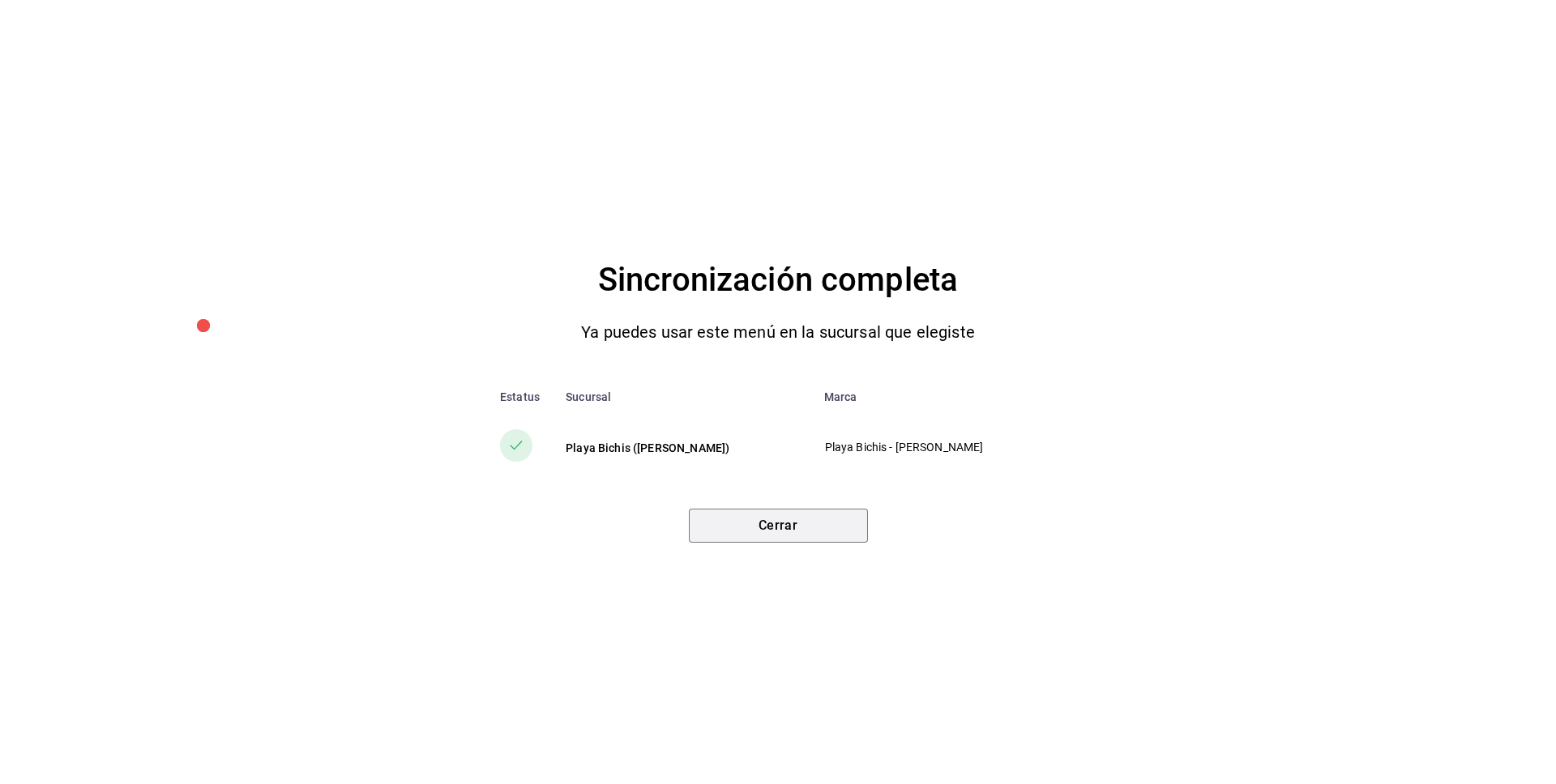
click at [801, 534] on button "Cerrar" at bounding box center [778, 526] width 179 height 34
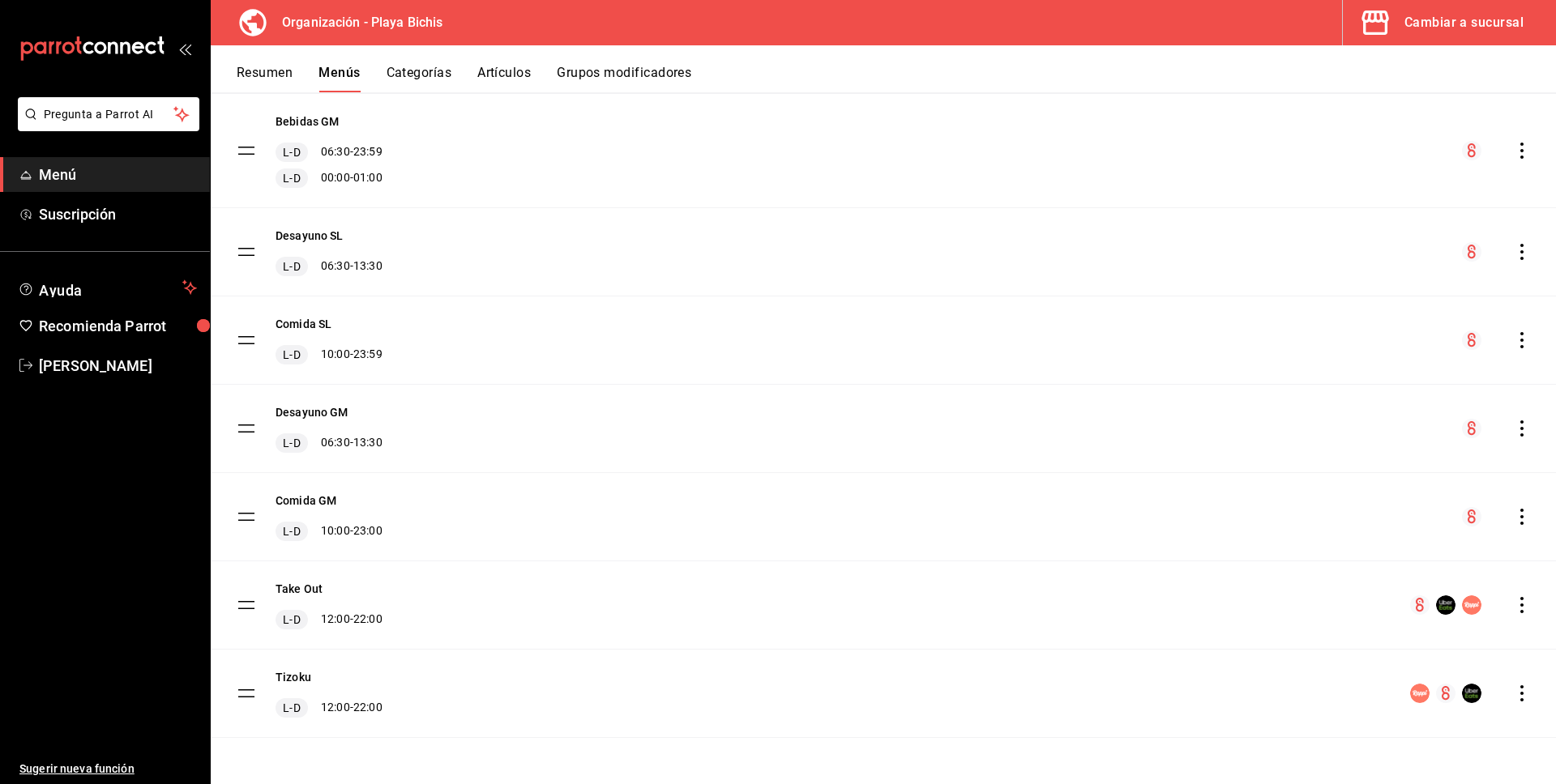
click at [1520, 522] on icon "actions" at bounding box center [1521, 517] width 16 height 16
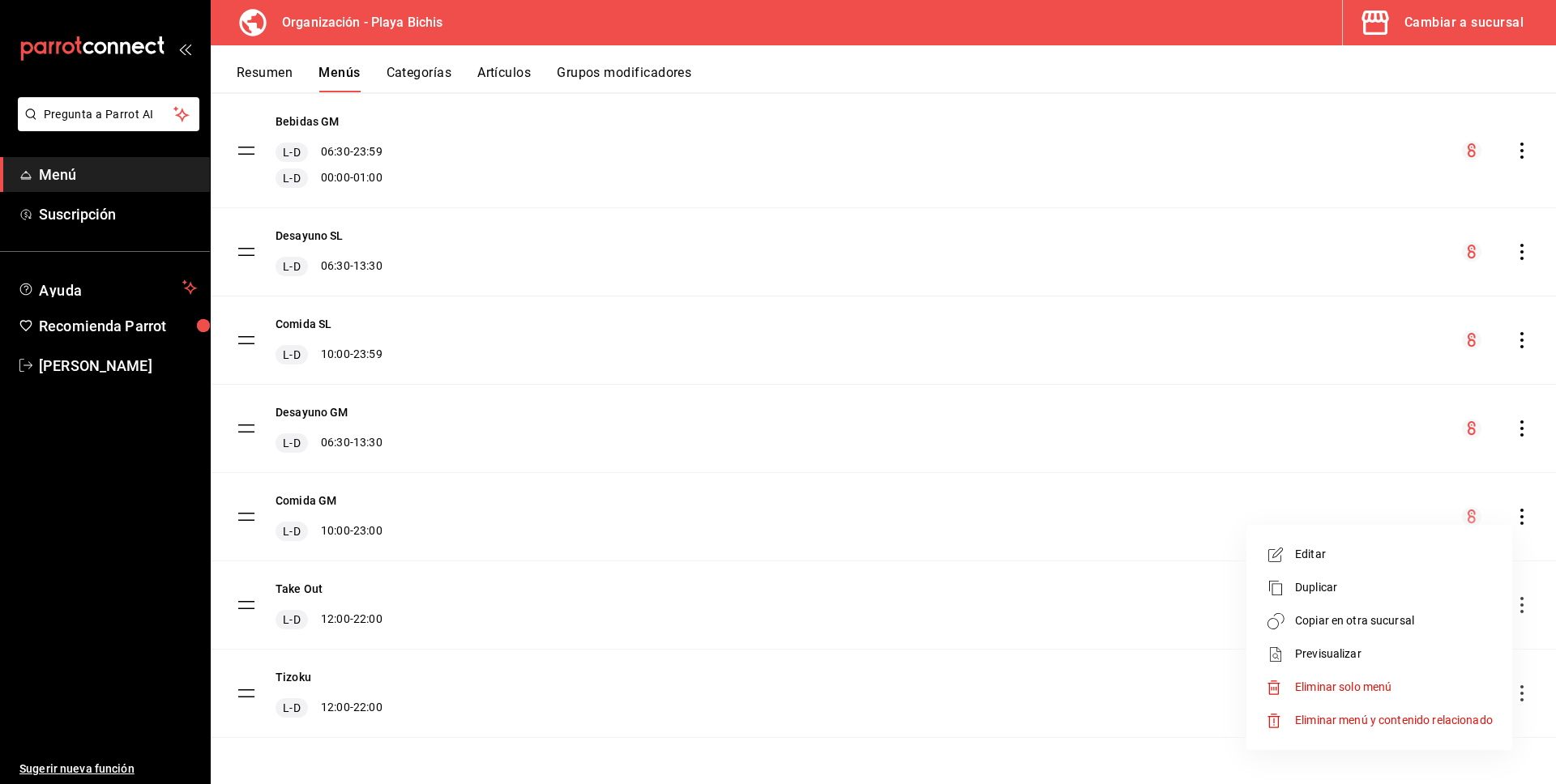
click at [1411, 626] on span "Copiar en otra sucursal" at bounding box center [1394, 621] width 198 height 17
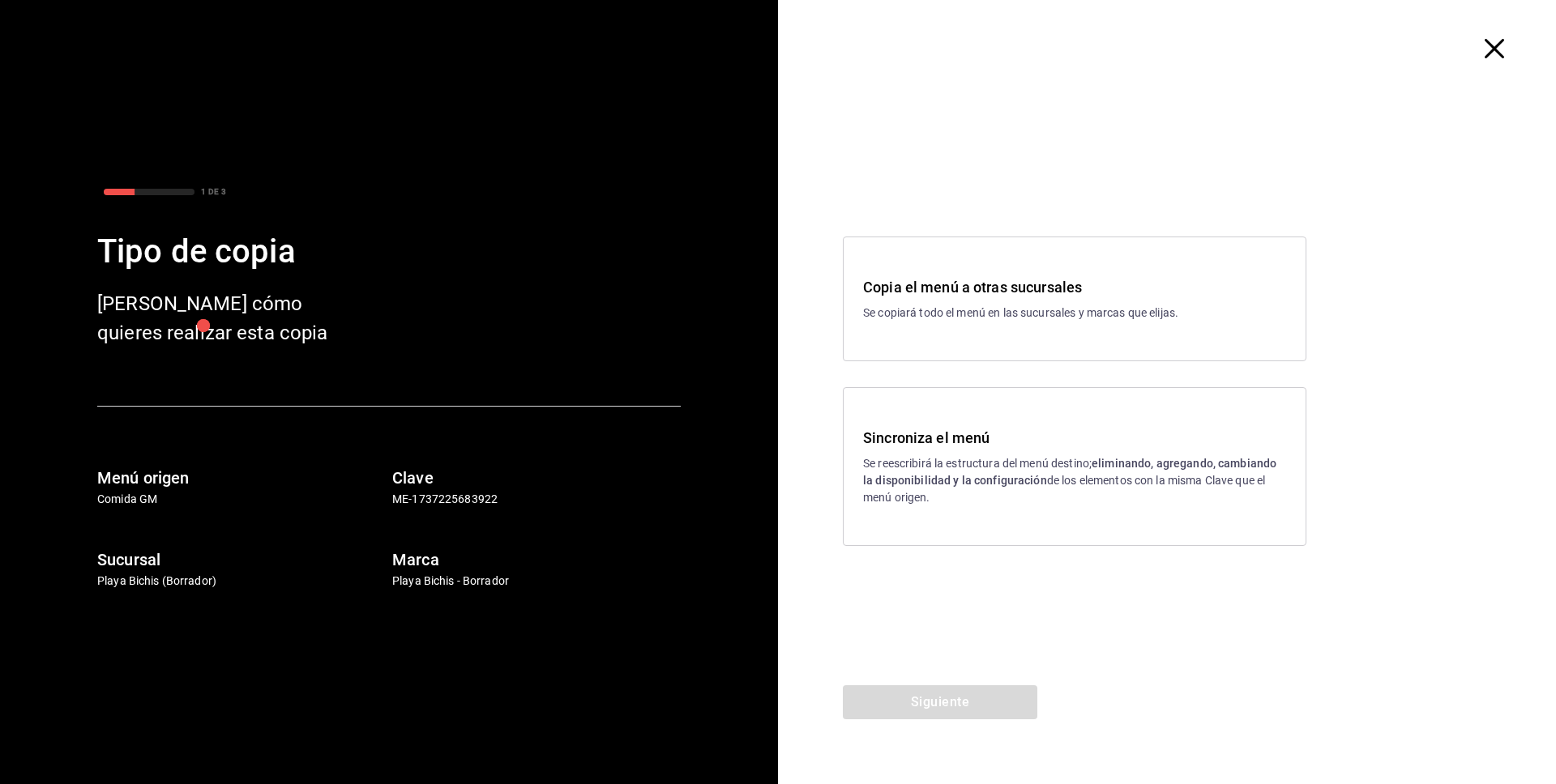
click at [1003, 504] on p "Se reescribirá la estructura del menú destino; eliminando, agregando, cambiando…" at bounding box center [1075, 480] width 423 height 51
click at [983, 698] on button "Siguiente" at bounding box center [940, 703] width 194 height 34
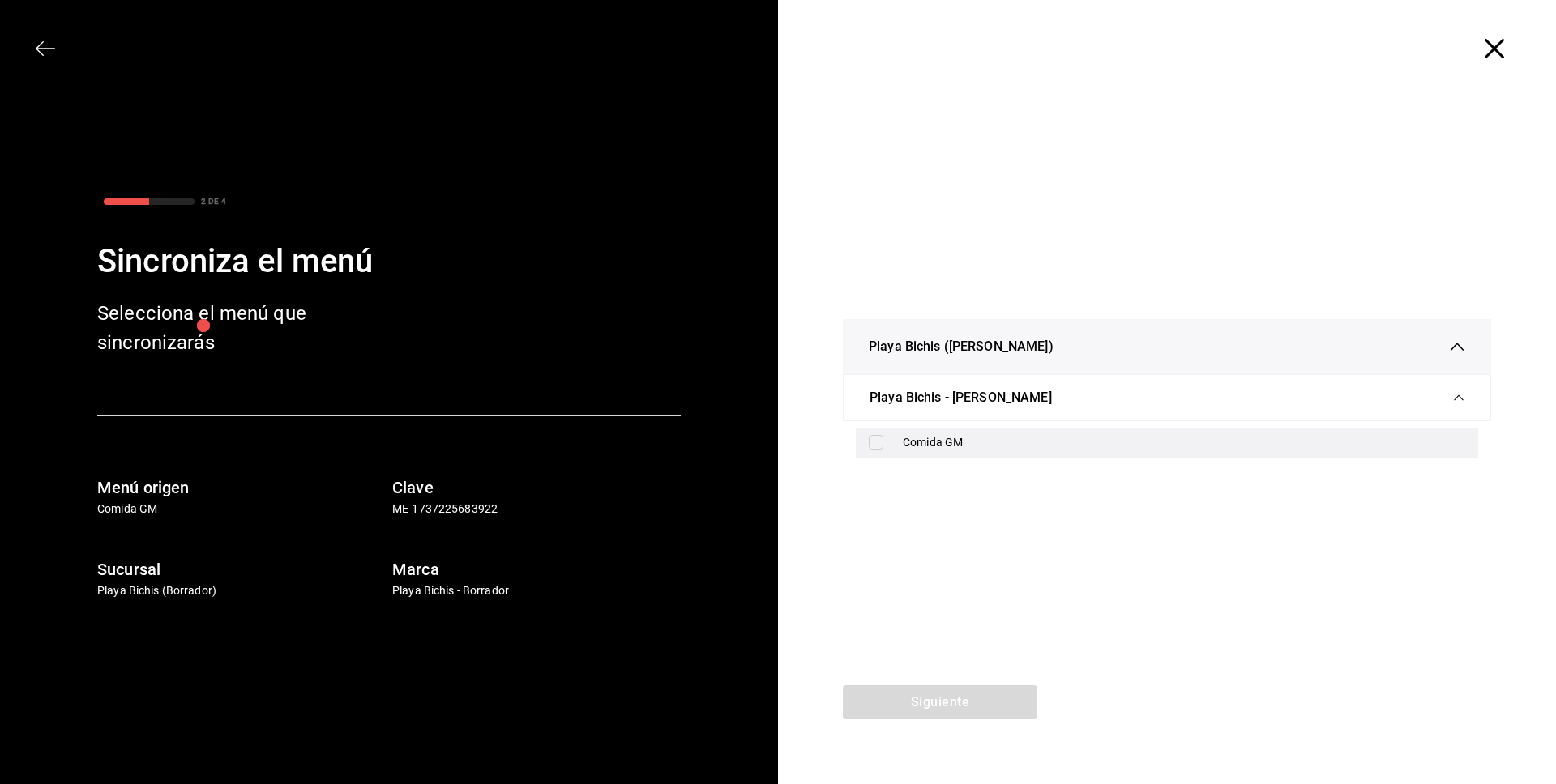
click at [876, 445] on input "checkbox" at bounding box center [877, 443] width 15 height 15
checkbox input "true"
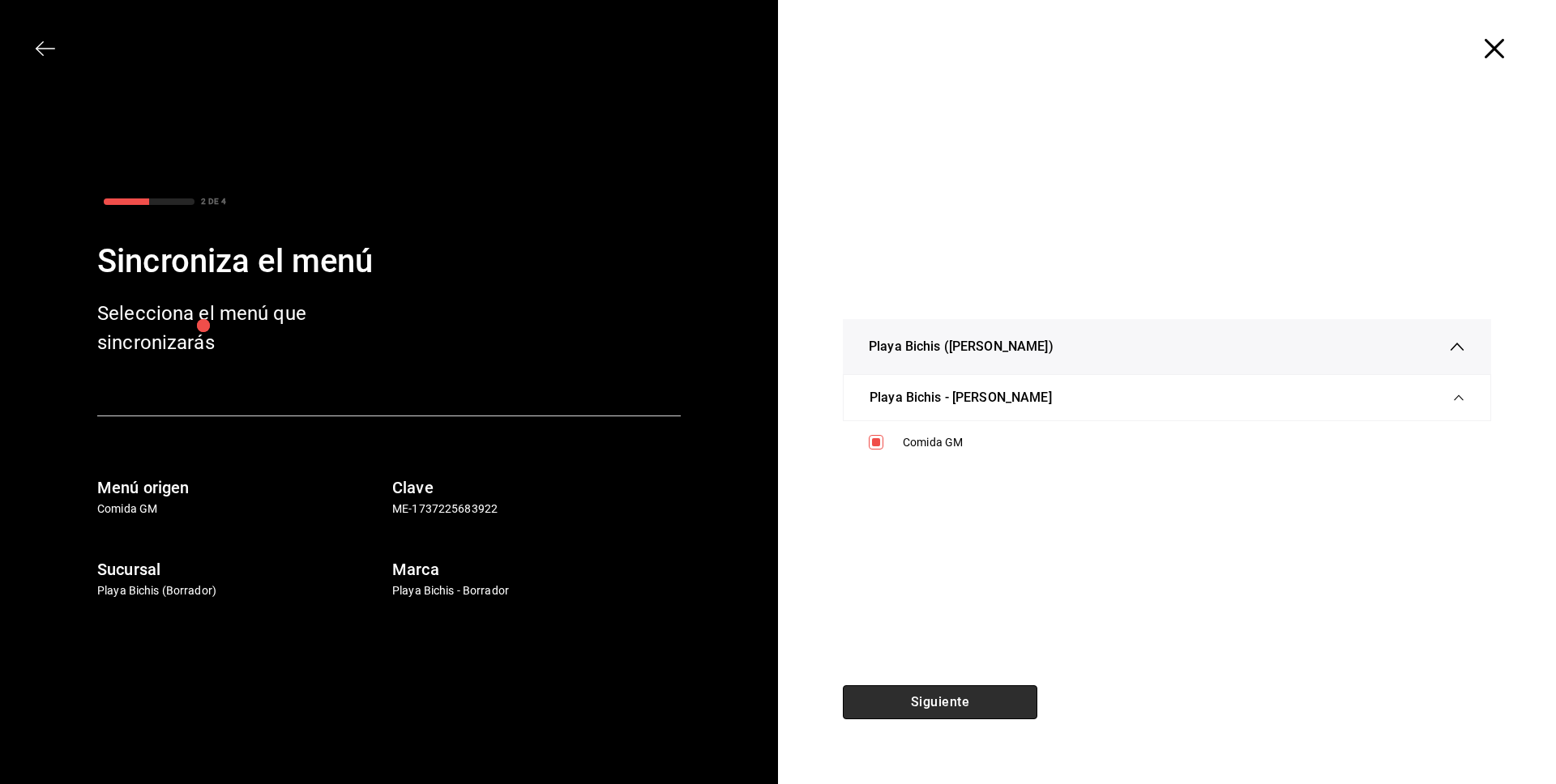
click at [973, 708] on button "Siguiente" at bounding box center [940, 703] width 194 height 34
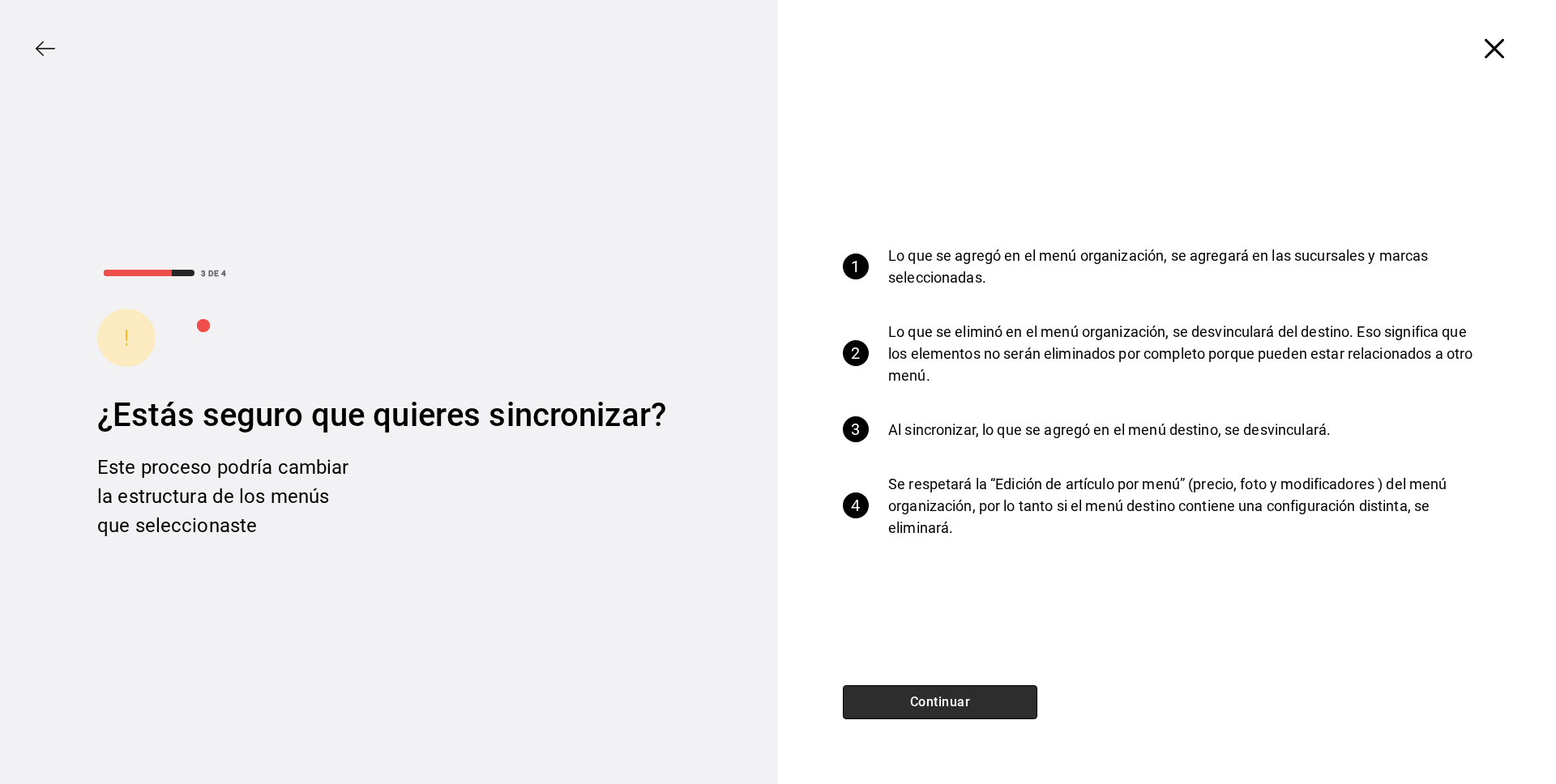
click at [973, 708] on button "Continuar" at bounding box center [940, 703] width 194 height 34
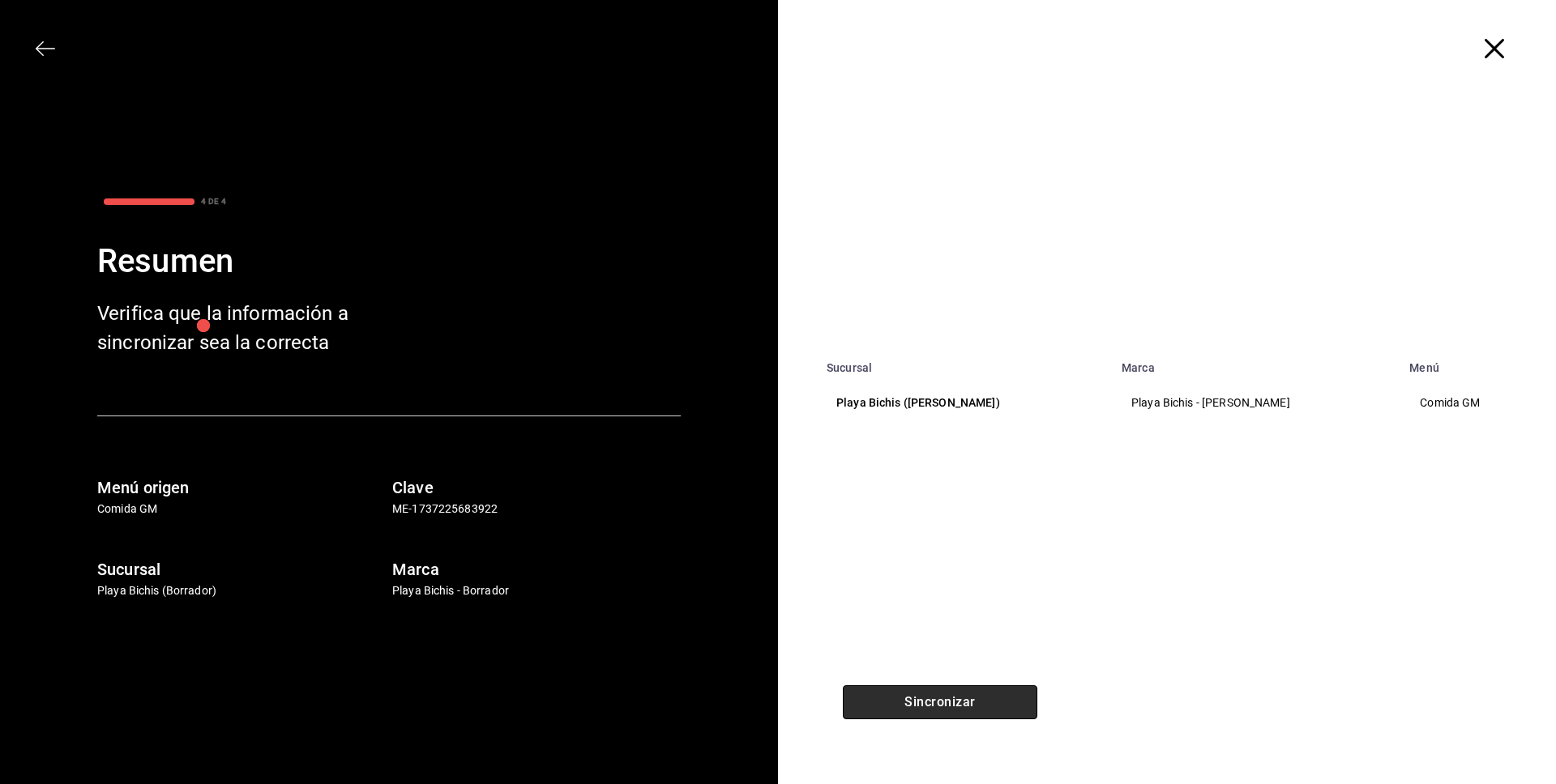
click at [973, 708] on button "Sincronizar" at bounding box center [940, 703] width 194 height 34
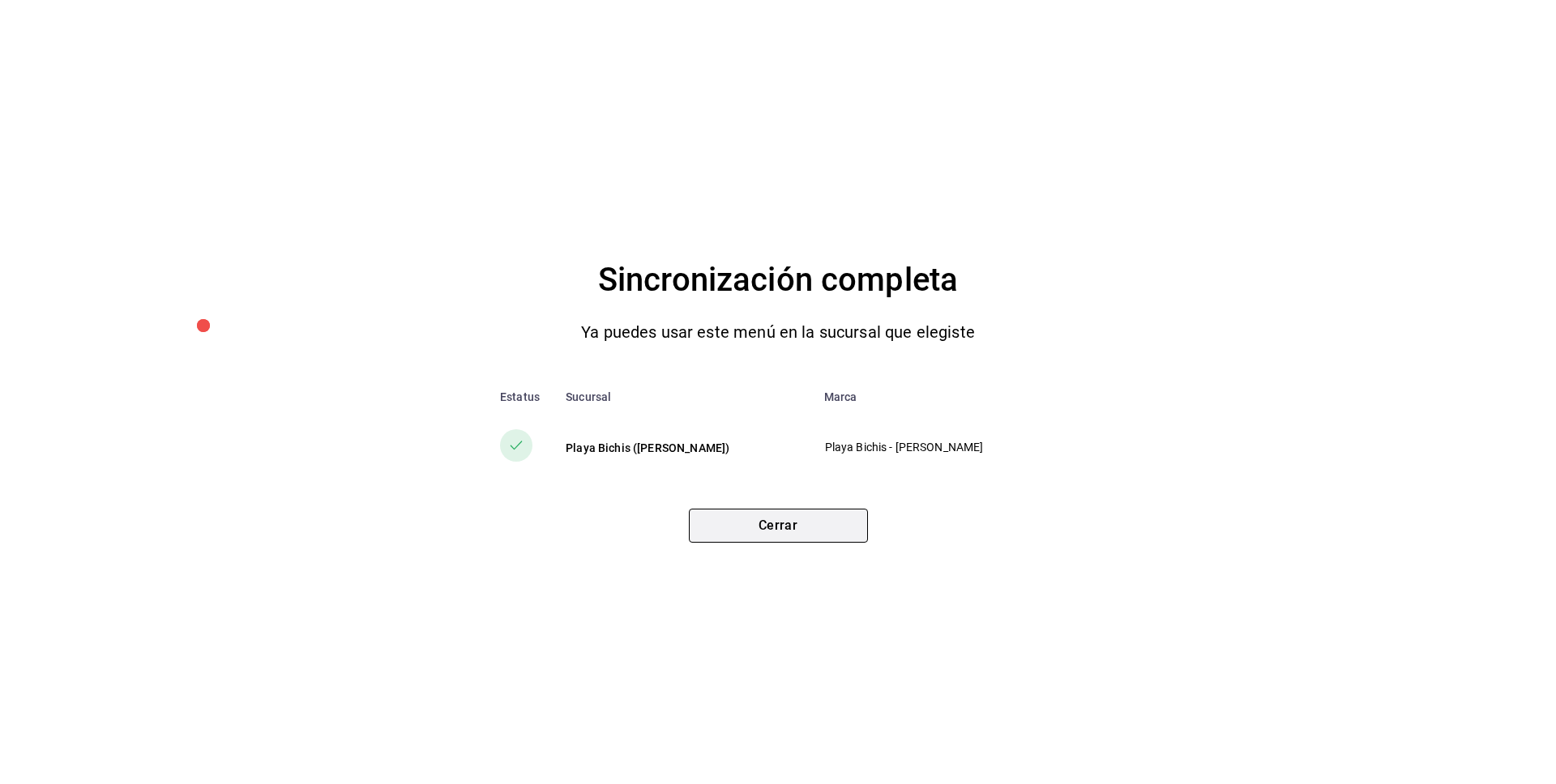
click at [817, 524] on button "Cerrar" at bounding box center [778, 526] width 179 height 34
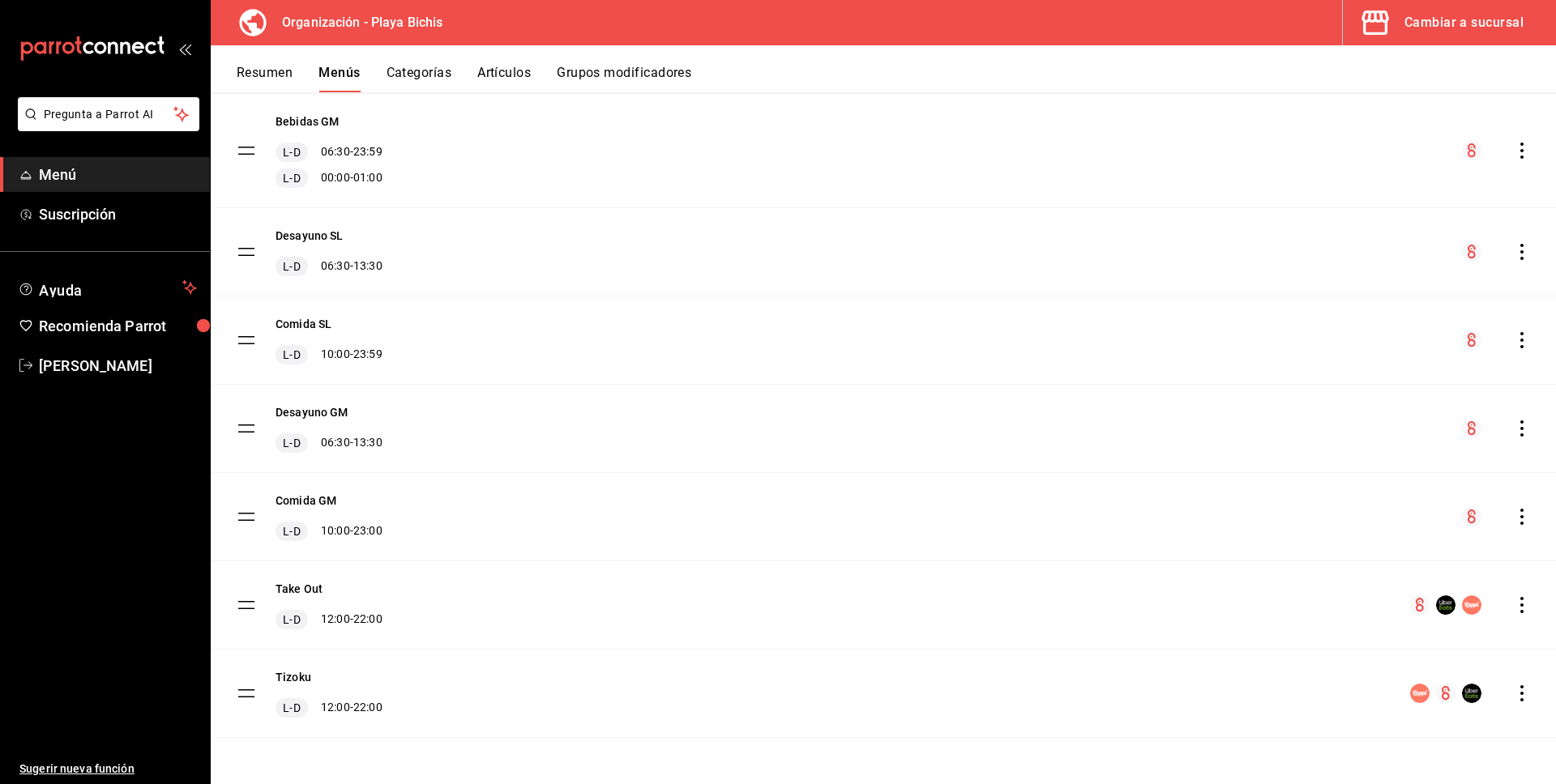
click at [505, 71] on button "Artículos" at bounding box center [504, 78] width 53 height 27
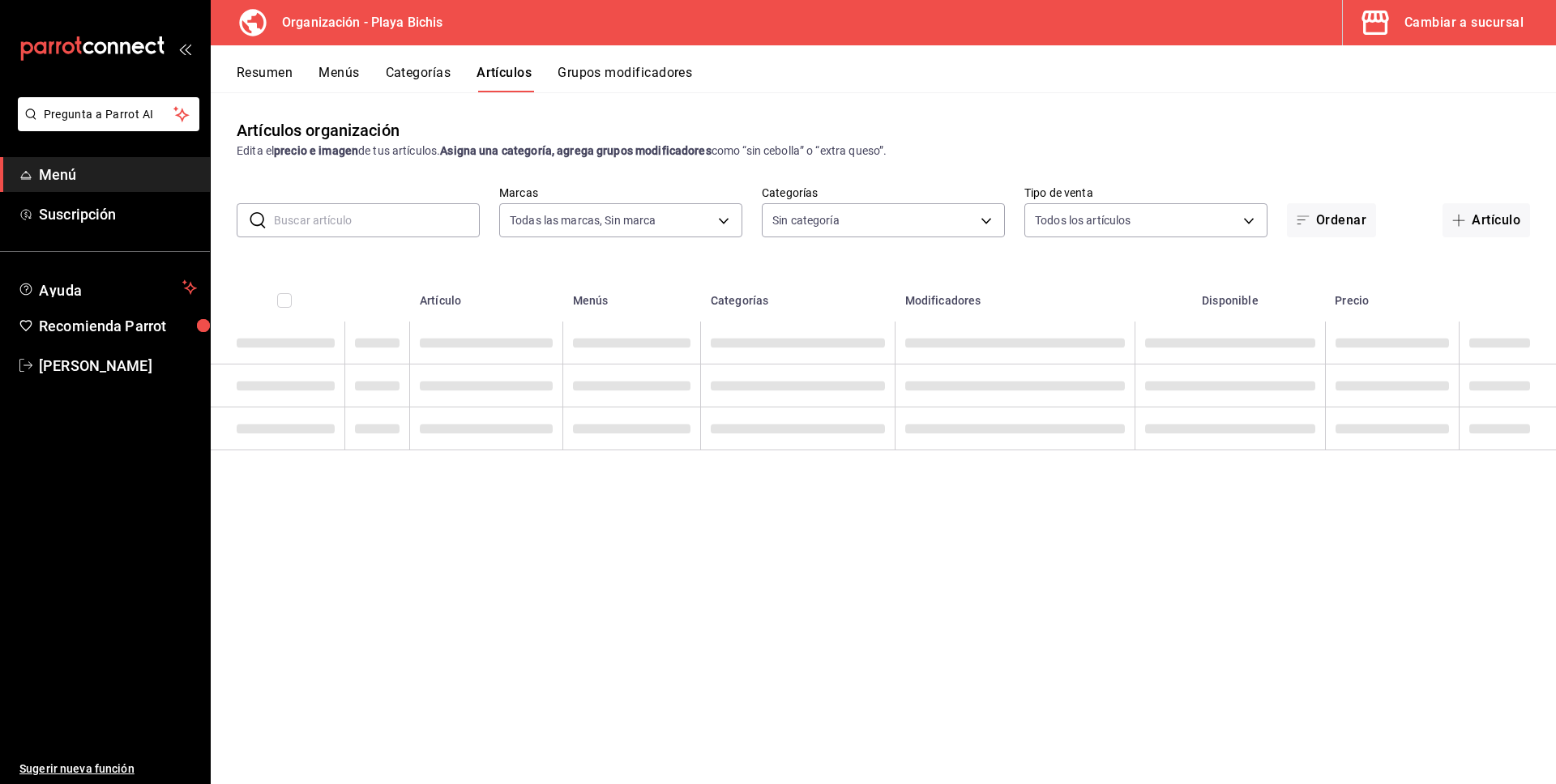
type input "2b6203e3-68c9-492c-8139-d2404e68bc4d,5cffe0c5-1d87-45c7-8974-ad5cddc46f5f"
type input "8ebe99e7-8ccb-42e5-9a90-2c7c819c0618,2a1bdb06-3383-4ba0-a971-51aee5cfb993,28e32…"
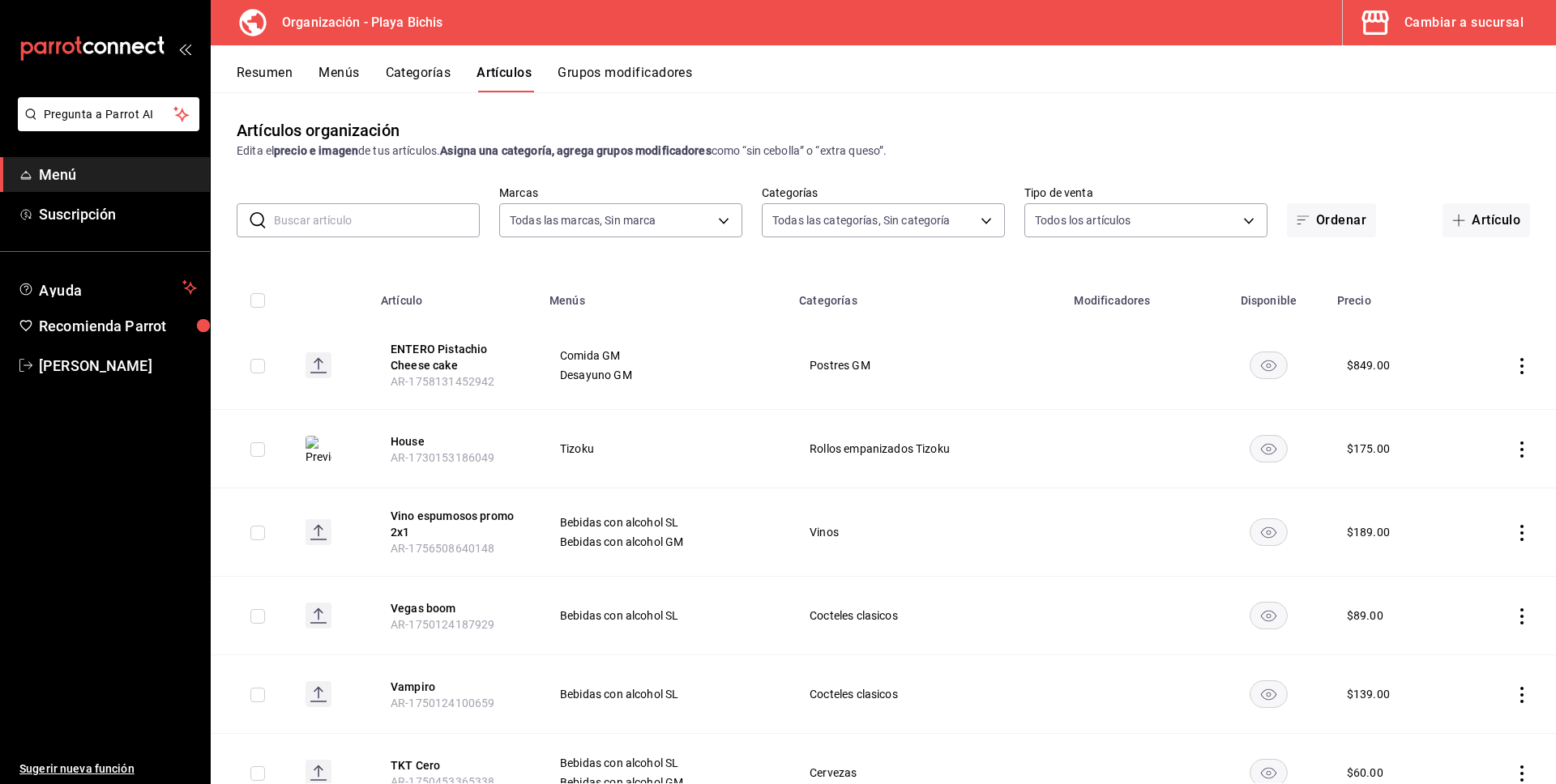
click at [356, 226] on input "text" at bounding box center [377, 221] width 206 height 33
click at [1492, 221] on button "Artículo" at bounding box center [1487, 221] width 88 height 34
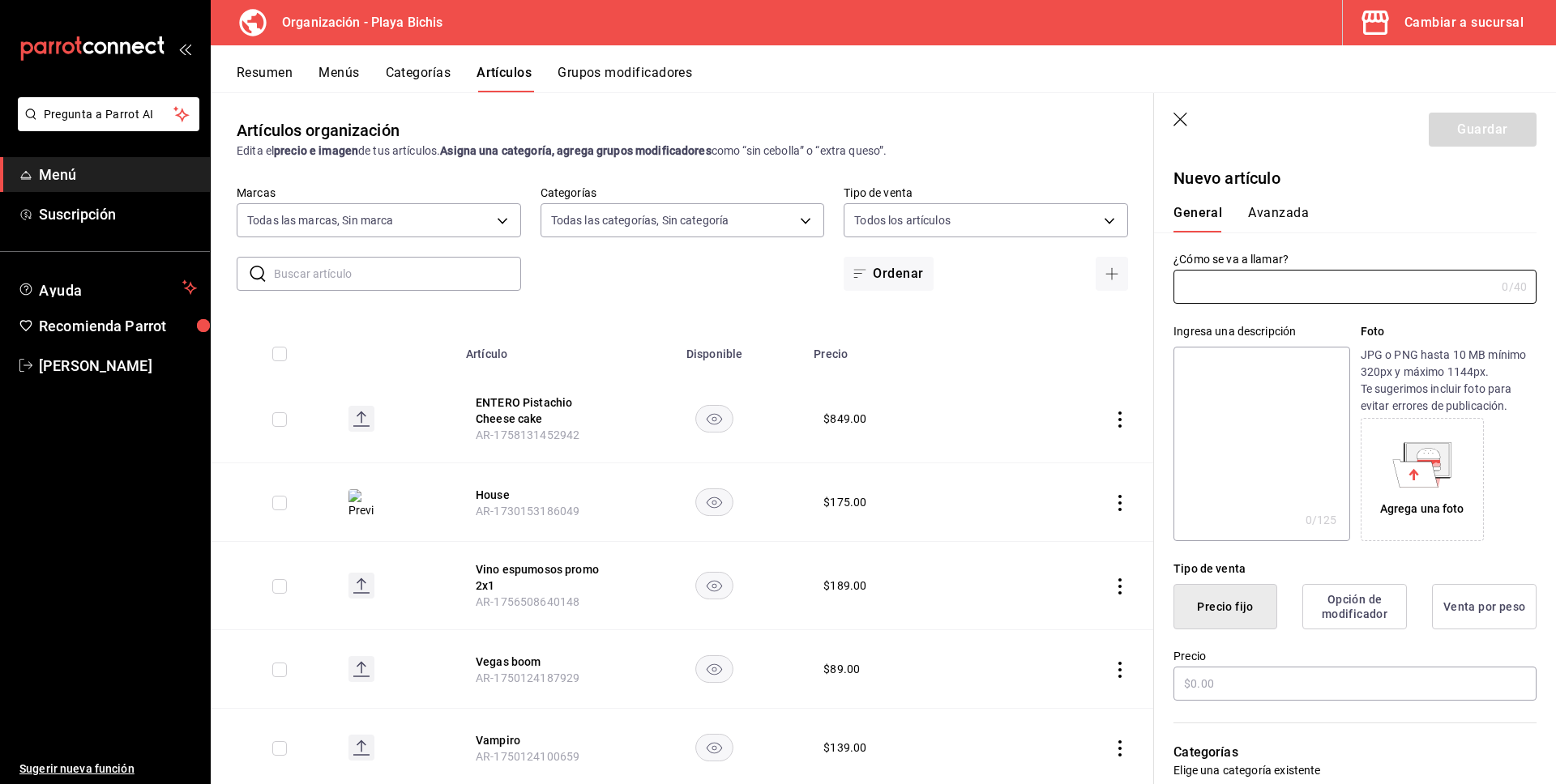
type input "P"
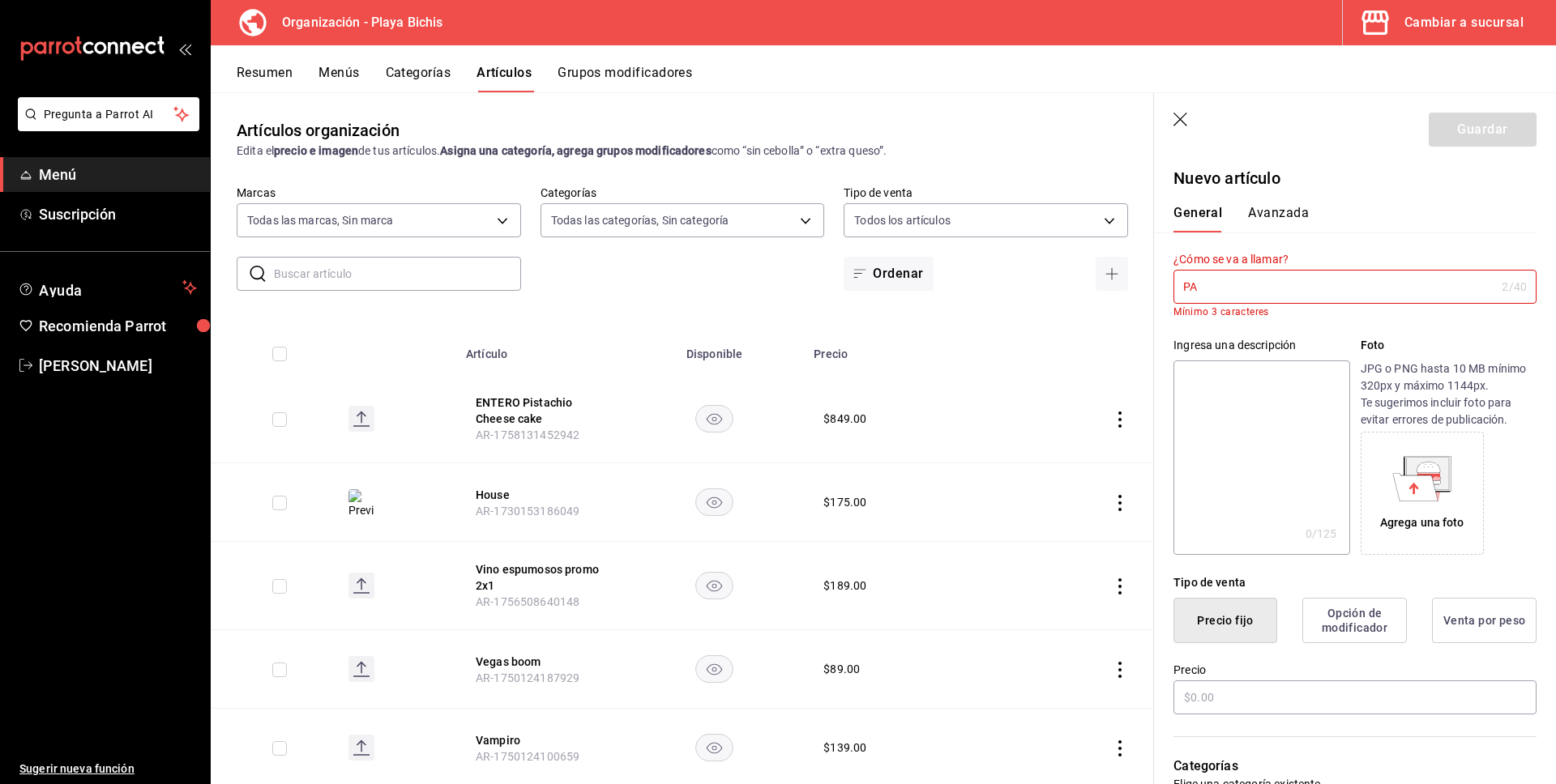
type input "P"
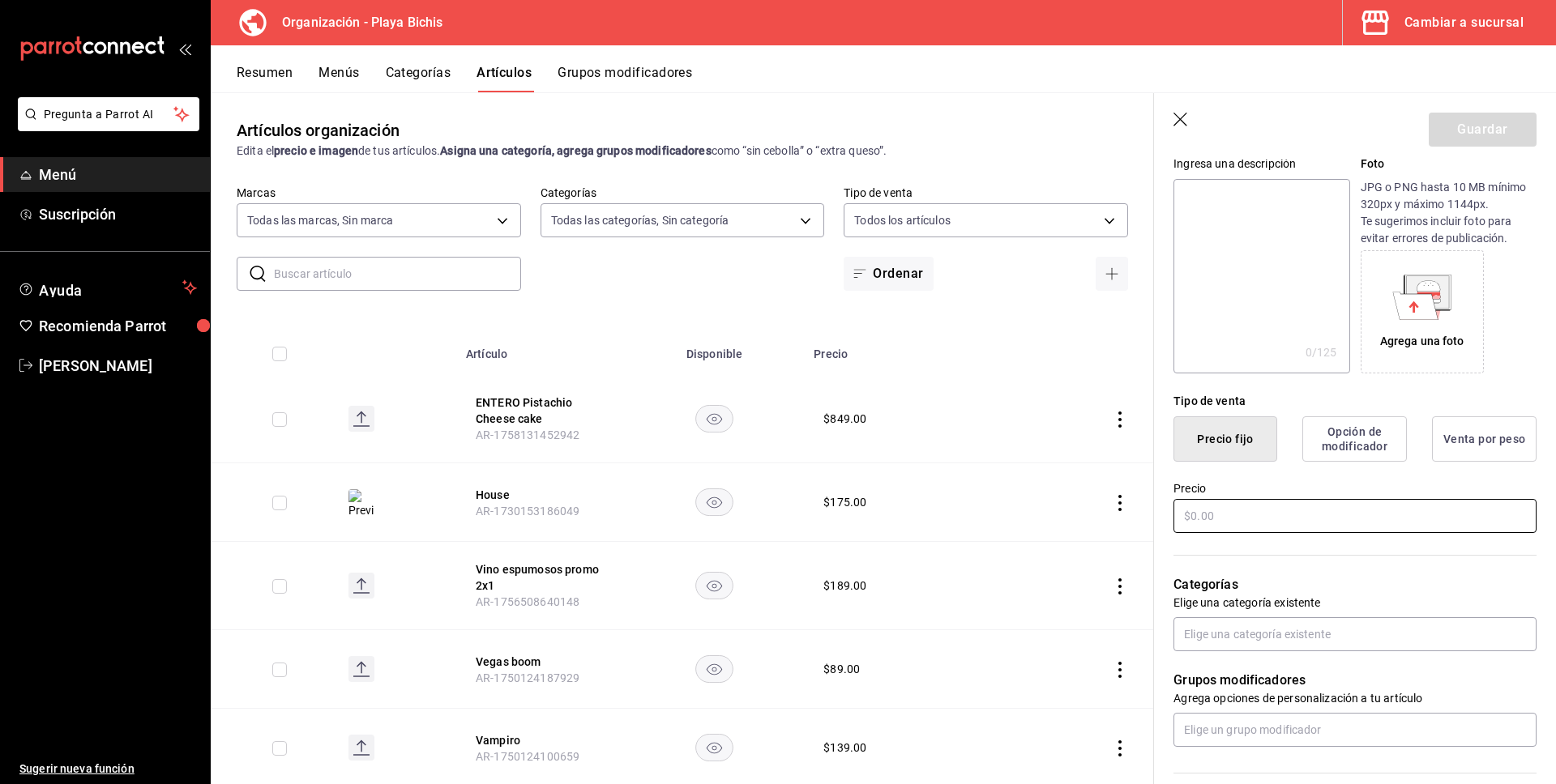
scroll to position [170, 0]
type input "ENTERO pastel de zanahoria"
click at [1246, 517] on input "text" at bounding box center [1355, 514] width 364 height 34
type input "$849.00"
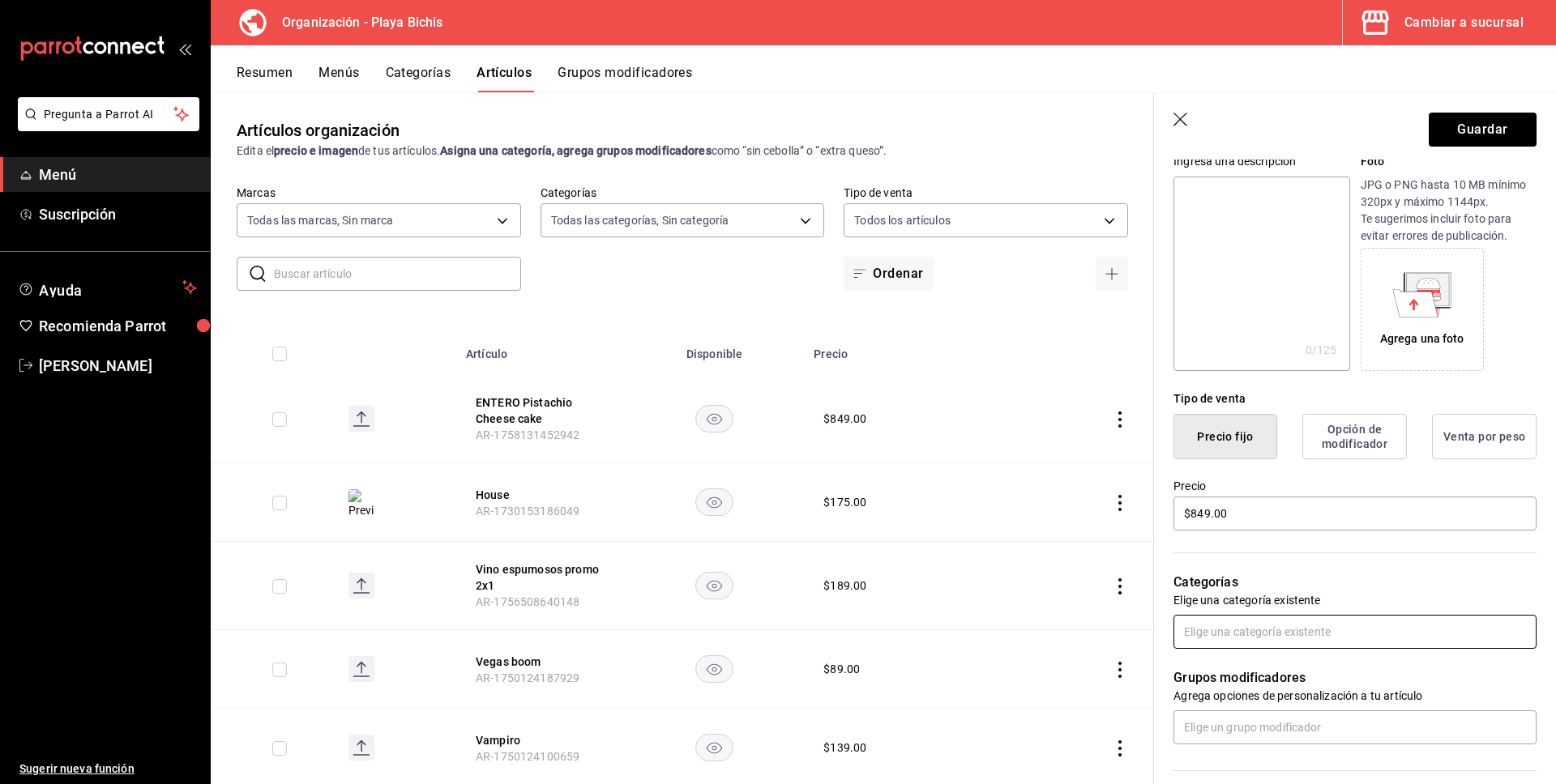
click at [1283, 642] on input "text" at bounding box center [1355, 632] width 364 height 34
type input "post"
click at [1284, 492] on li "Postres GM (1)" at bounding box center [1355, 488] width 364 height 27
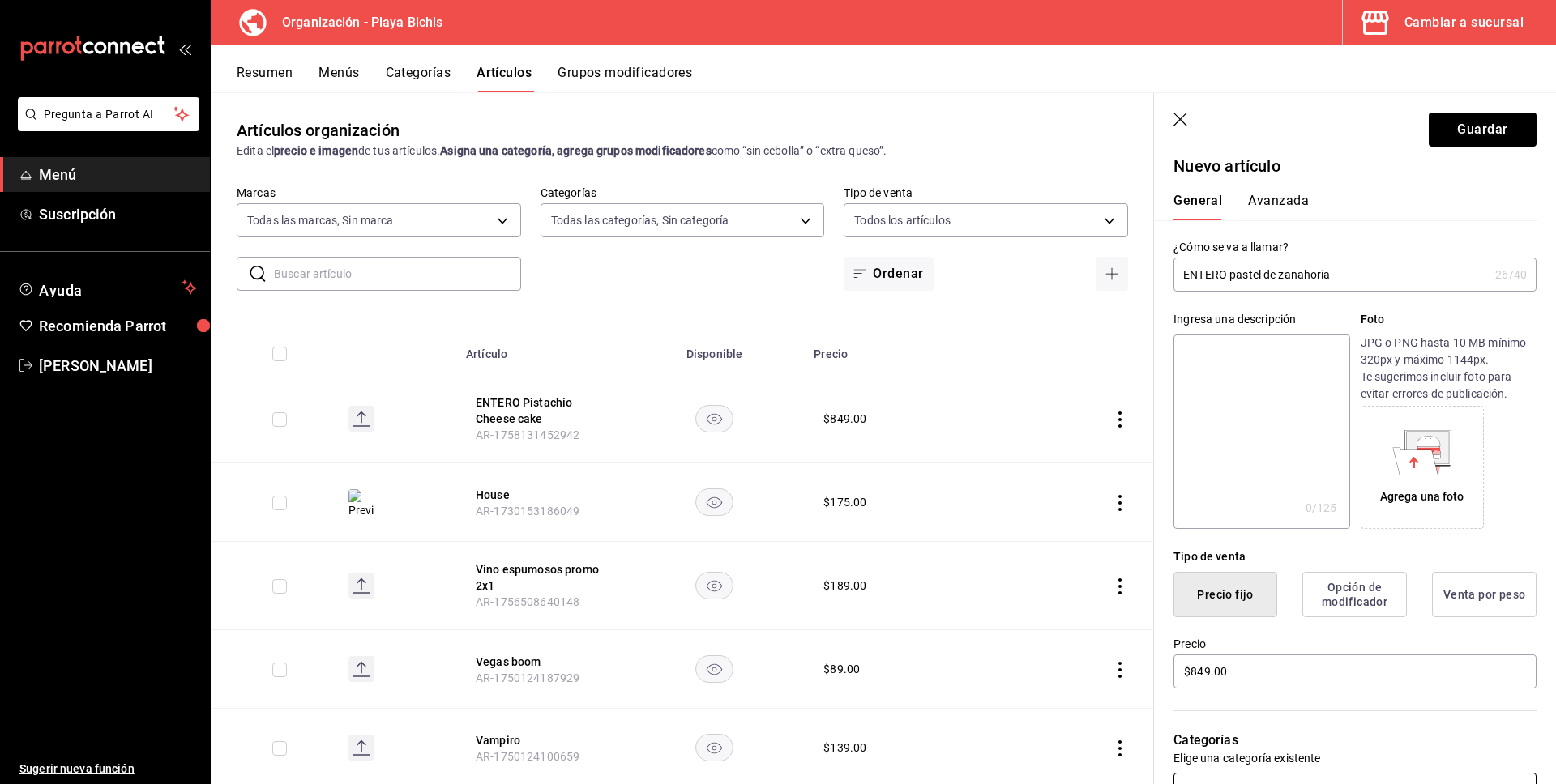
scroll to position [0, 0]
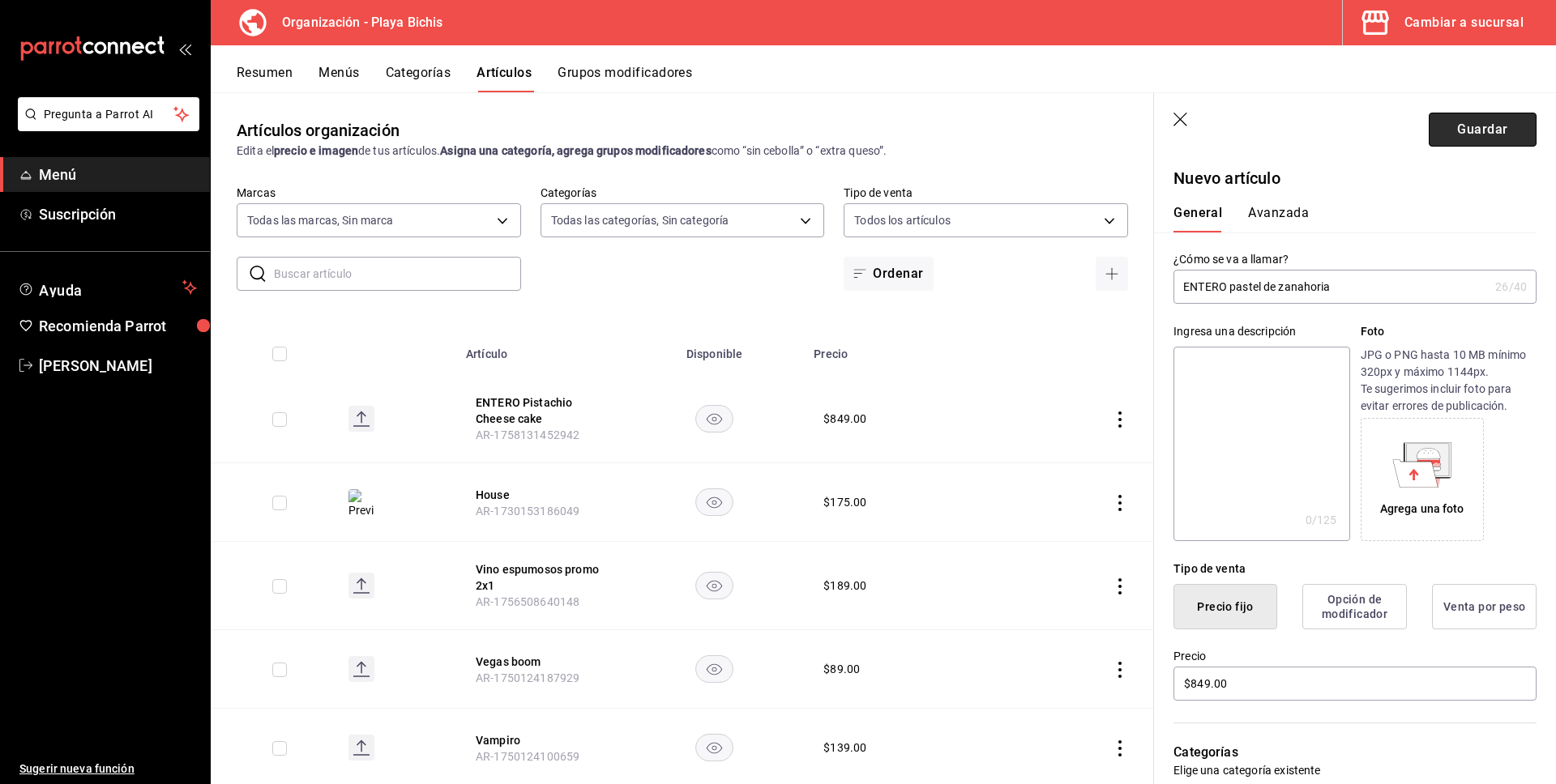
click at [1449, 132] on button "Guardar" at bounding box center [1482, 130] width 107 height 34
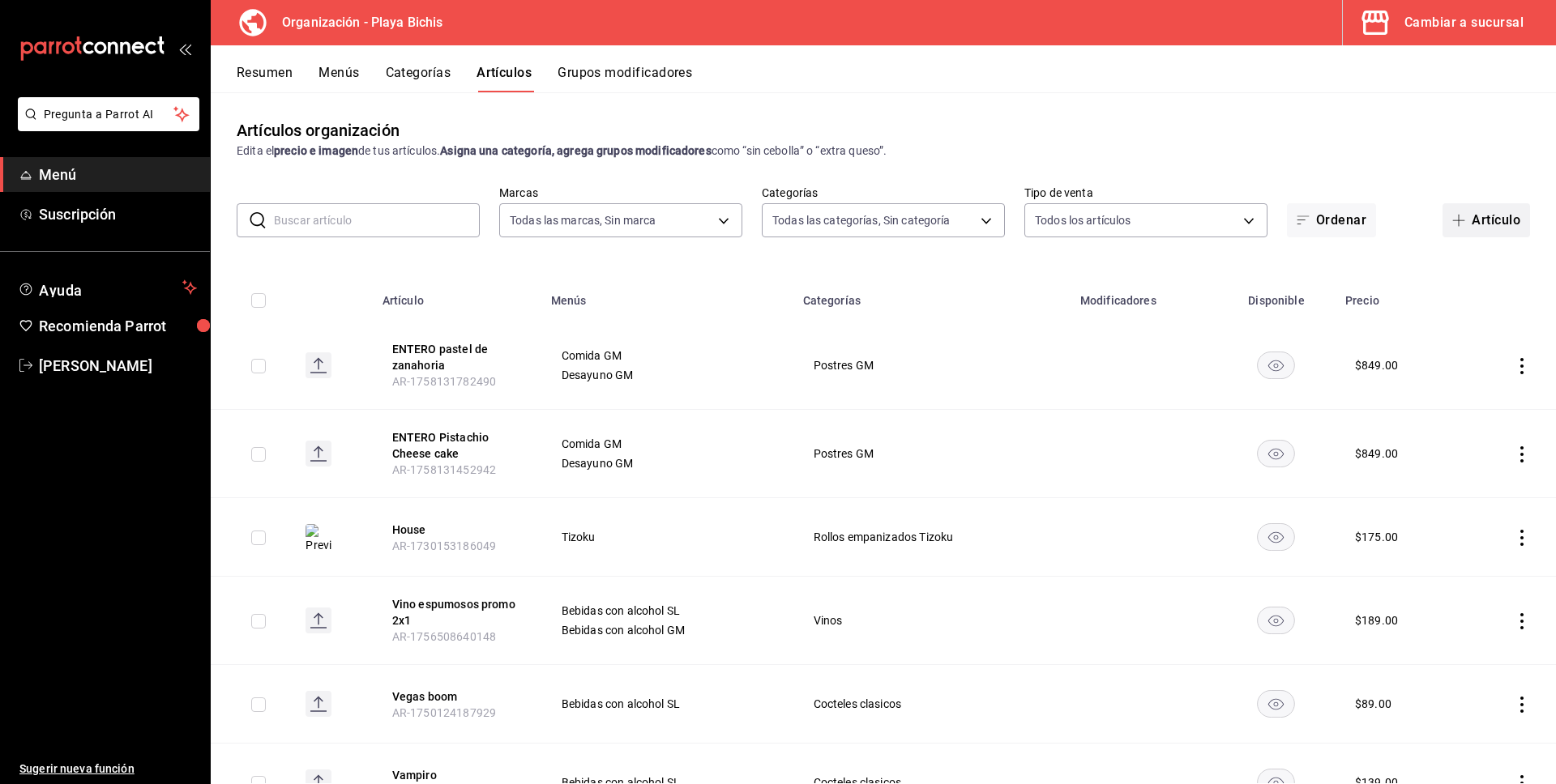
click at [1469, 220] on span "button" at bounding box center [1462, 221] width 20 height 13
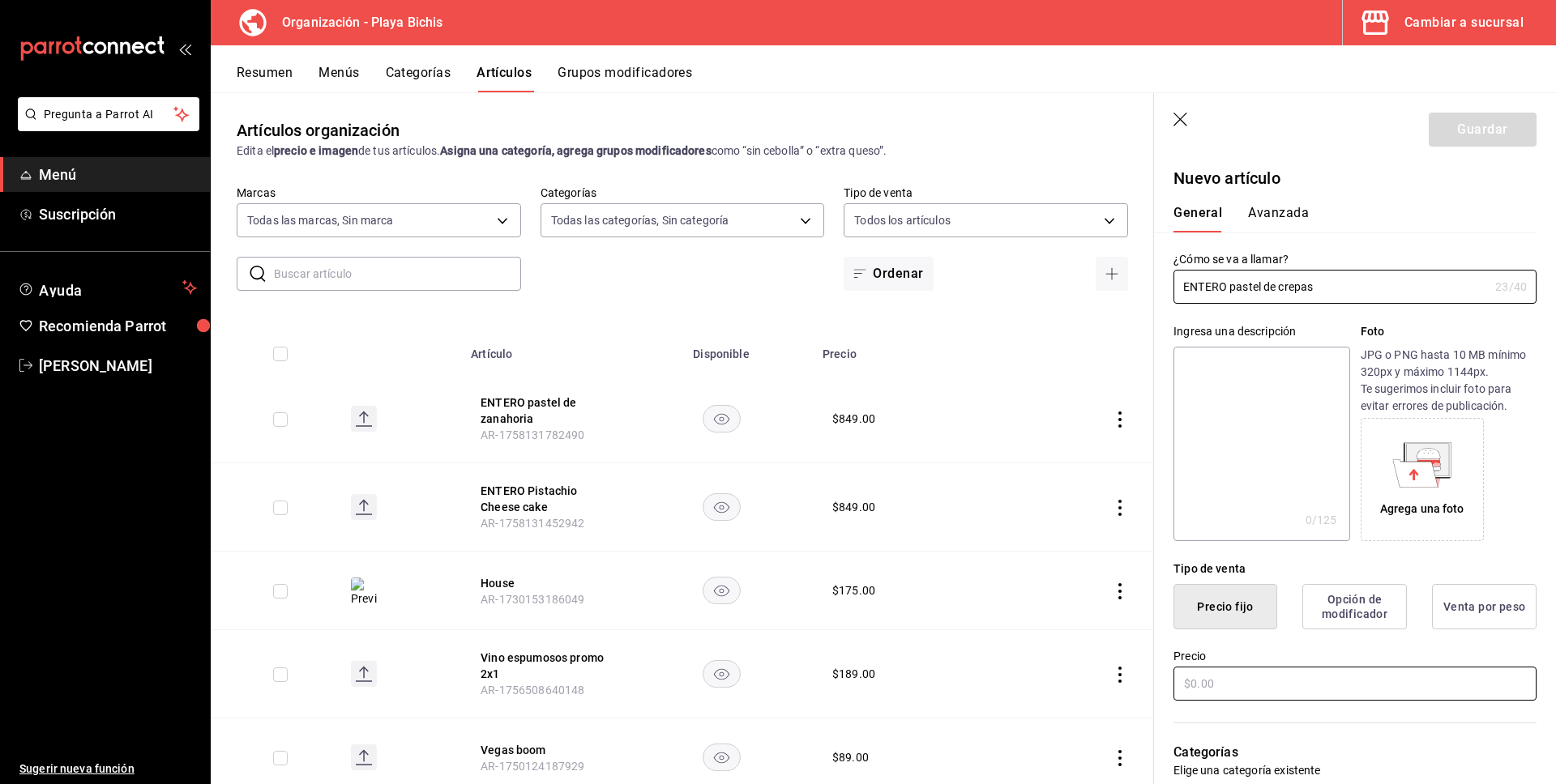
type input "ENTERO pastel de crepas"
click at [1268, 683] on input "text" at bounding box center [1355, 684] width 364 height 34
type input "$849.00"
click at [1462, 125] on button "Guardar" at bounding box center [1482, 130] width 107 height 34
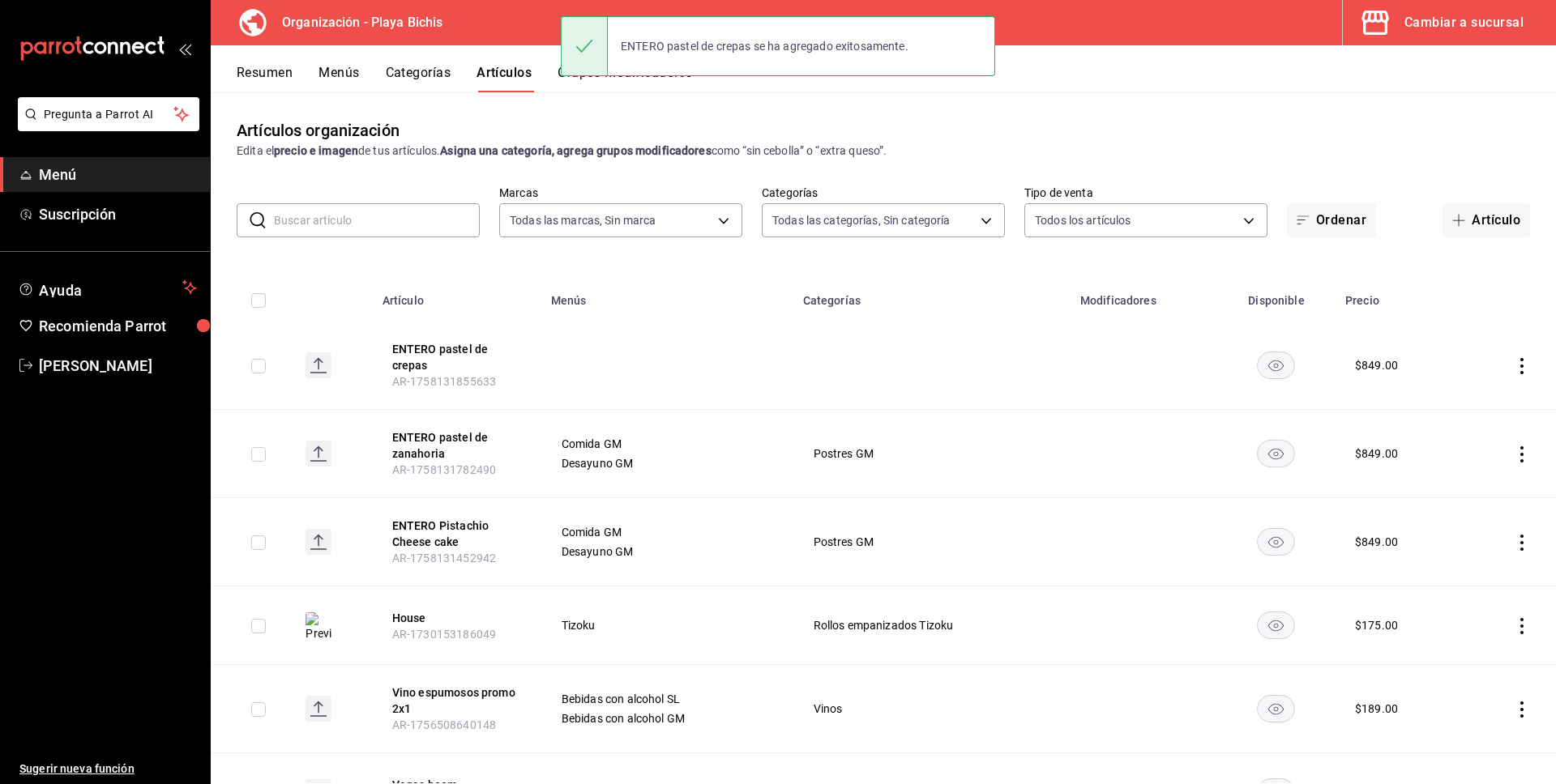
click at [1519, 360] on icon "actions" at bounding box center [1521, 365] width 16 height 16
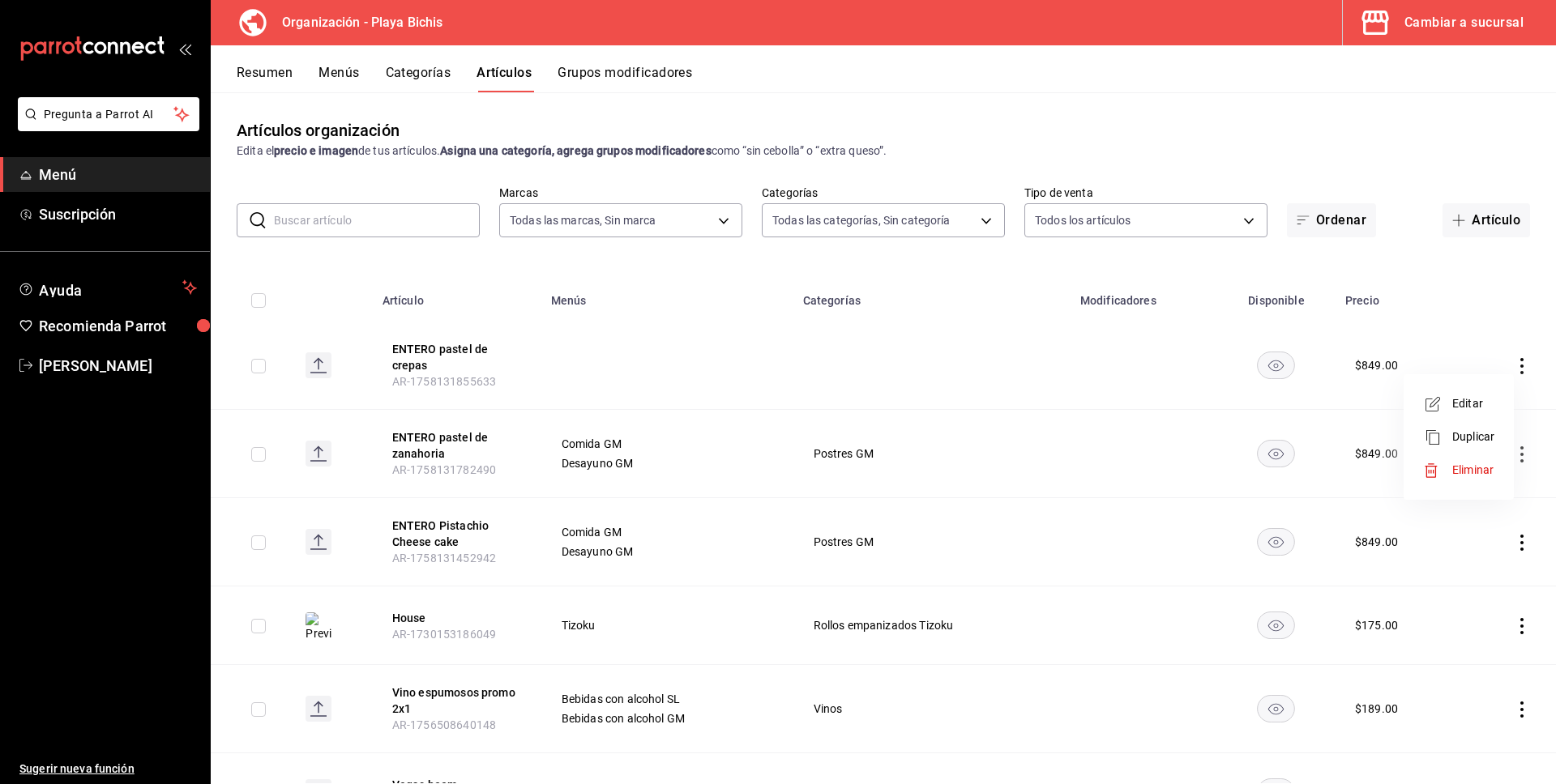
click at [1467, 403] on span "Editar" at bounding box center [1473, 404] width 42 height 17
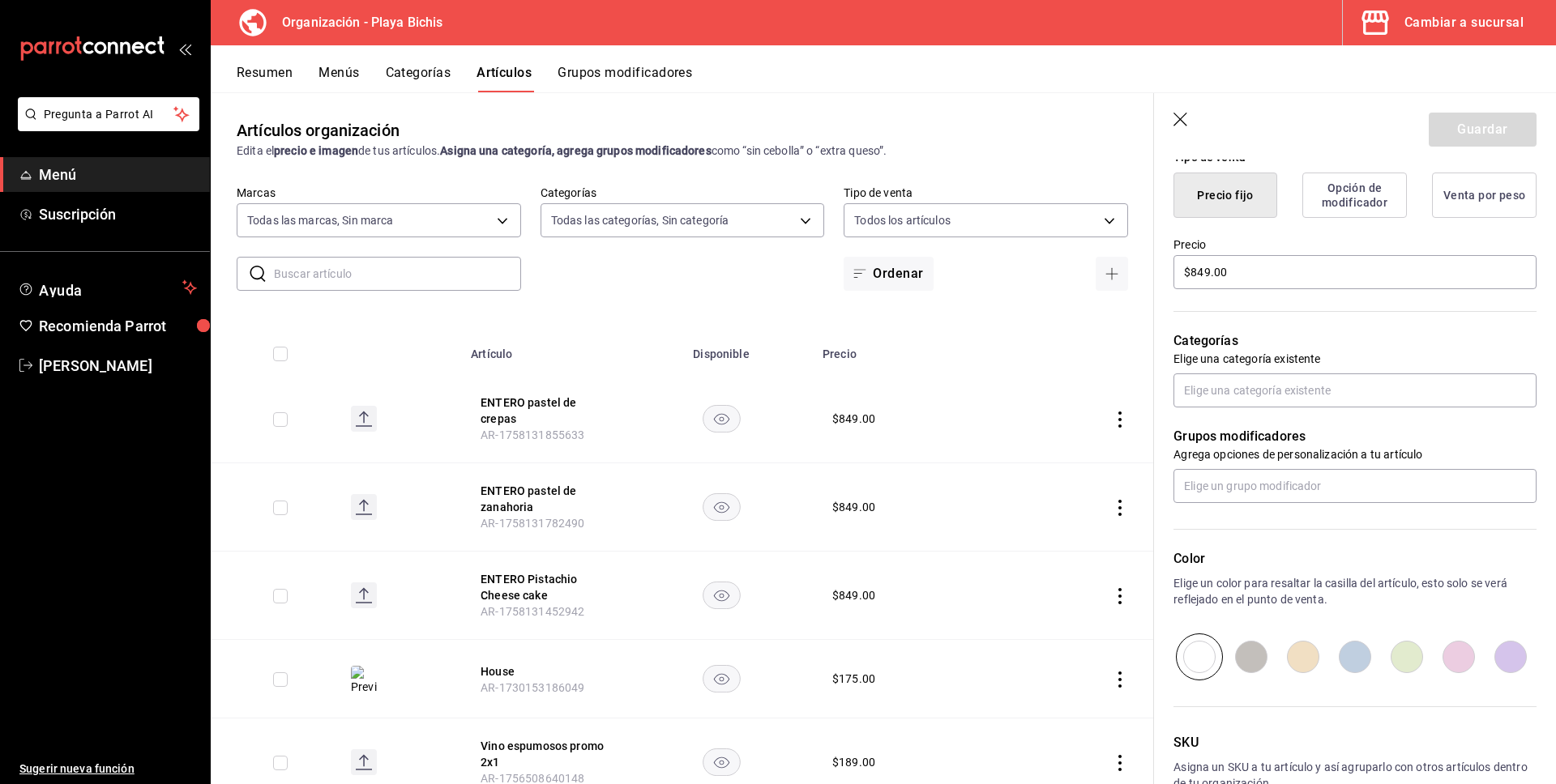
scroll to position [511, 0]
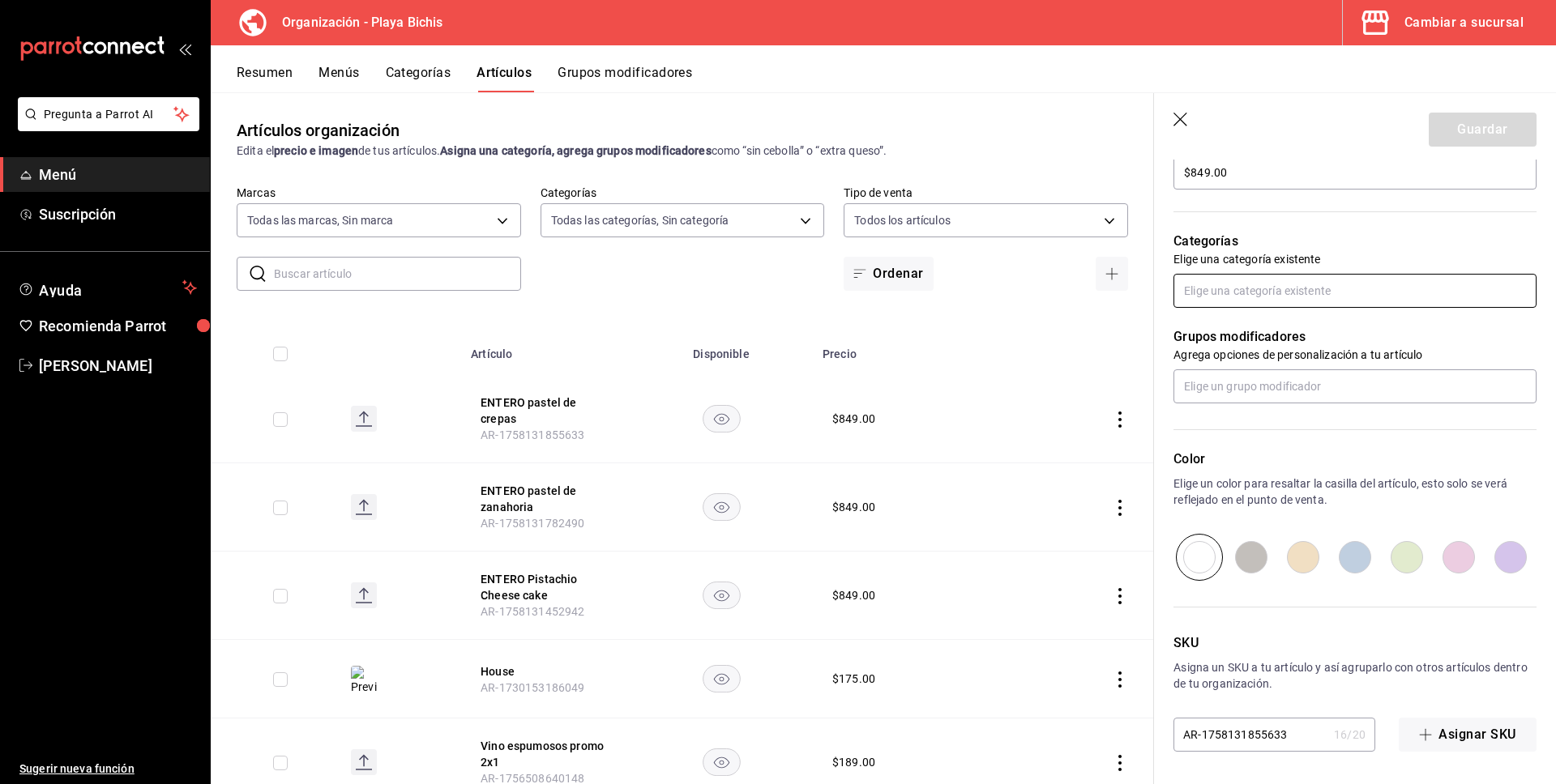
click at [1272, 283] on input "text" at bounding box center [1355, 291] width 364 height 34
type input "postre"
click at [1294, 326] on li "Postres GM (1)" at bounding box center [1355, 327] width 364 height 27
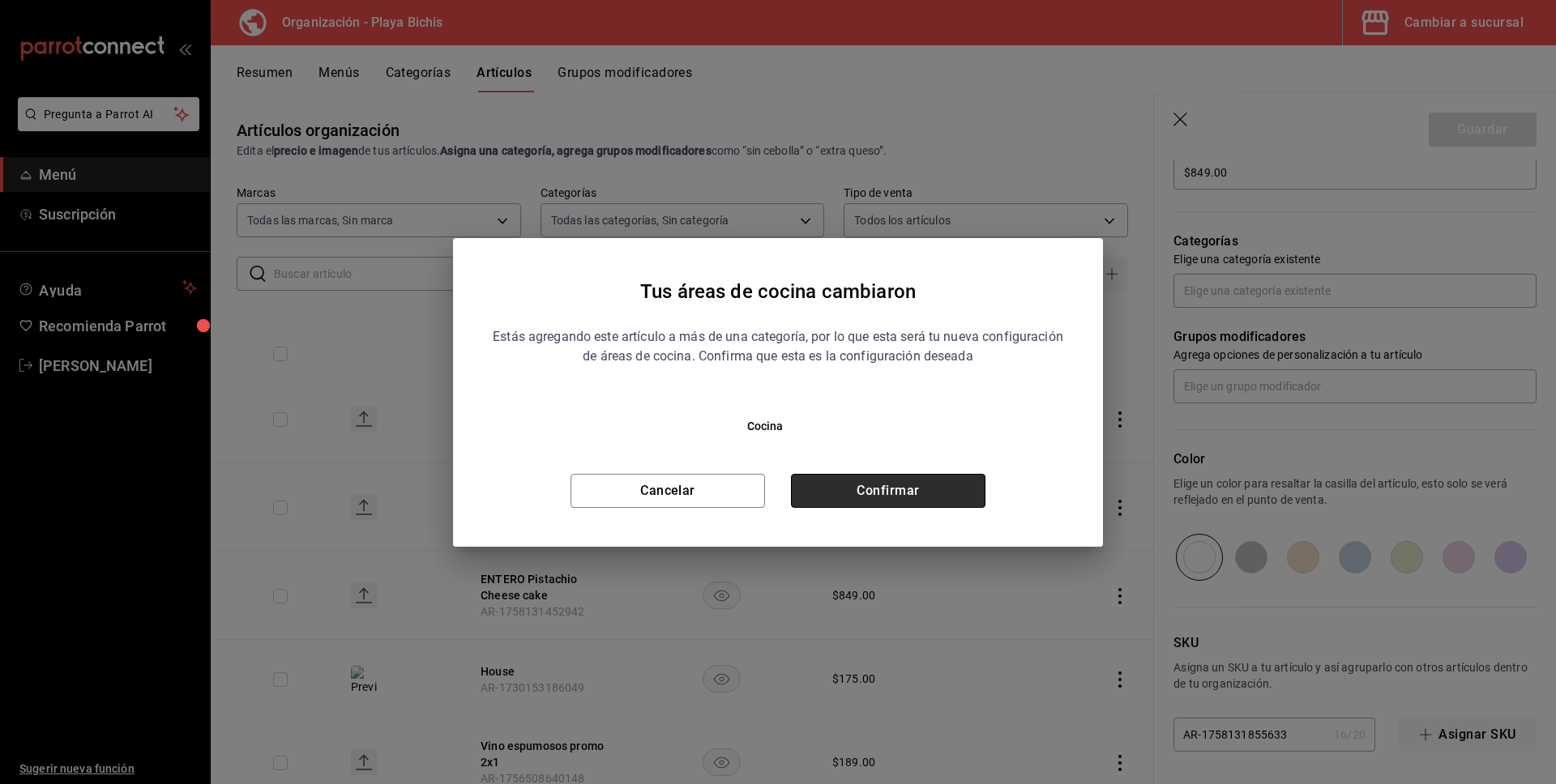
click at [949, 488] on button "Confirmar" at bounding box center [888, 491] width 194 height 34
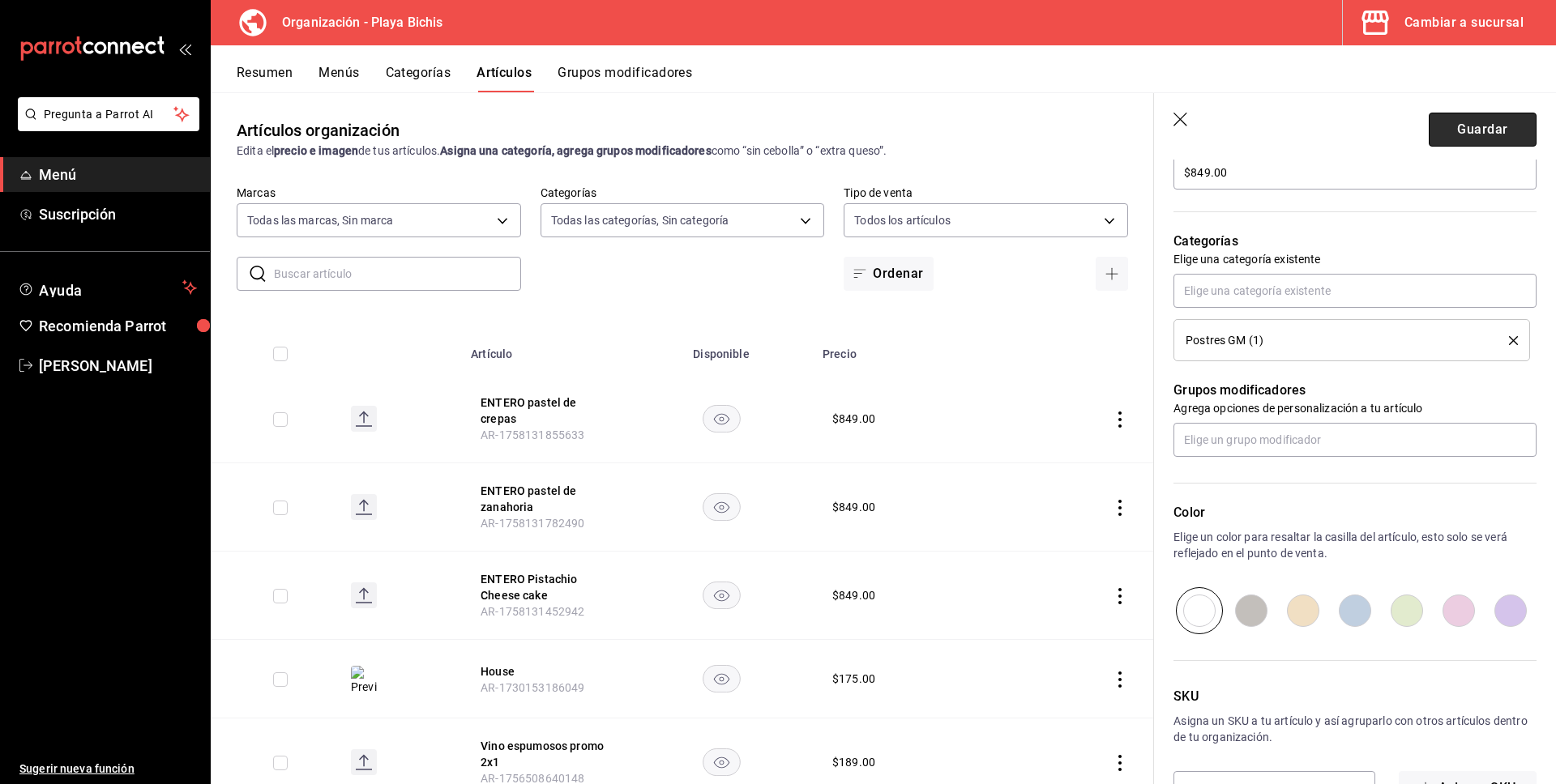
click at [1501, 130] on button "Guardar" at bounding box center [1482, 130] width 107 height 34
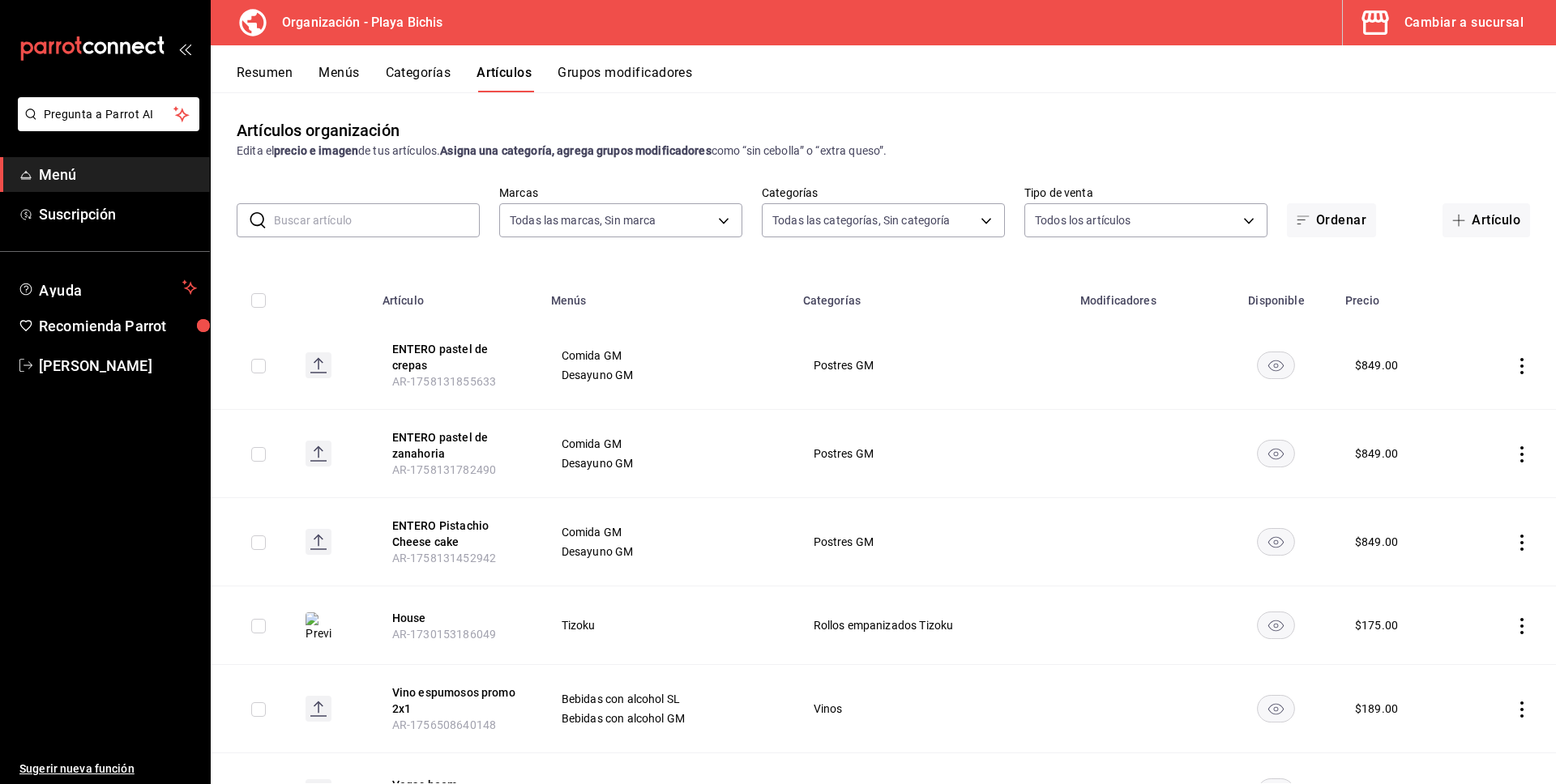
click at [341, 78] on button "Menús" at bounding box center [338, 78] width 40 height 27
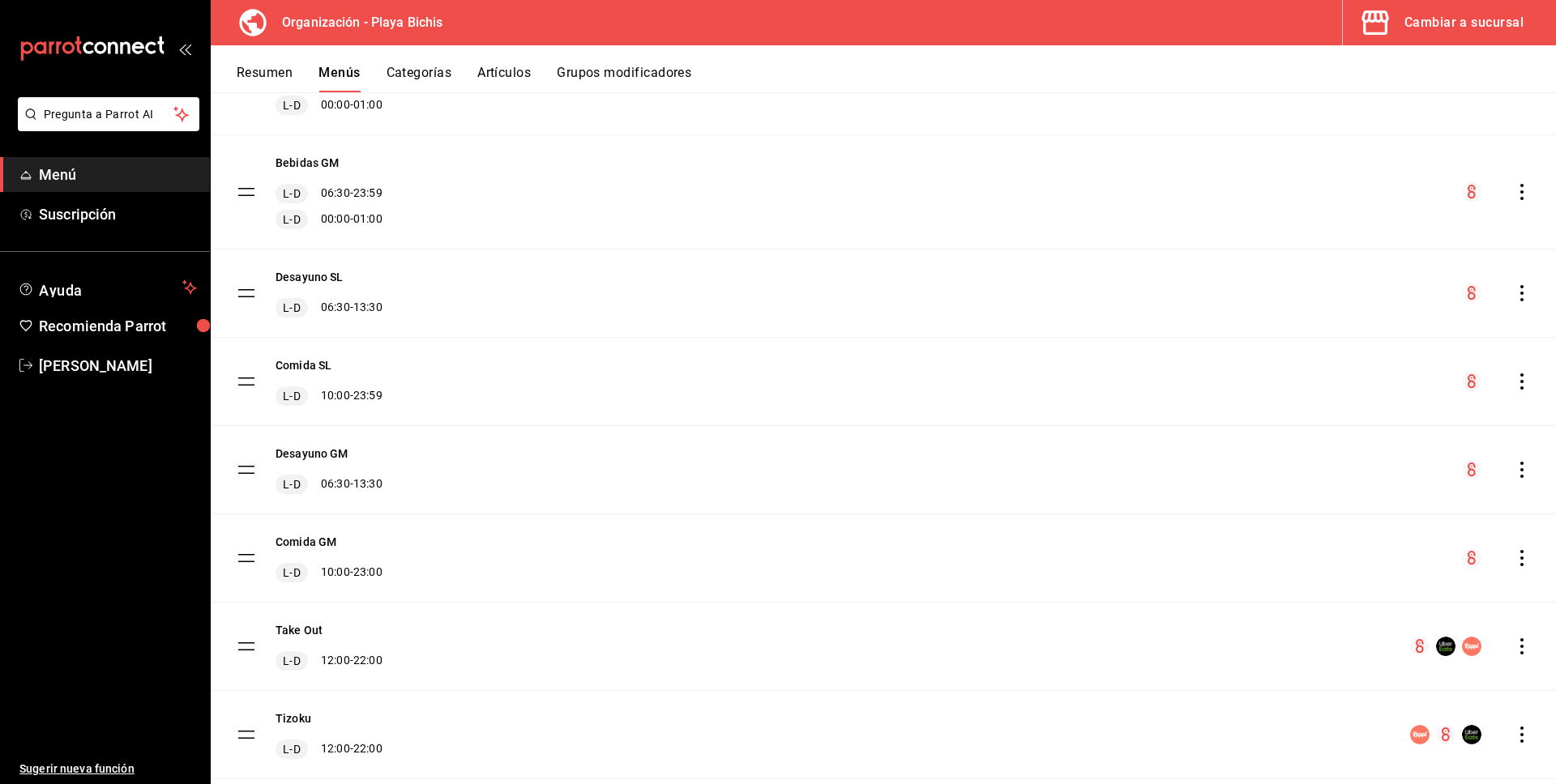
scroll to position [481, 0]
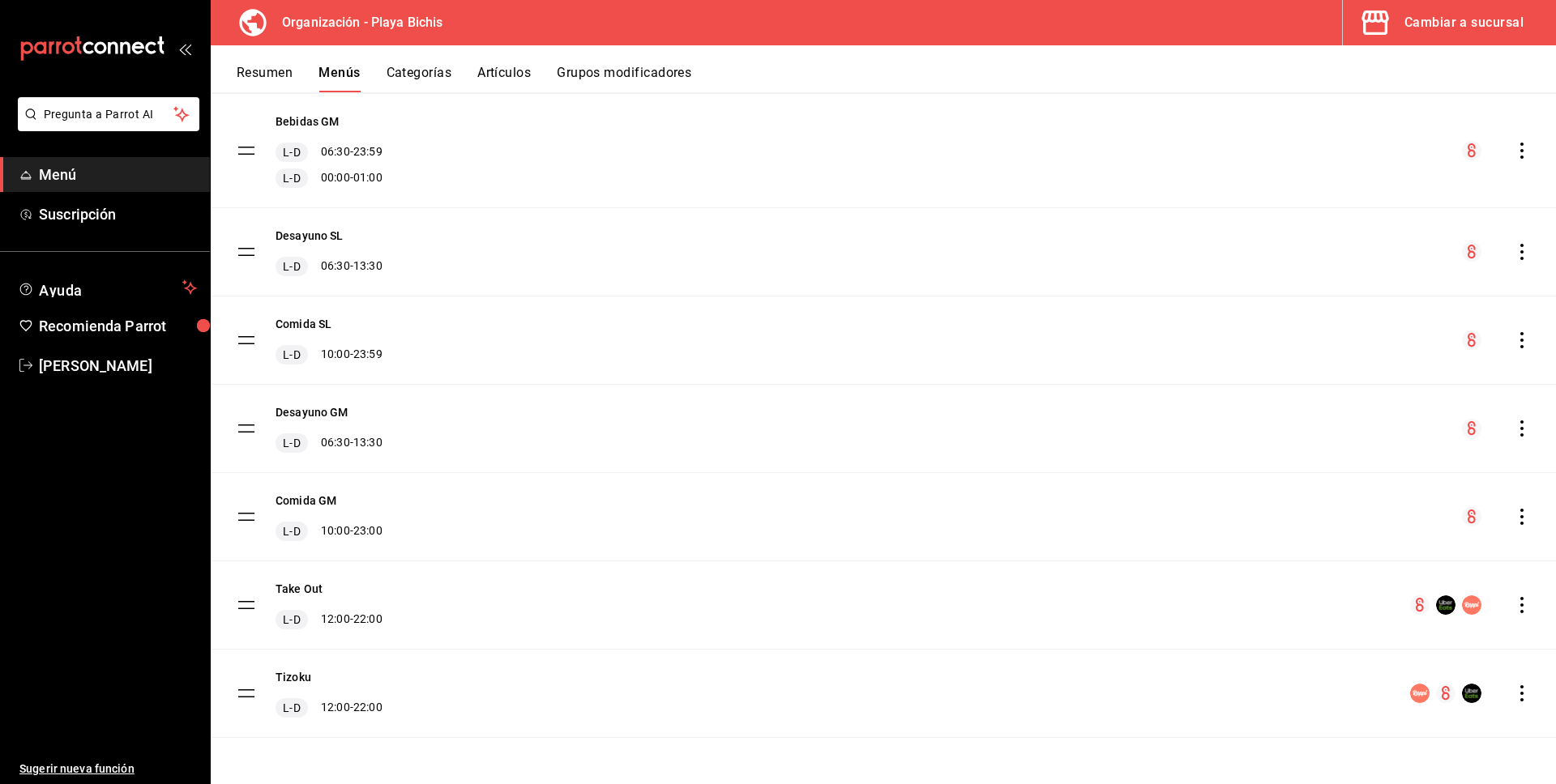
click at [1522, 514] on icon "actions" at bounding box center [1521, 517] width 16 height 16
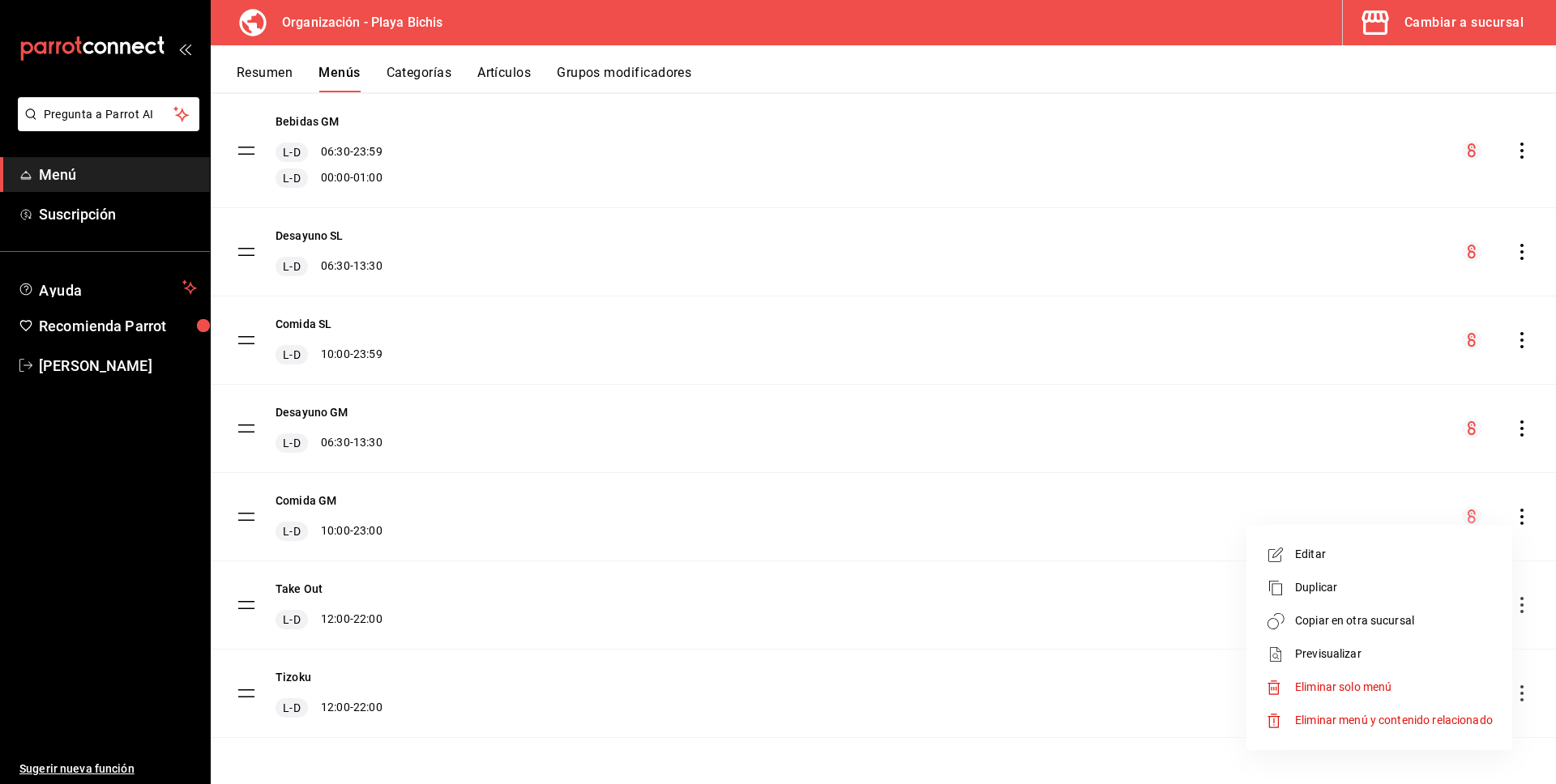
click at [1442, 623] on span "Copiar en otra sucursal" at bounding box center [1394, 621] width 198 height 17
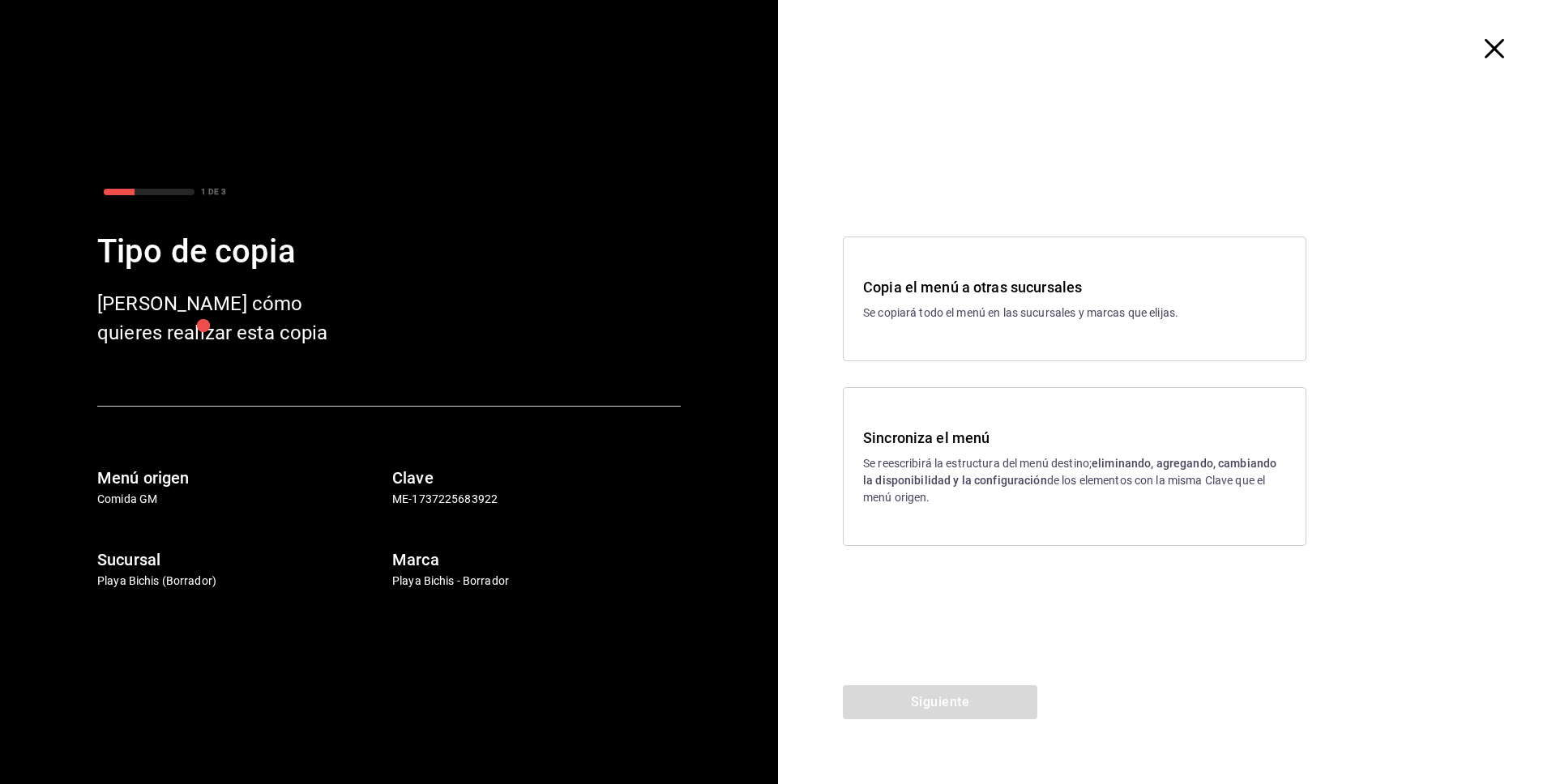
click at [1045, 441] on h3 "Sincroniza el menú" at bounding box center [1075, 437] width 423 height 21
click at [1014, 713] on button "Siguiente" at bounding box center [940, 703] width 194 height 34
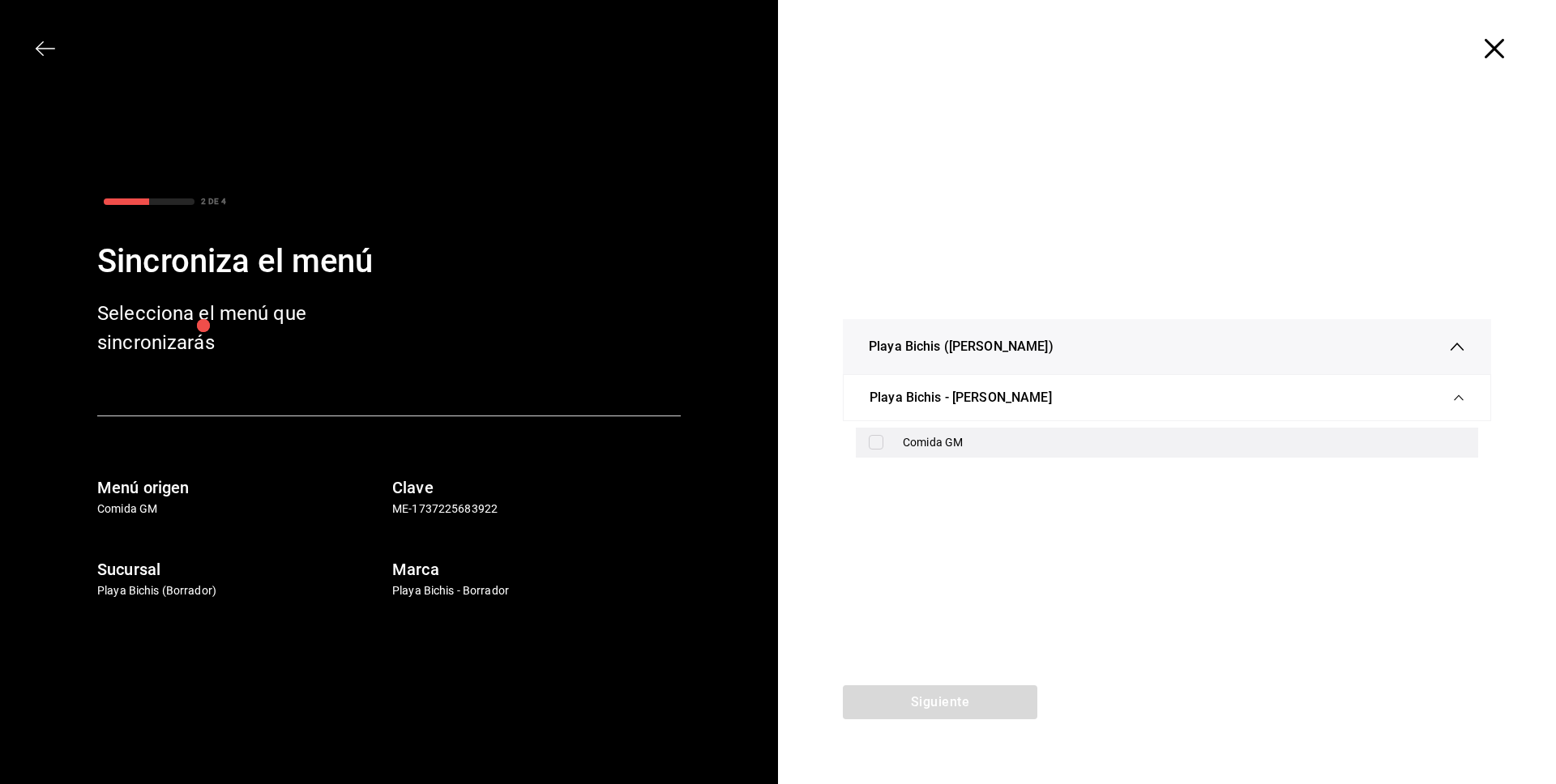
drag, startPoint x: 873, startPoint y: 440, endPoint x: 874, endPoint y: 452, distance: 12.0
click at [873, 440] on input "checkbox" at bounding box center [877, 443] width 15 height 15
checkbox input "true"
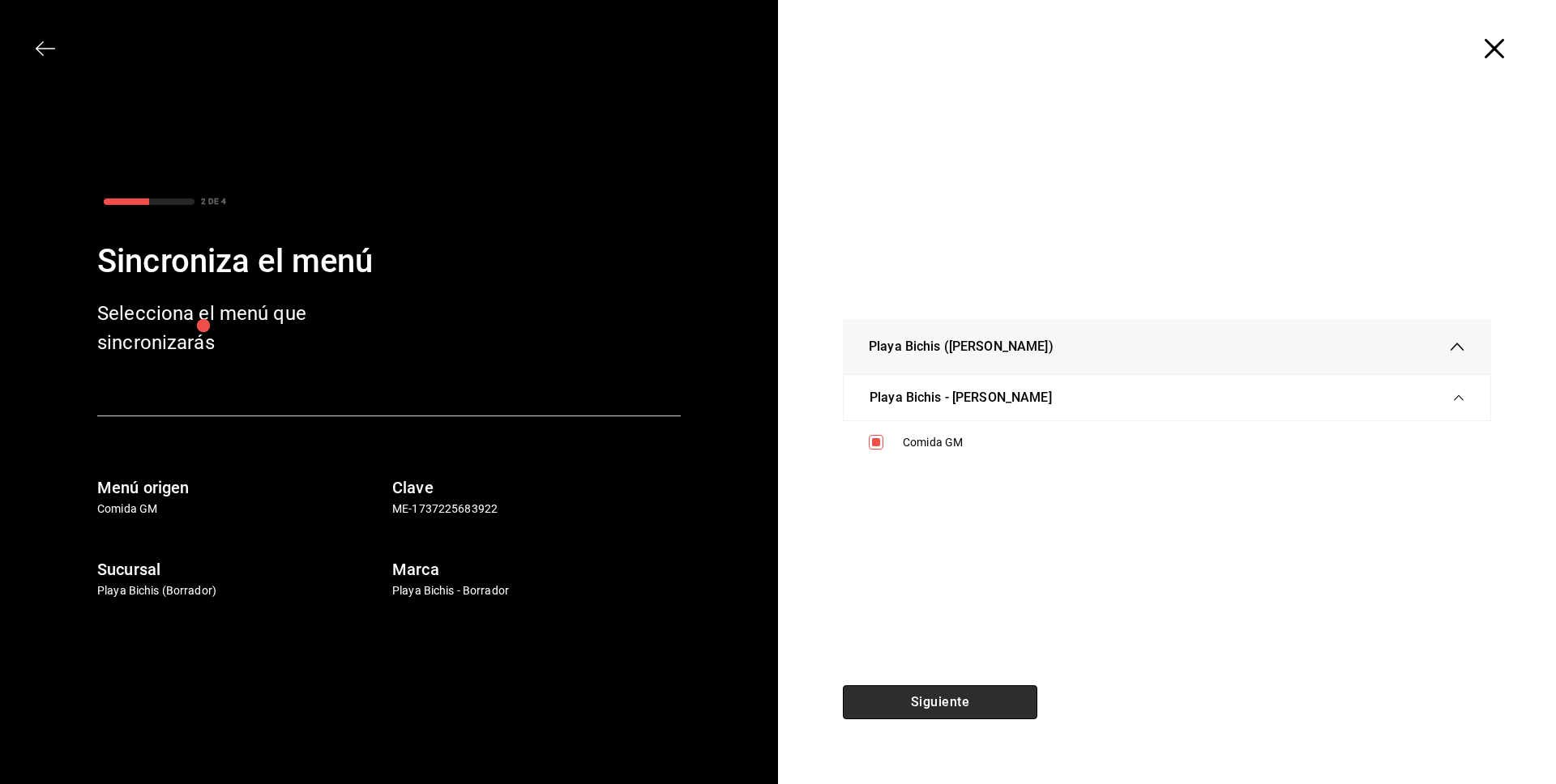
click at [948, 710] on button "Siguiente" at bounding box center [940, 703] width 194 height 34
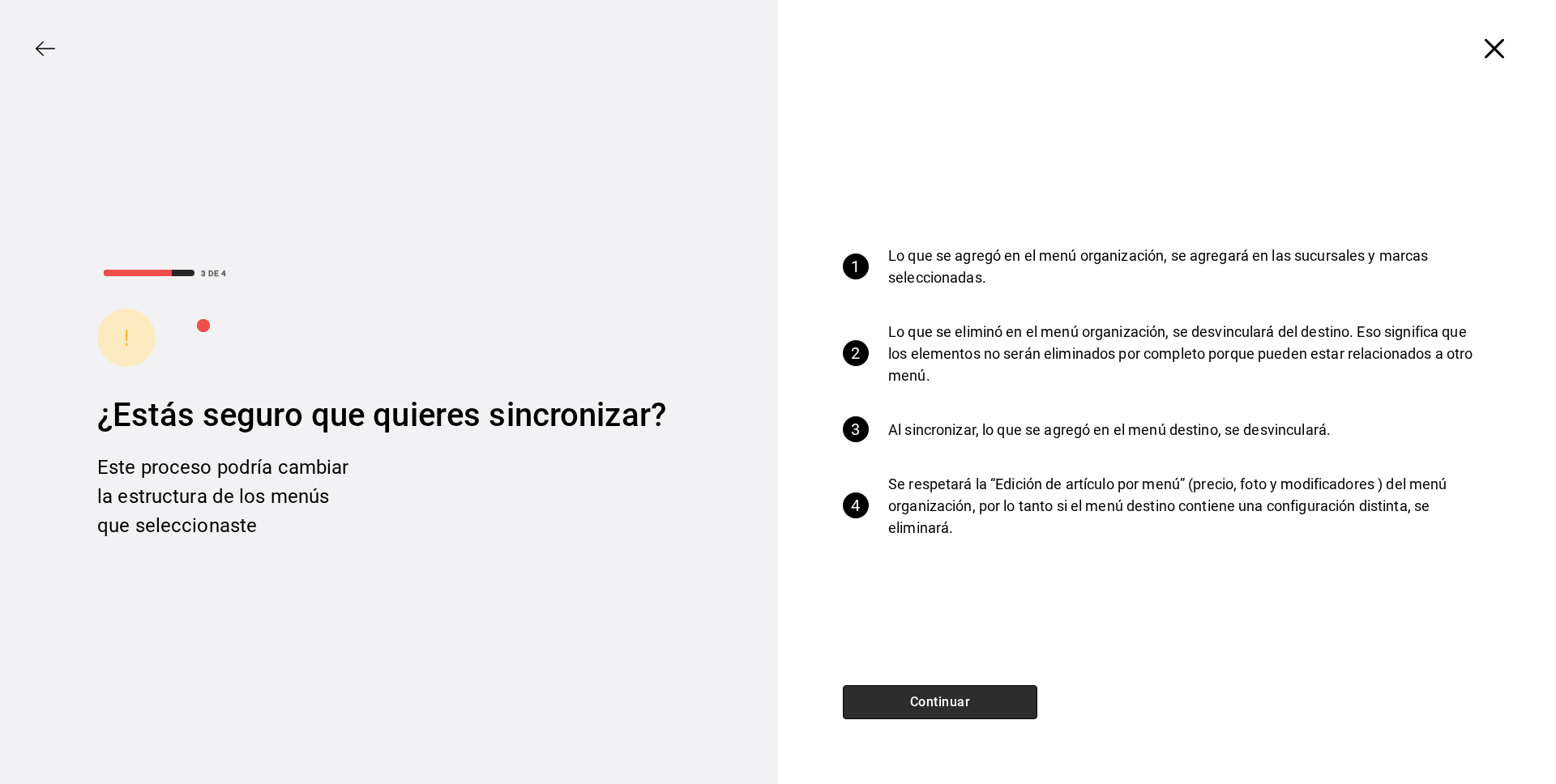
click at [953, 699] on button "Continuar" at bounding box center [940, 703] width 194 height 34
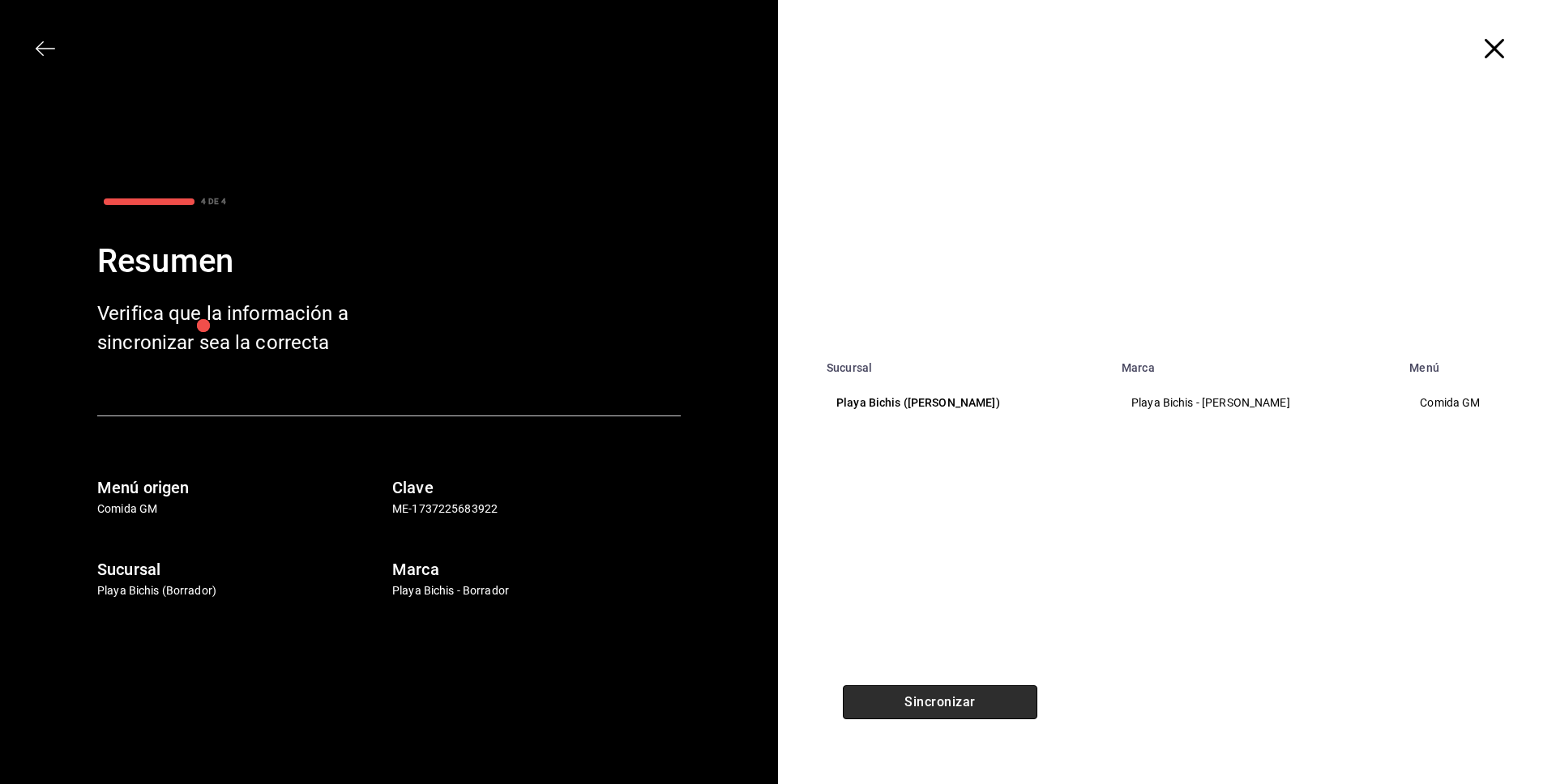
click at [957, 702] on button "Sincronizar" at bounding box center [940, 703] width 194 height 34
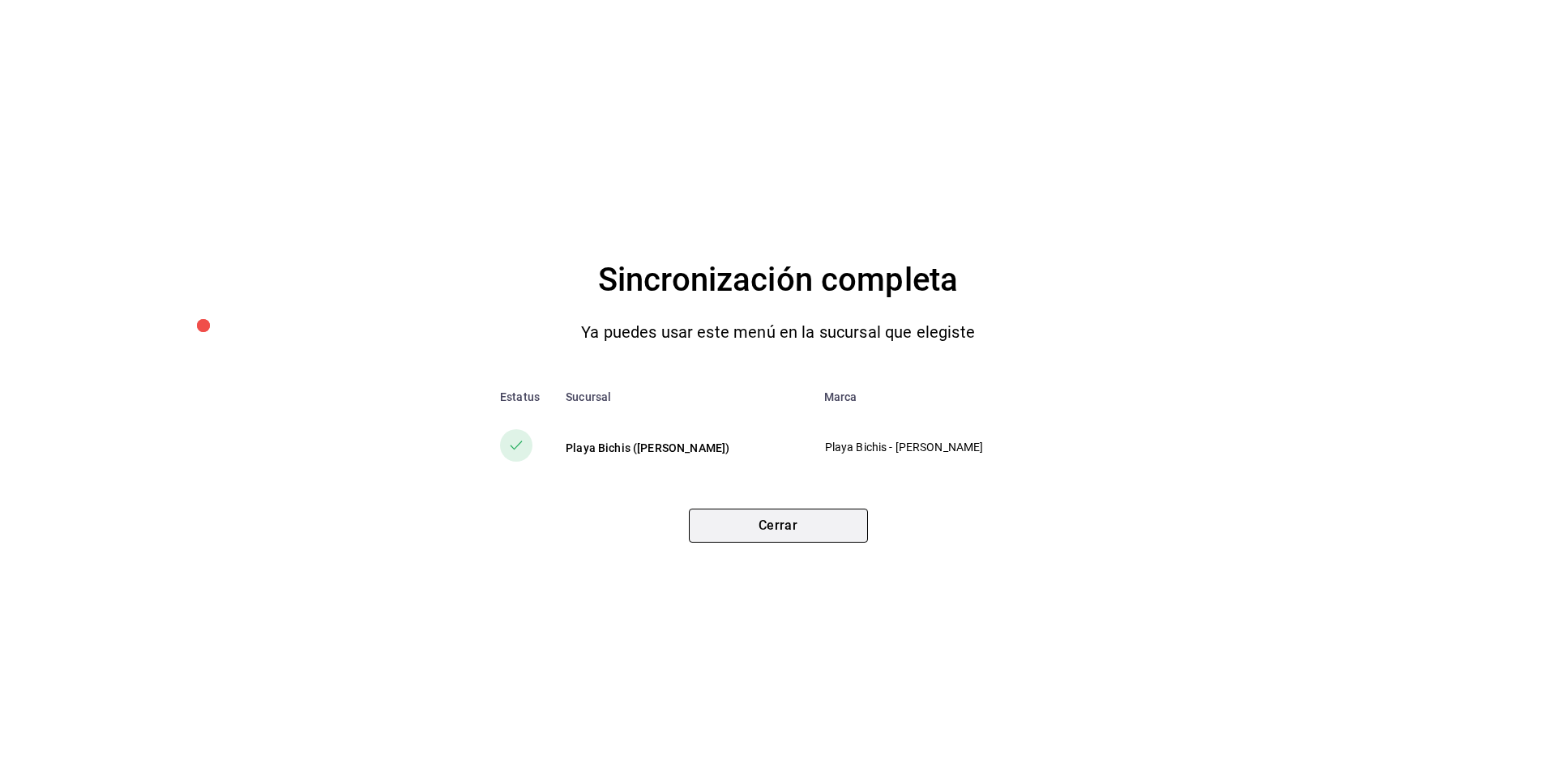
click at [816, 531] on button "Cerrar" at bounding box center [778, 526] width 179 height 34
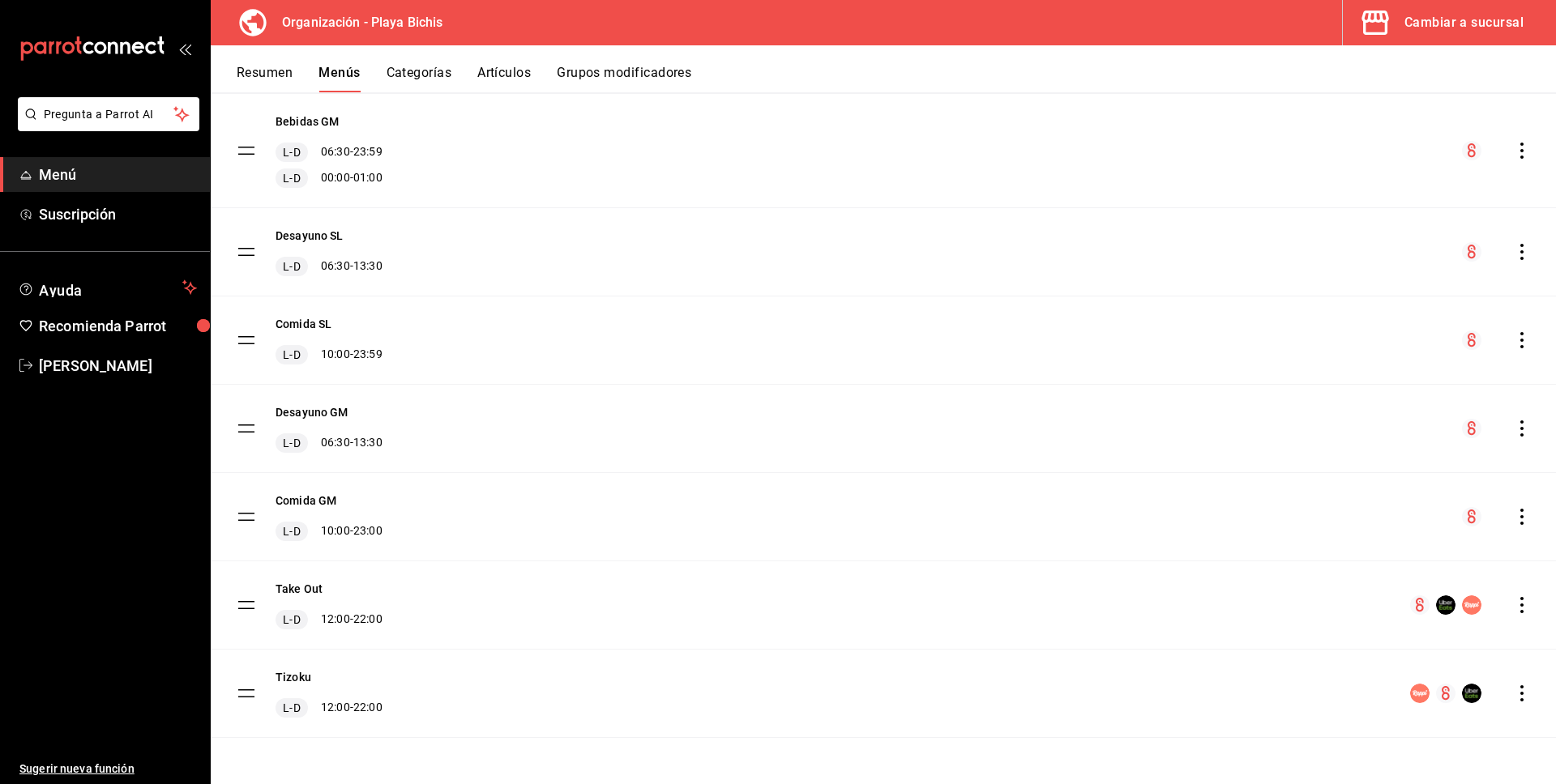
click at [1526, 425] on icon "actions" at bounding box center [1521, 428] width 16 height 16
click at [1396, 535] on span "Copiar en otra sucursal" at bounding box center [1394, 533] width 198 height 17
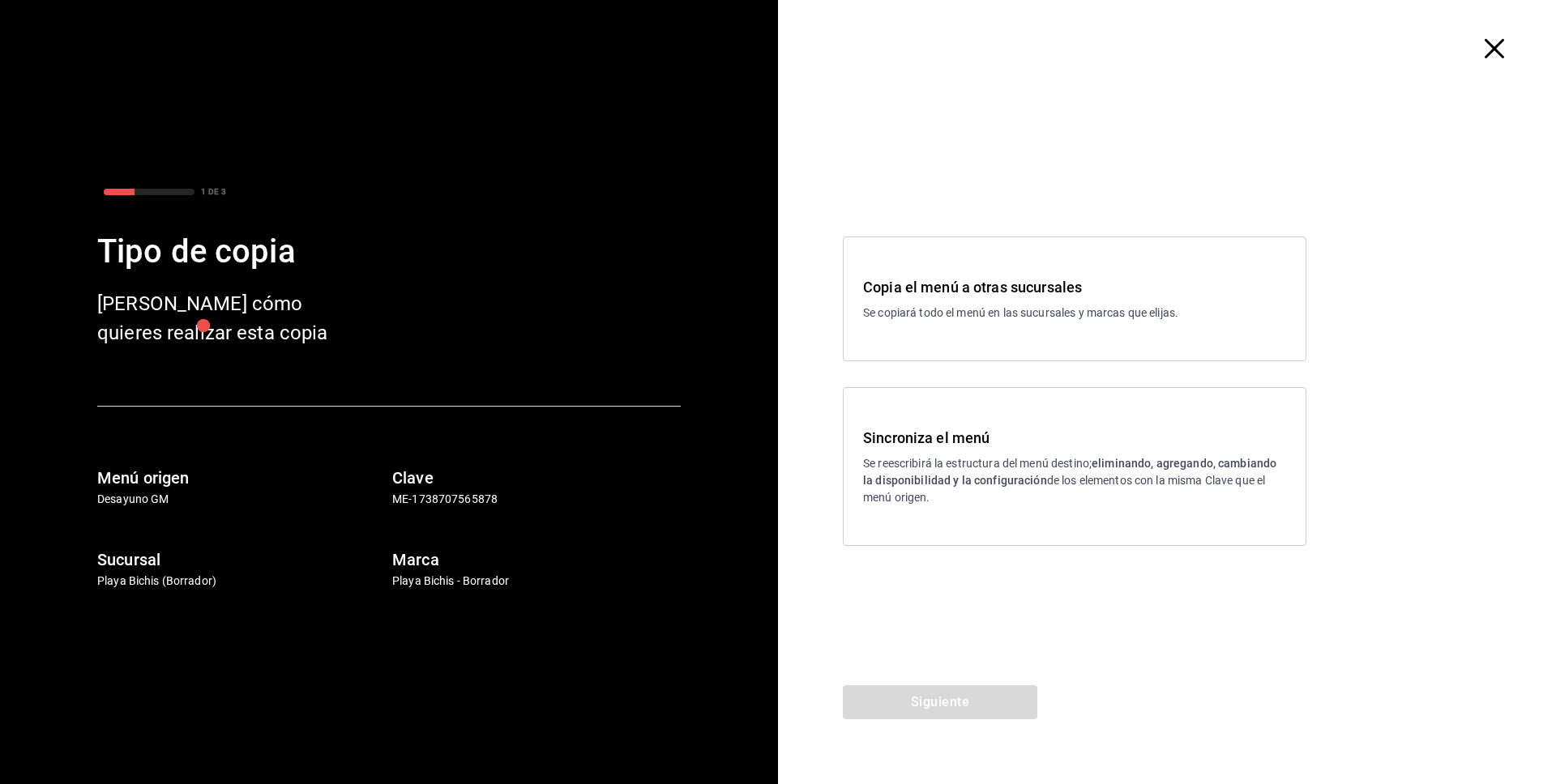
click at [1090, 486] on p "Se reescribirá la estructura del menú destino; eliminando, agregando, cambiando…" at bounding box center [1075, 480] width 423 height 51
click at [935, 699] on button "Siguiente" at bounding box center [940, 703] width 194 height 34
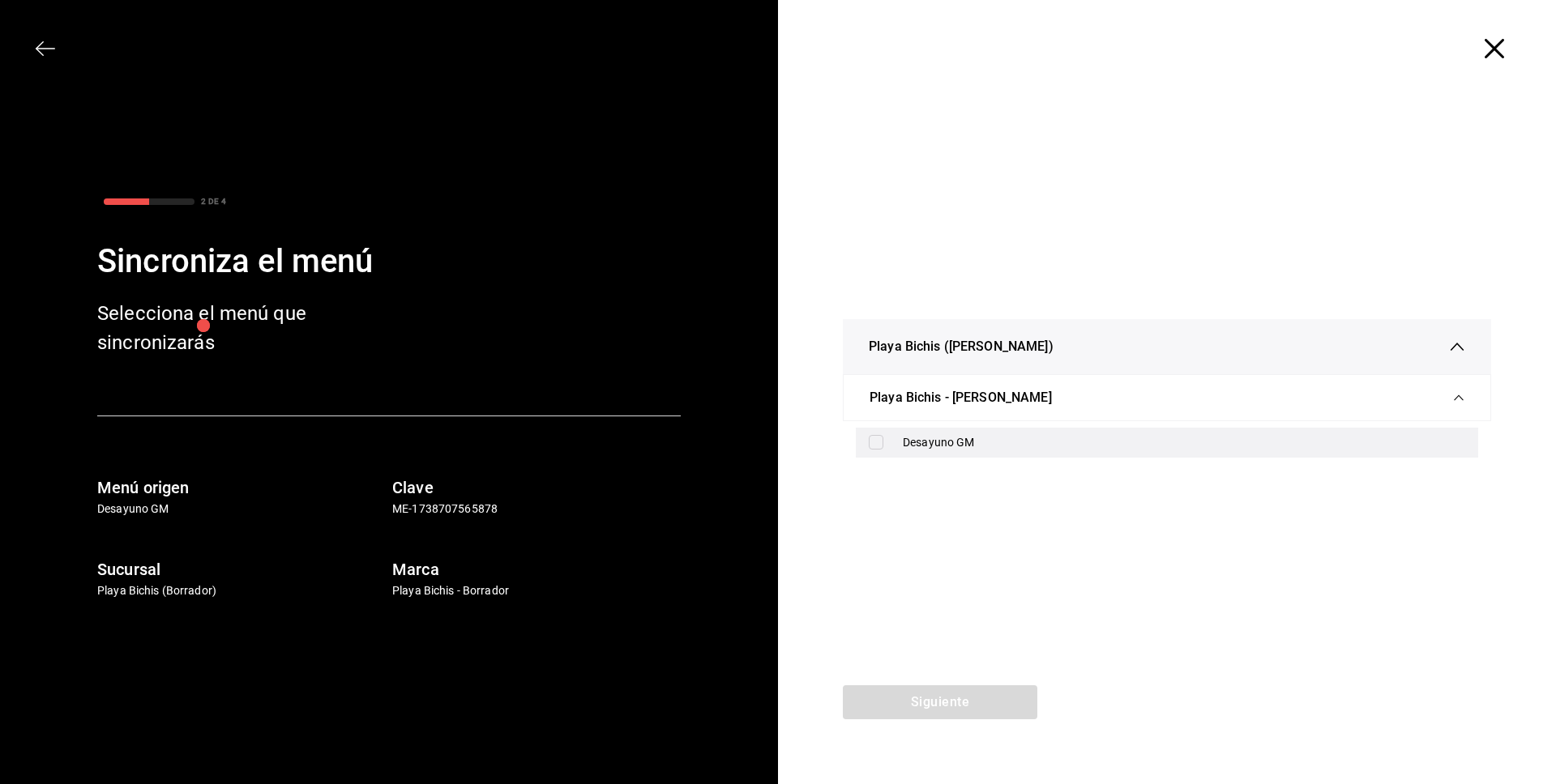
click at [884, 440] on label at bounding box center [879, 443] width 21 height 15
click at [883, 440] on input "checkbox" at bounding box center [877, 443] width 15 height 15
click at [878, 442] on input "checkbox" at bounding box center [877, 443] width 15 height 15
checkbox input "true"
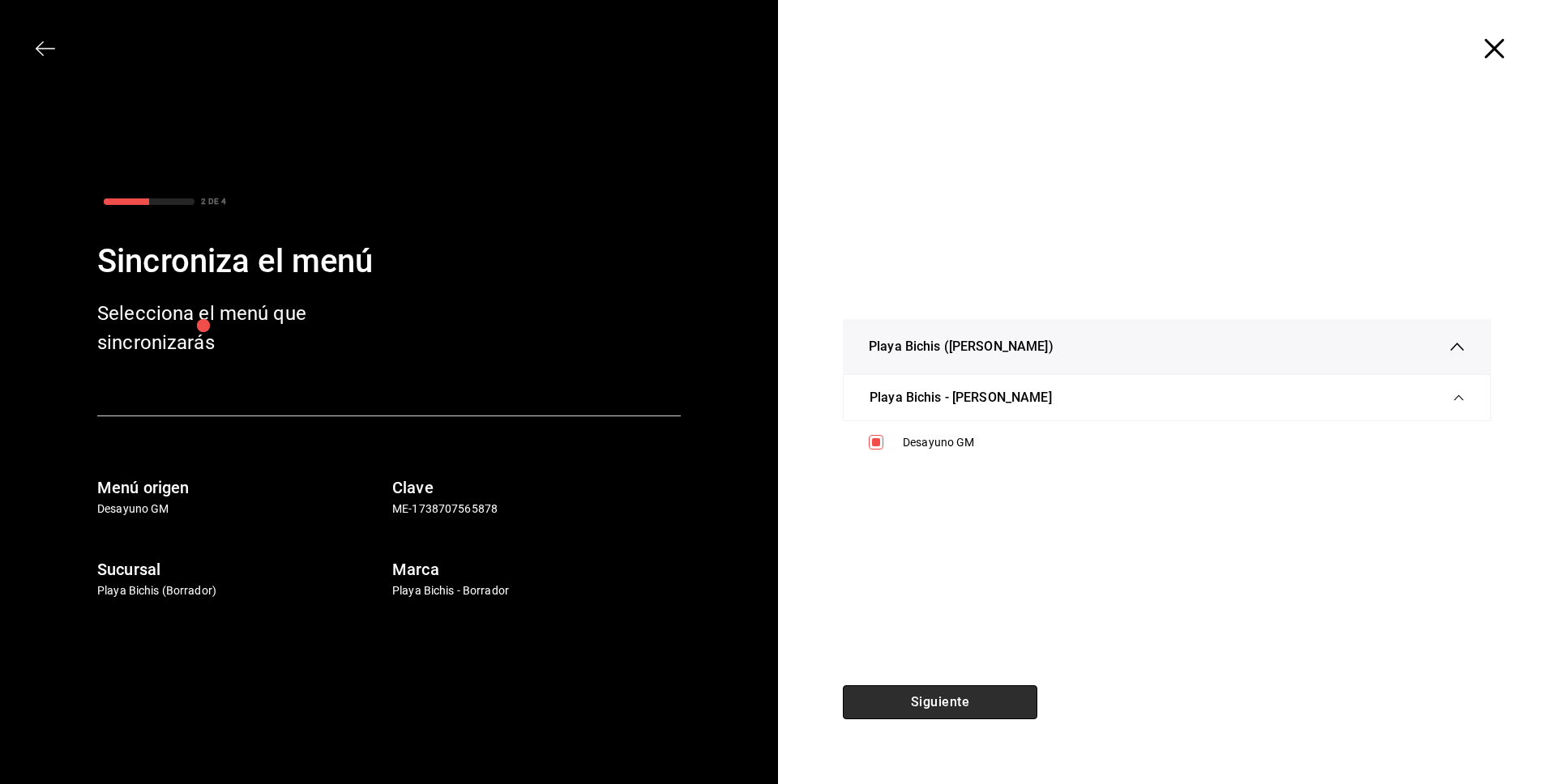
click at [921, 694] on button "Siguiente" at bounding box center [940, 703] width 194 height 34
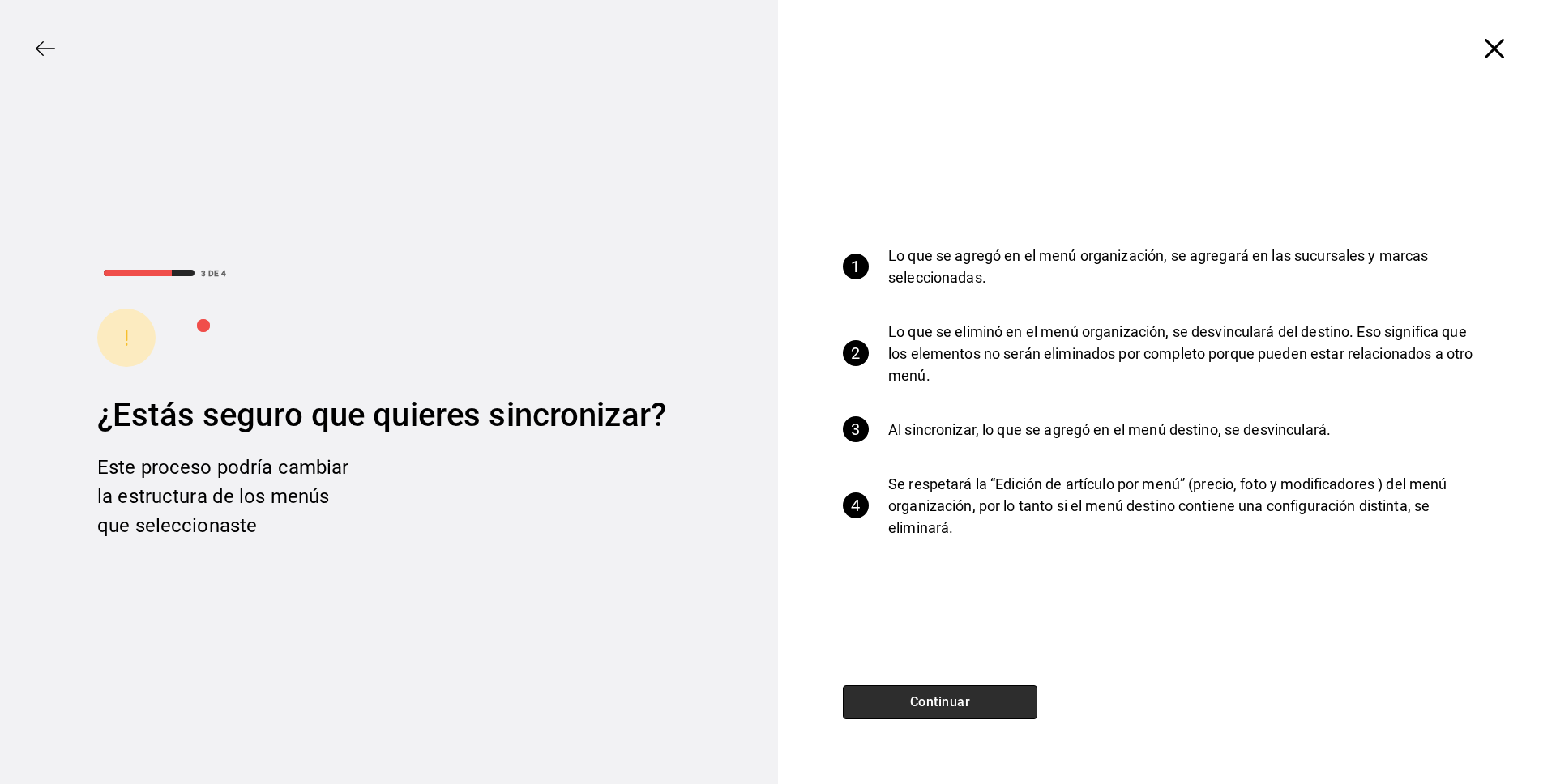
click at [921, 699] on button "Continuar" at bounding box center [940, 703] width 194 height 34
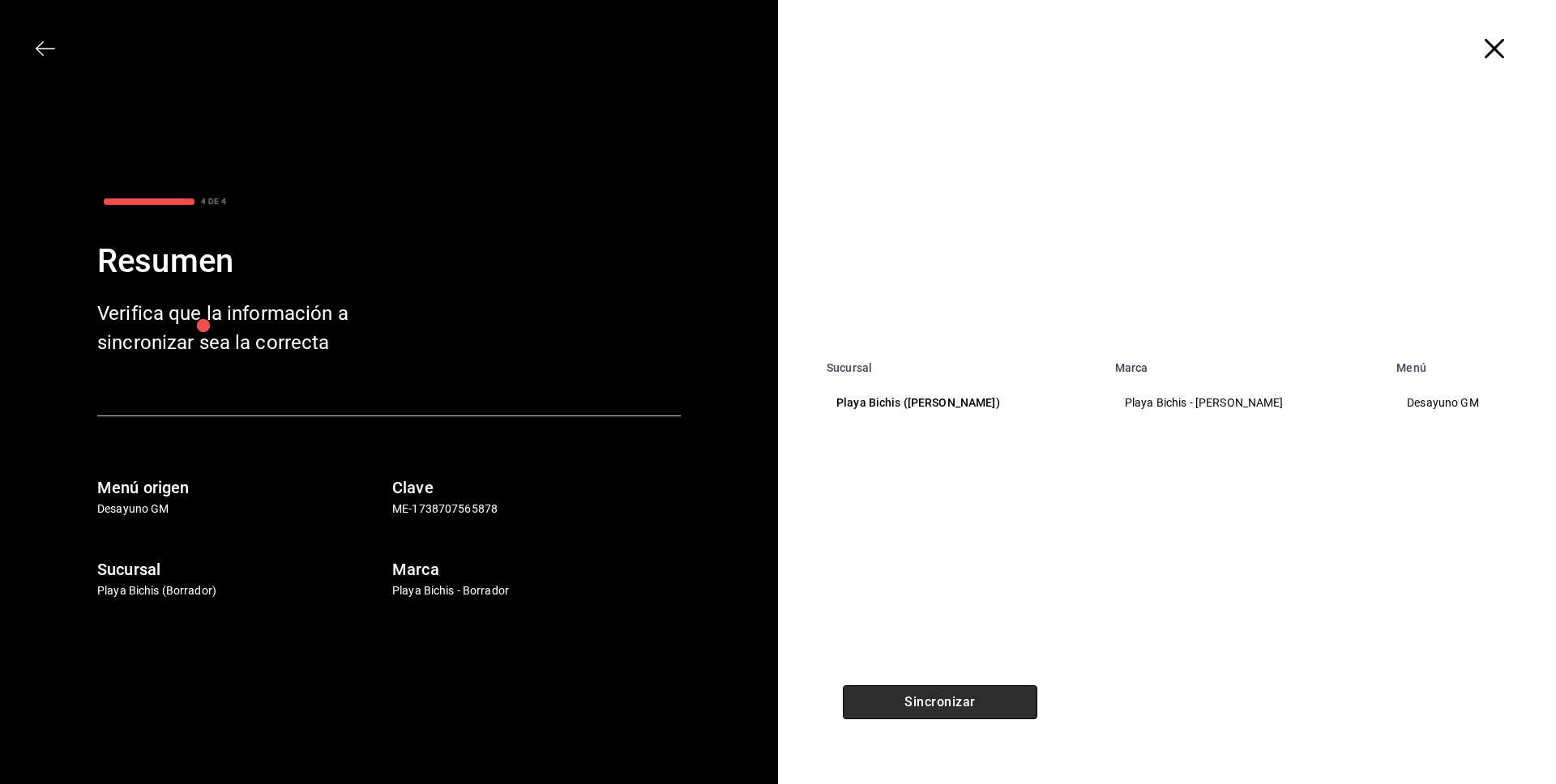
click at [924, 711] on button "Sincronizar" at bounding box center [940, 703] width 194 height 34
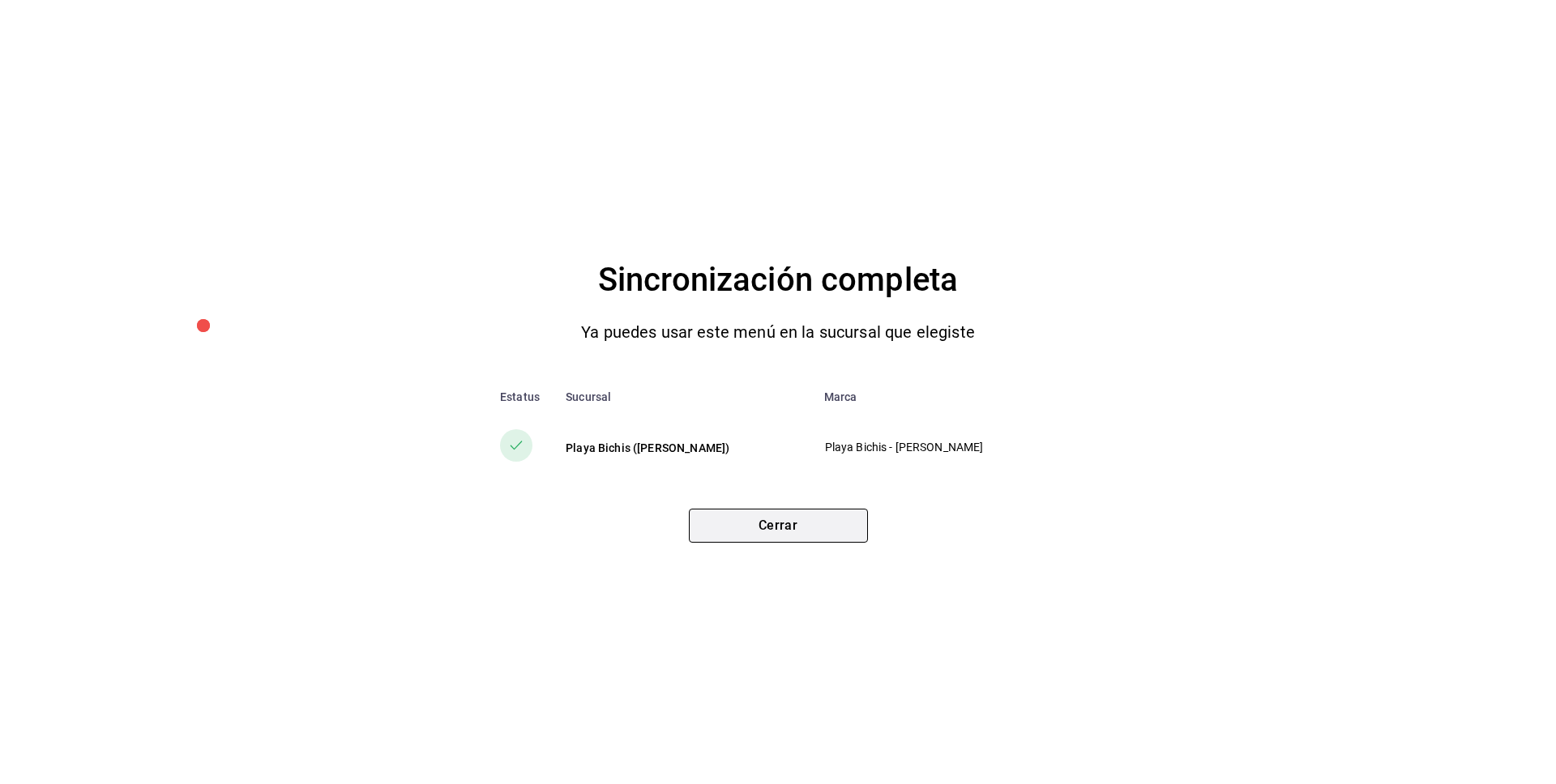
click at [824, 530] on button "Cerrar" at bounding box center [778, 526] width 179 height 34
